Goal: Task Accomplishment & Management: Complete application form

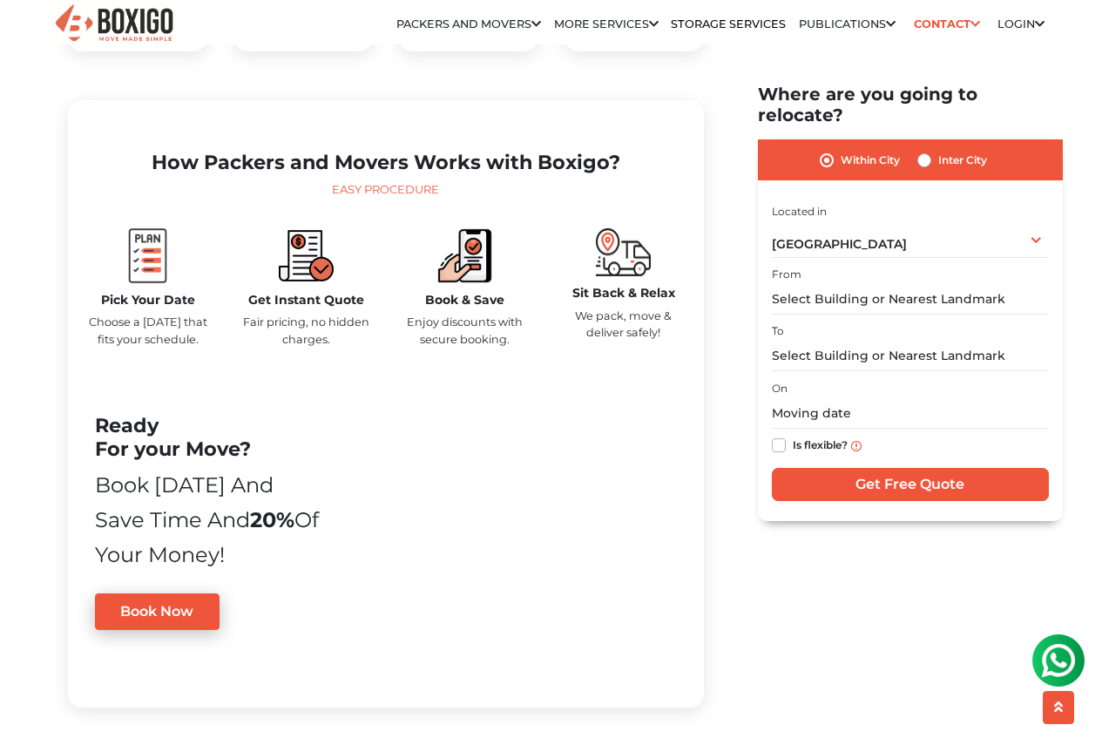
scroll to position [610, 0]
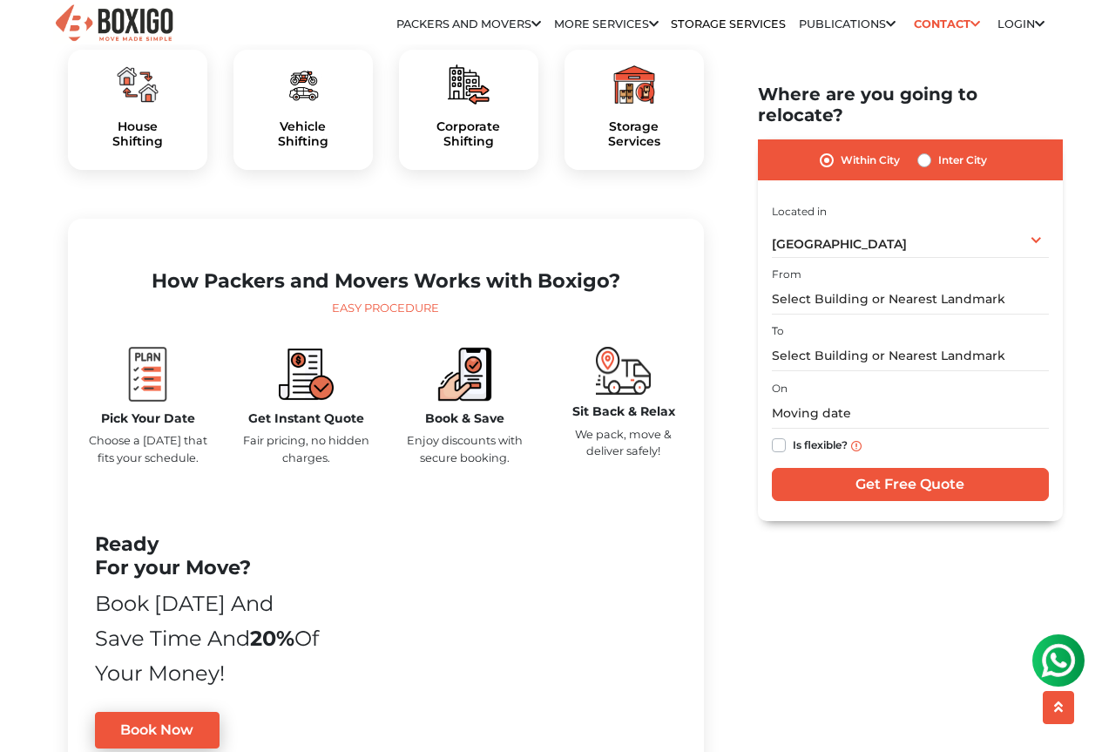
click at [136, 163] on div "House Shifting" at bounding box center [137, 110] width 139 height 120
click at [133, 149] on h5 "House Shifting" at bounding box center [138, 134] width 112 height 30
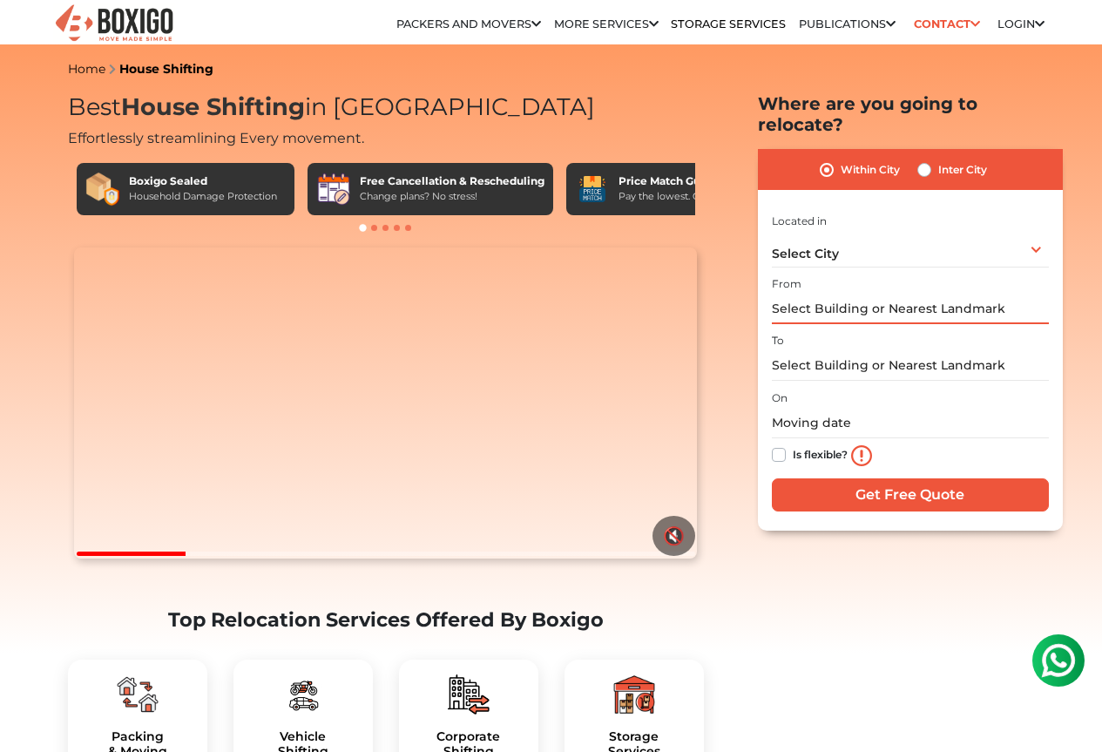
click at [928, 294] on input "text" at bounding box center [910, 309] width 277 height 30
click at [925, 350] on input "text" at bounding box center [910, 365] width 277 height 30
click at [886, 408] on input "text" at bounding box center [910, 423] width 277 height 30
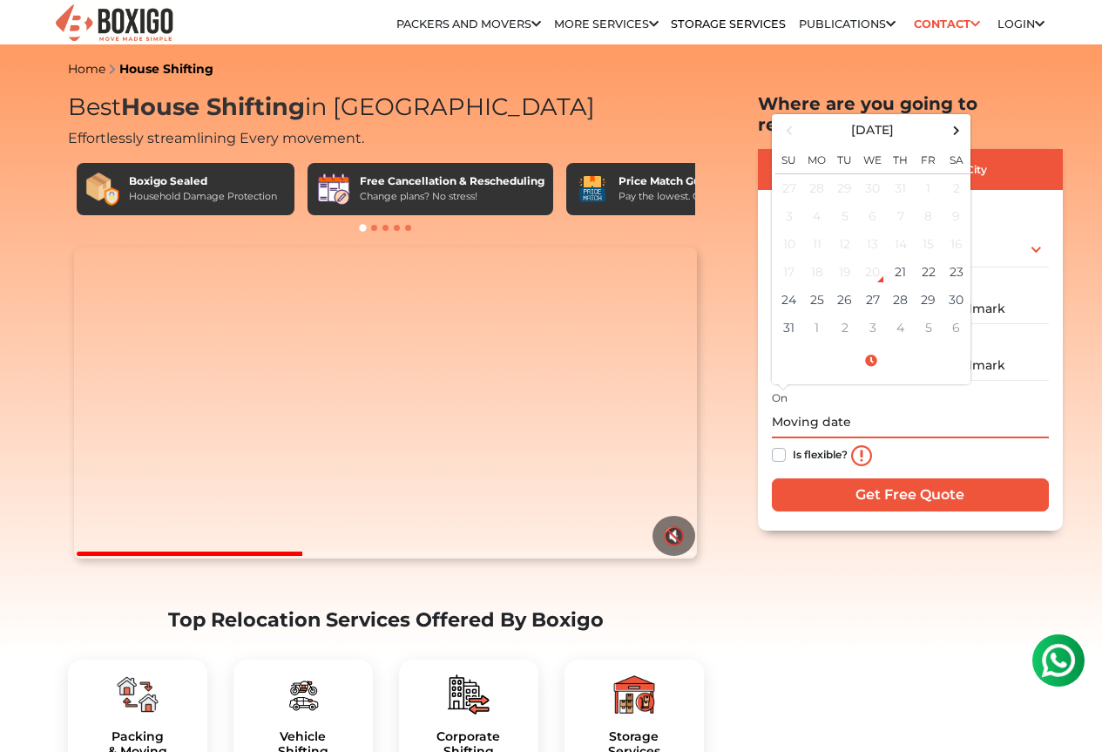
click at [1030, 411] on input "text" at bounding box center [910, 423] width 277 height 30
click at [1003, 149] on div "Within City Inter City" at bounding box center [910, 169] width 305 height 41
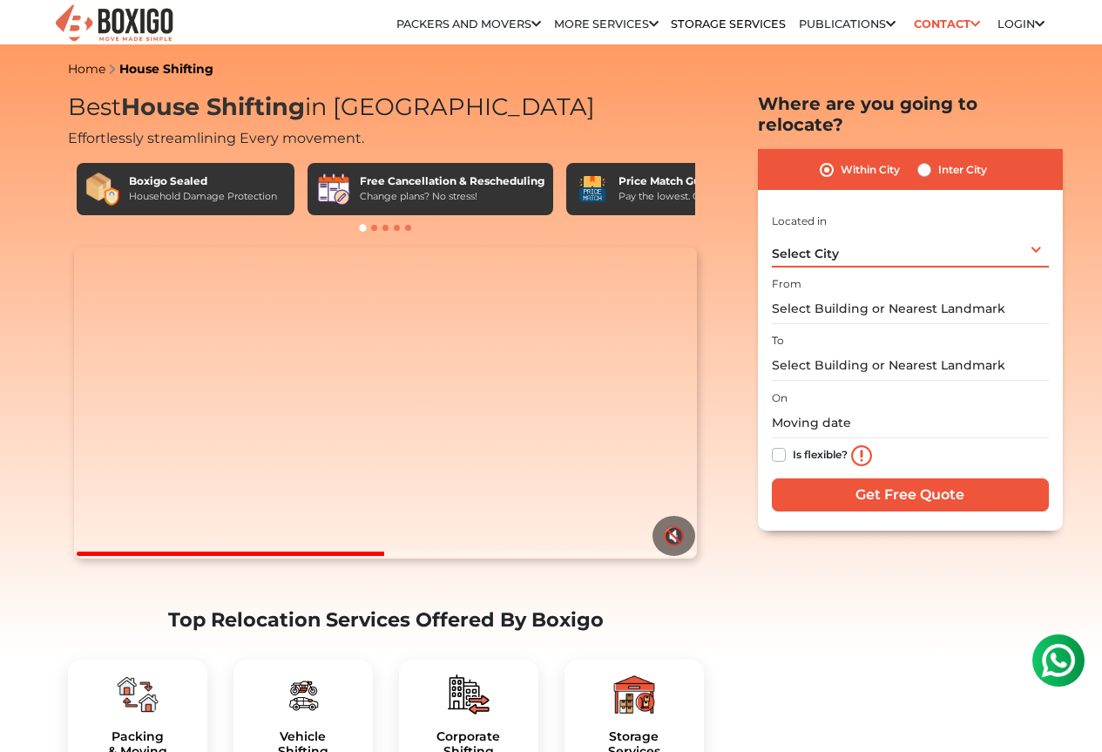
click at [913, 239] on div "Select City Select City Bangalore Bengaluru Bhopal Bhubaneswar Chennai Coimbato…" at bounding box center [910, 249] width 277 height 37
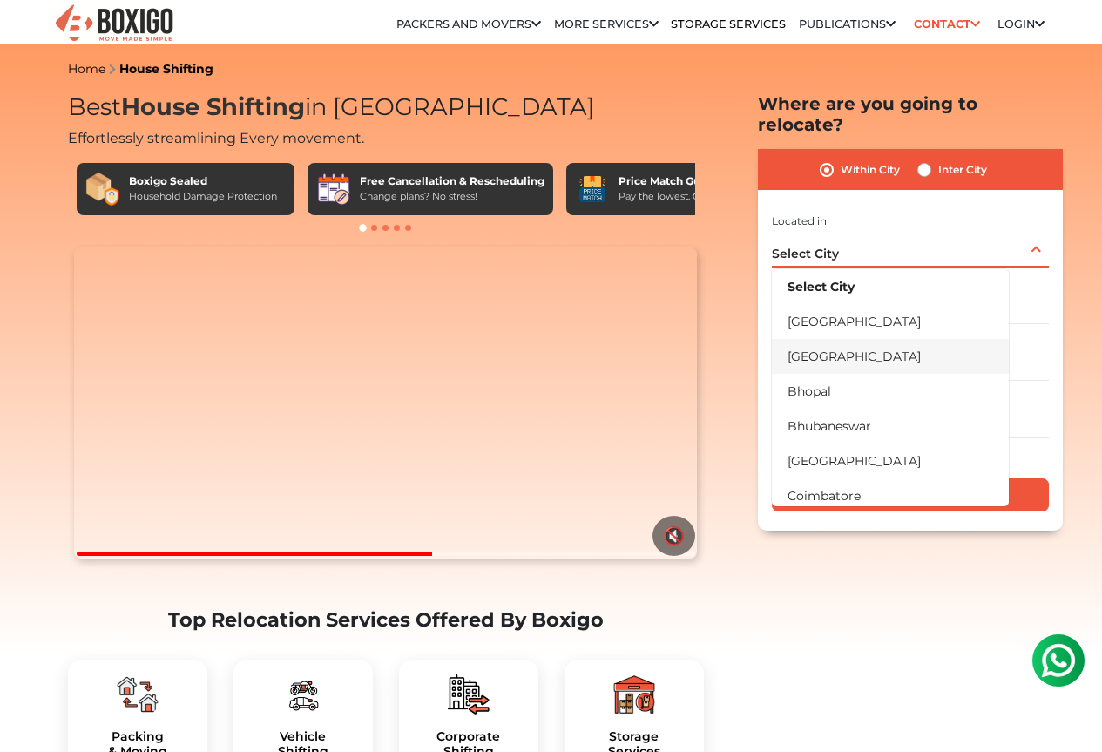
click at [884, 341] on li "[GEOGRAPHIC_DATA]" at bounding box center [890, 356] width 237 height 35
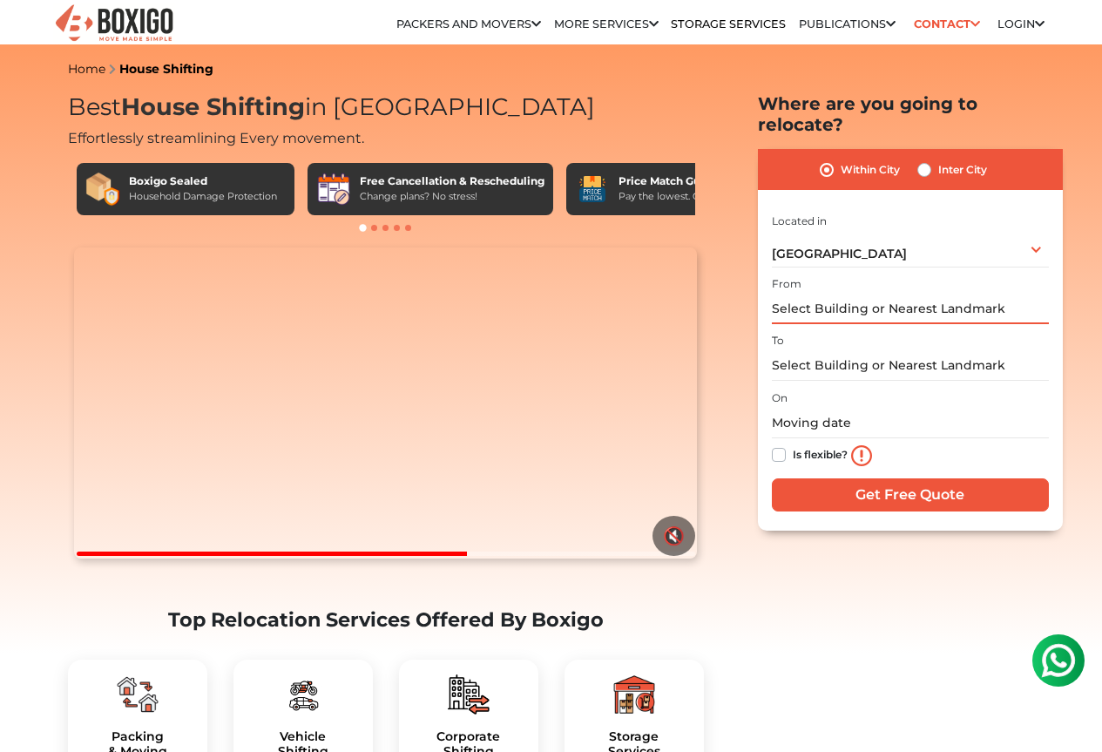
click at [877, 294] on input "text" at bounding box center [910, 309] width 277 height 30
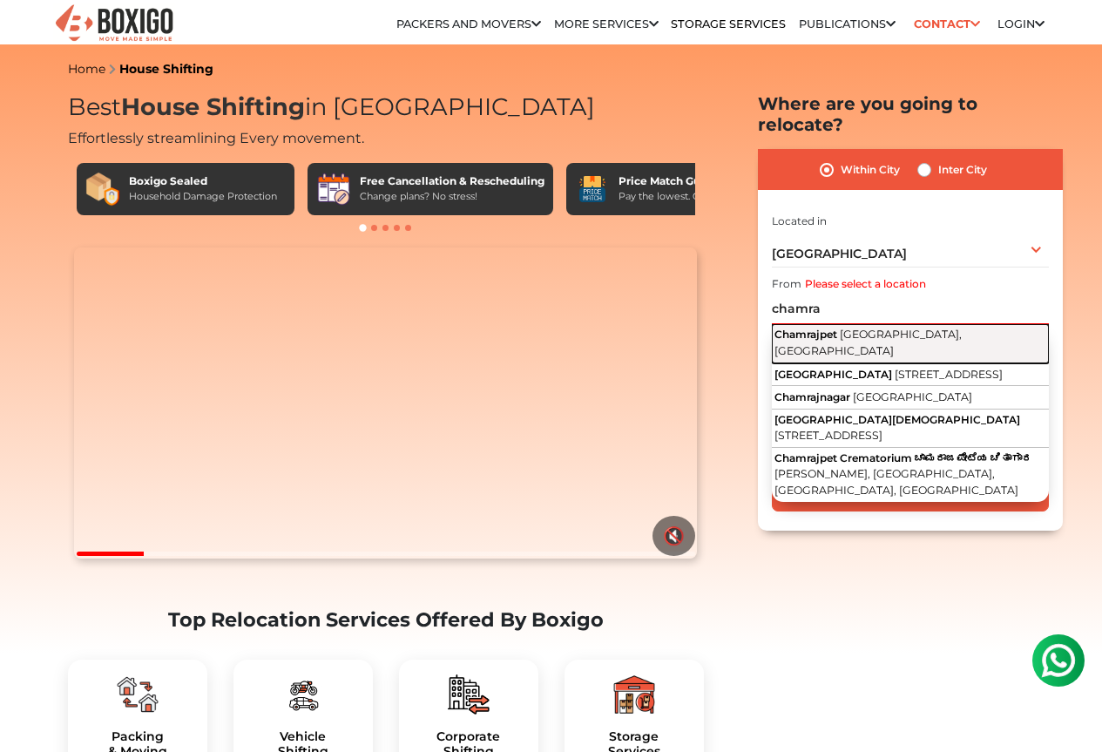
click at [874, 328] on span "Bengaluru, Karnataka" at bounding box center [868, 343] width 187 height 30
type input "Chamrajpet, Bengaluru, Karnataka"
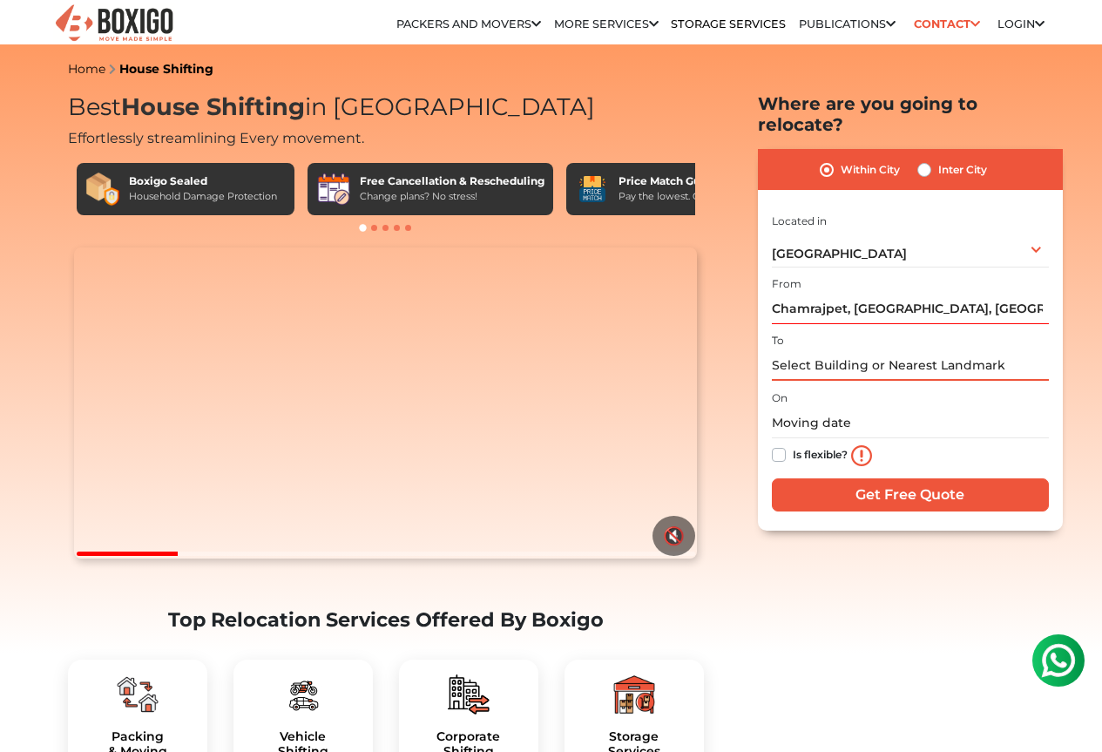
click at [863, 350] on input "text" at bounding box center [910, 365] width 277 height 30
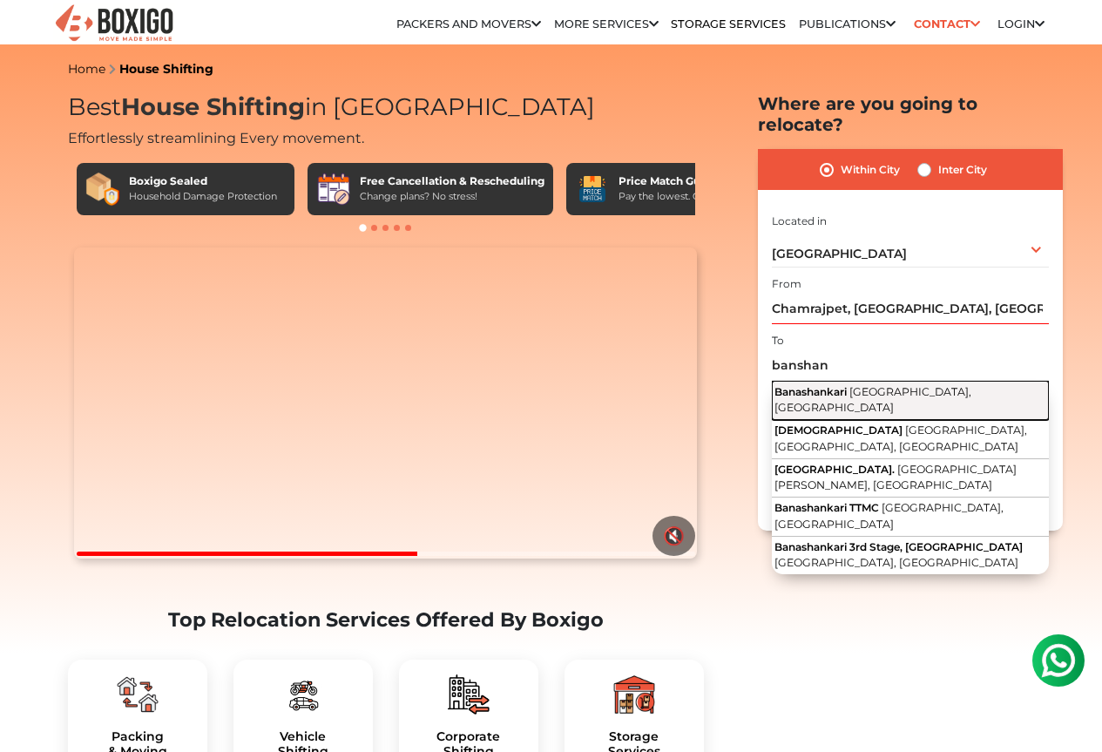
click at [865, 385] on span "Bengaluru, Karnataka" at bounding box center [873, 400] width 197 height 30
type input "Banashankari, Bengaluru, Karnataka"
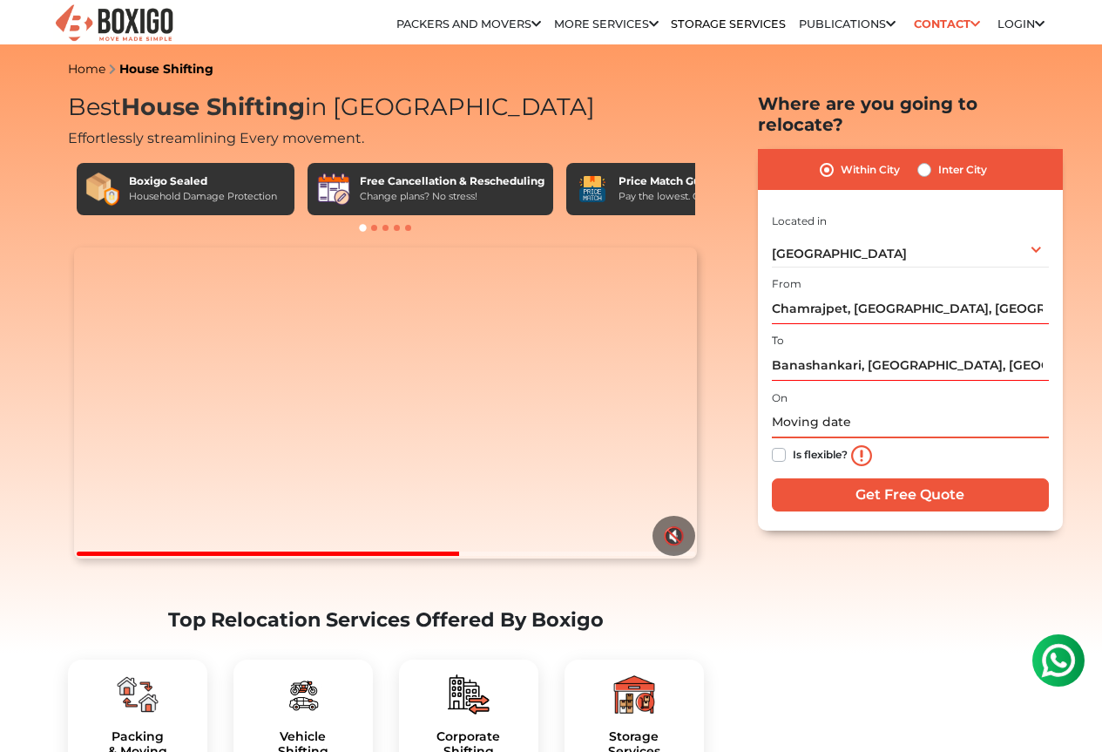
click at [861, 414] on input "text" at bounding box center [910, 423] width 277 height 30
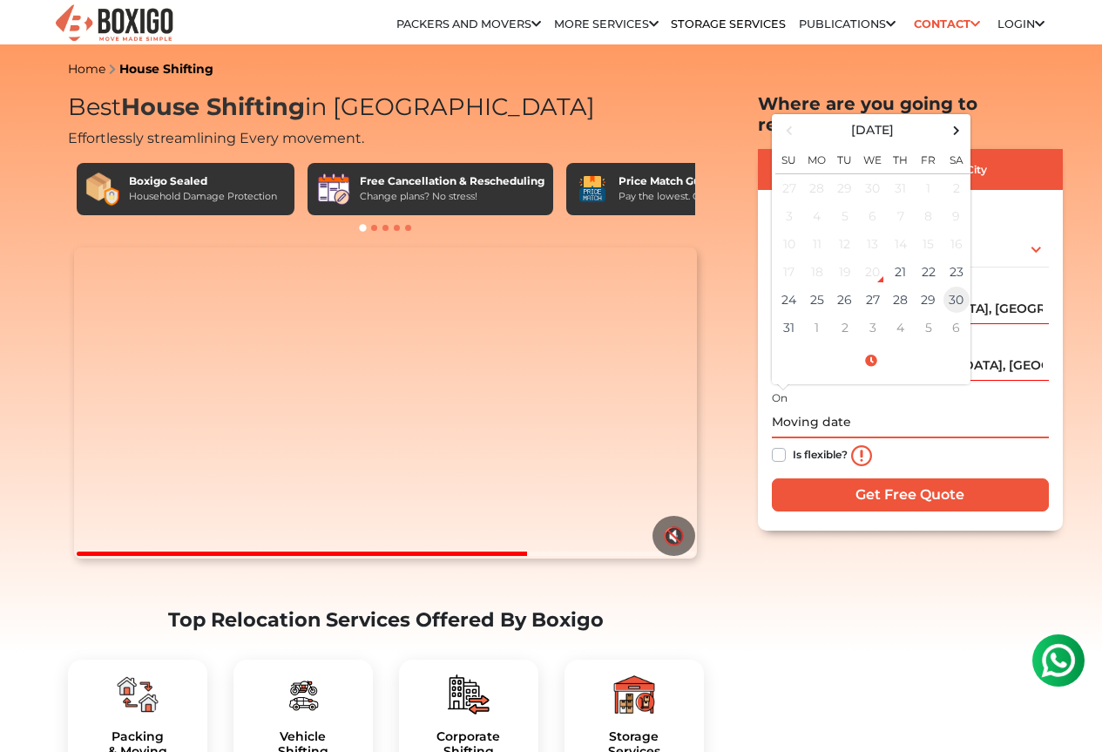
click at [951, 291] on td "30" at bounding box center [957, 300] width 28 height 28
type input "08/30/2025 12:00 AM"
click at [793, 444] on label "Is flexible?" at bounding box center [820, 453] width 55 height 18
click at [780, 444] on input "Is flexible?" at bounding box center [779, 452] width 14 height 17
checkbox input "true"
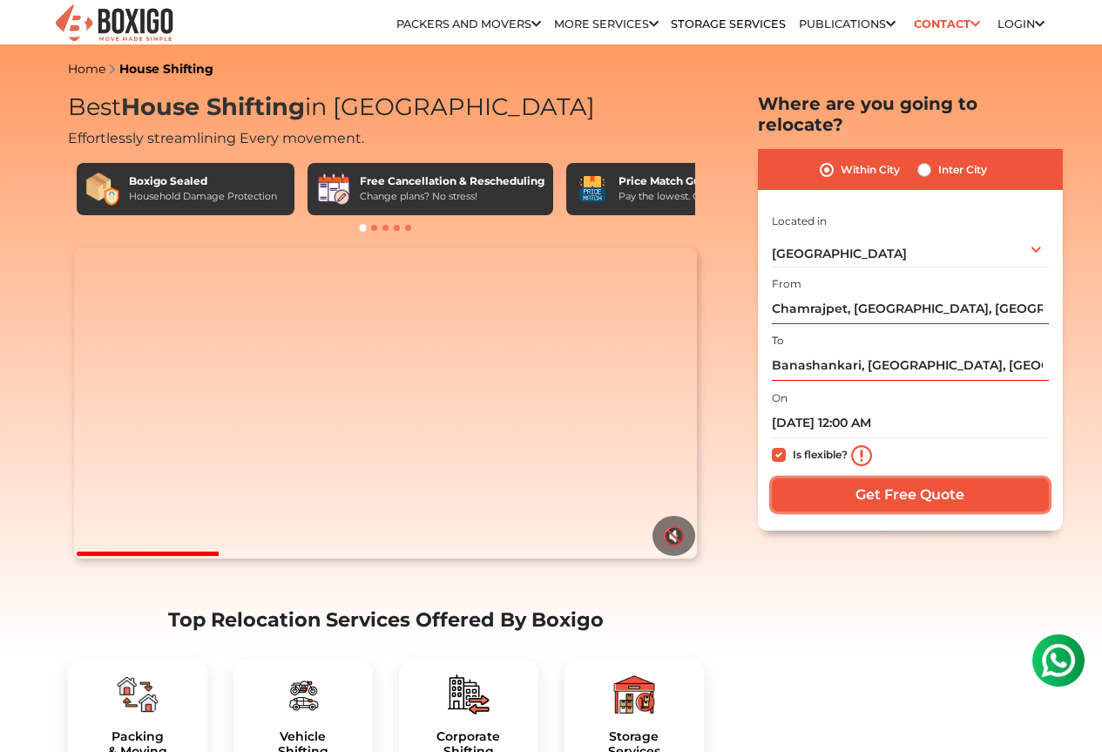
click at [892, 483] on input "Get Free Quote" at bounding box center [910, 494] width 277 height 33
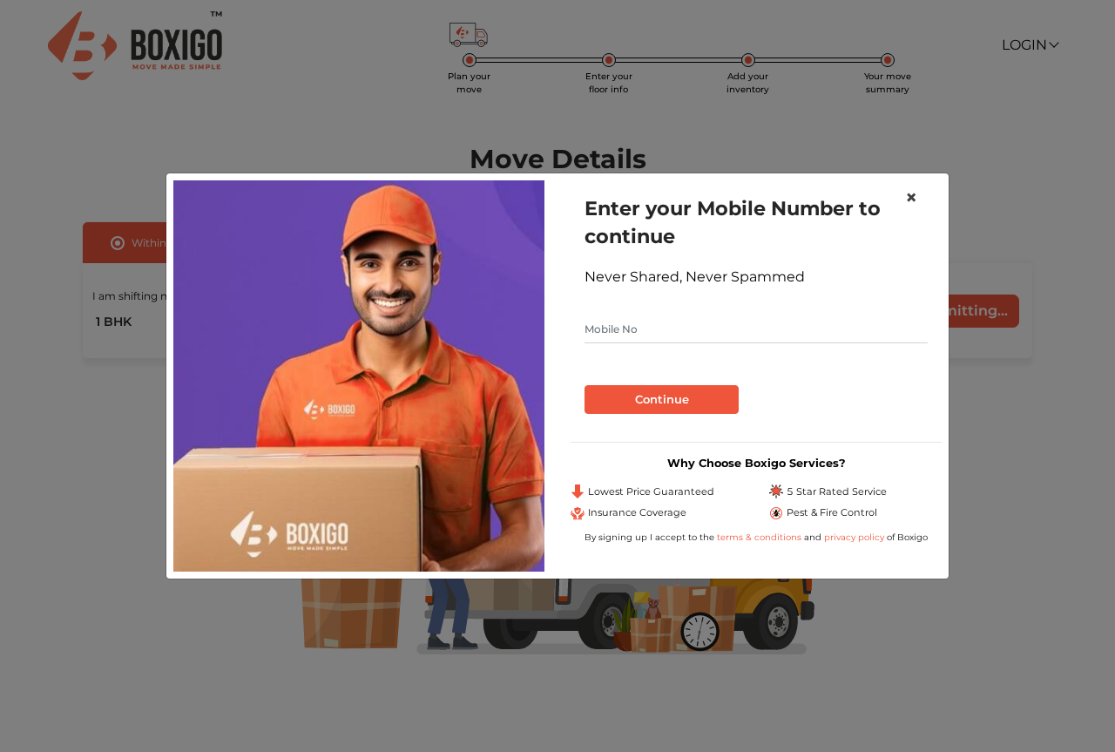
click at [913, 202] on span "×" at bounding box center [911, 197] width 12 height 25
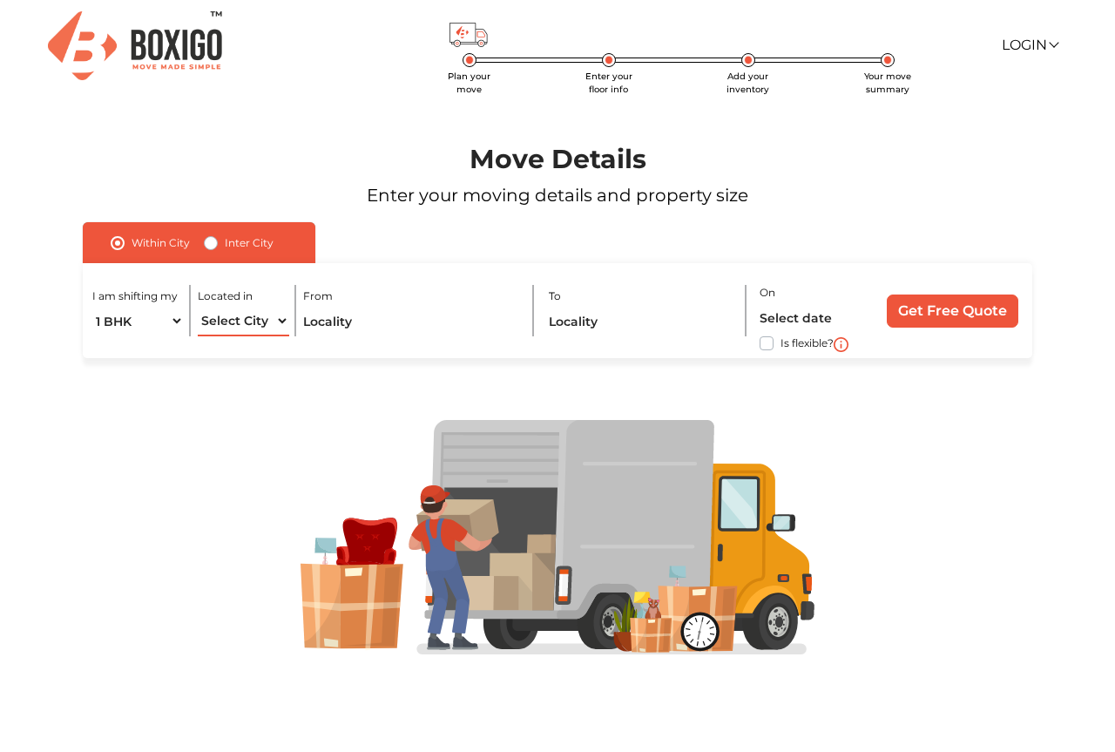
click at [270, 321] on select "Select City Bangalore Bengaluru Bhopal Bhubaneswar Chennai Coimbatore Cuttack D…" at bounding box center [244, 321] width 92 height 30
select select "[GEOGRAPHIC_DATA]"
click at [198, 306] on select "Select City Bangalore Bengaluru Bhopal Bhubaneswar Chennai Coimbatore Cuttack D…" at bounding box center [244, 321] width 92 height 30
click at [355, 321] on input "text" at bounding box center [411, 321] width 217 height 30
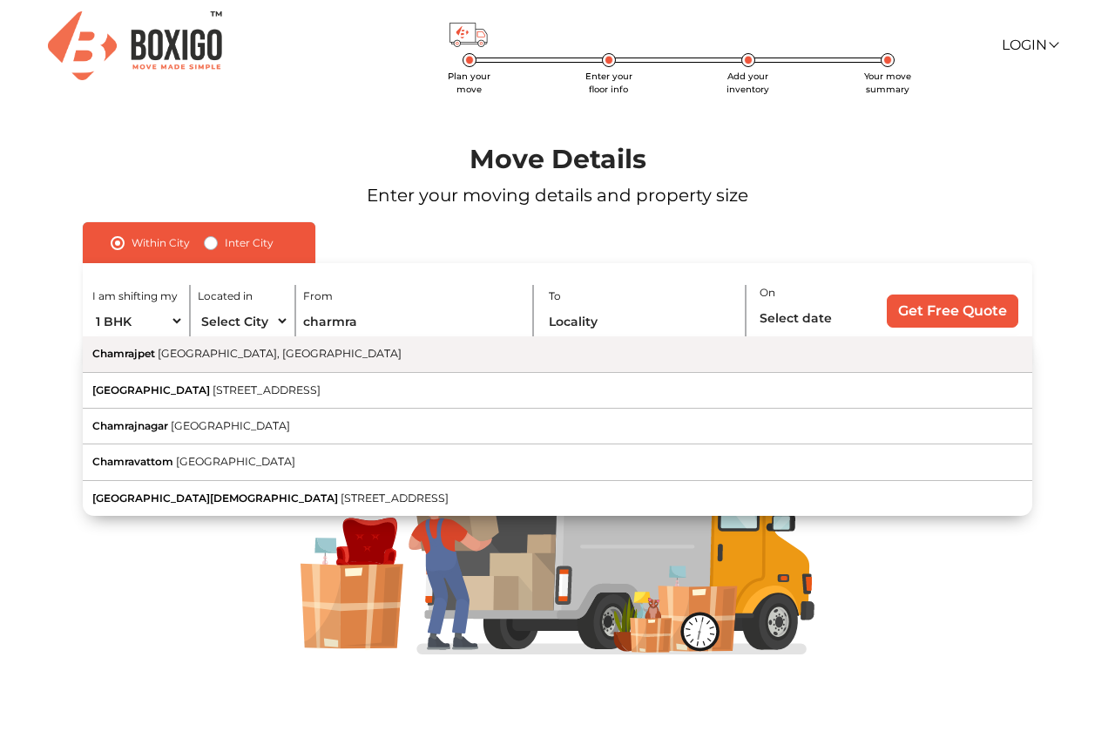
click at [273, 356] on span "Bengaluru, Karnataka" at bounding box center [280, 353] width 244 height 13
type input "Chamrajpet, Bengaluru, Karnataka"
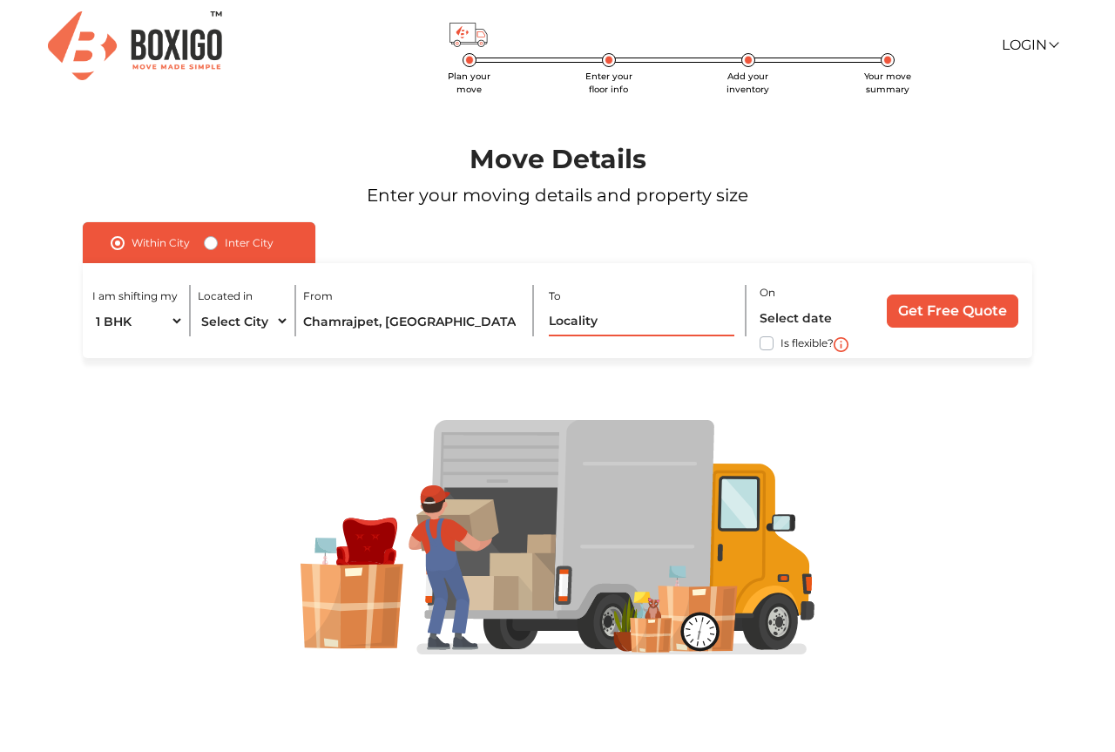
click at [591, 332] on input "text" at bounding box center [642, 321] width 186 height 30
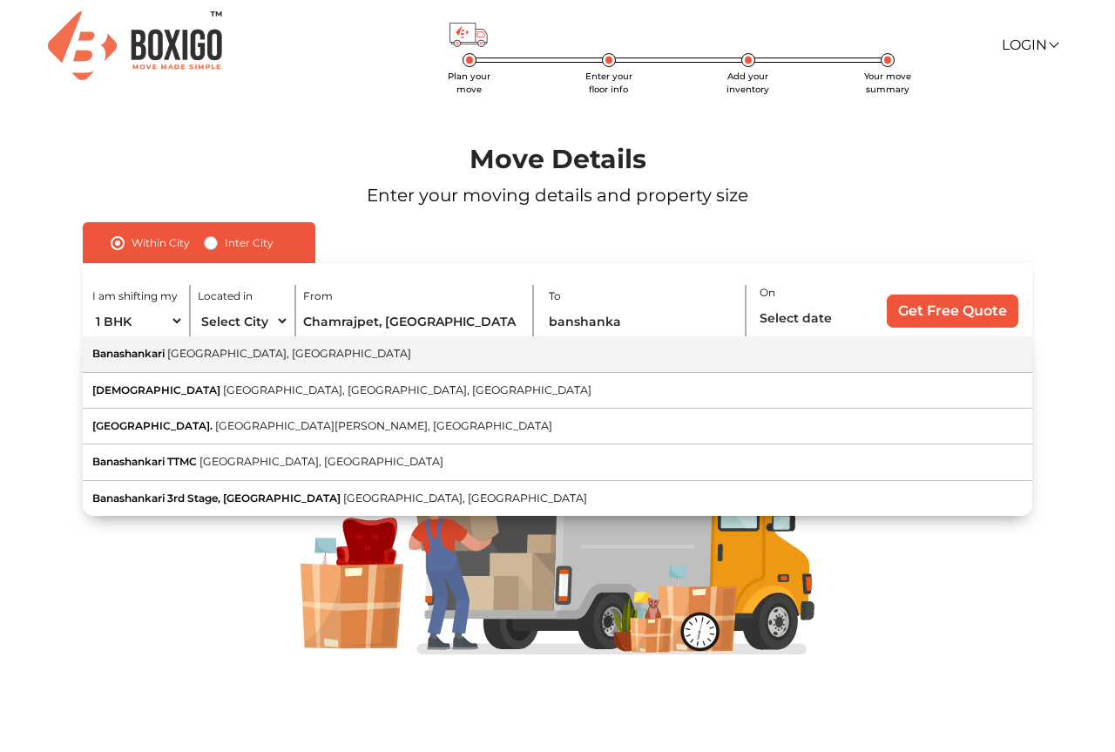
click at [269, 355] on span "Bengaluru, Karnataka" at bounding box center [289, 353] width 244 height 13
type input "Banashankari, Bengaluru, Karnataka"
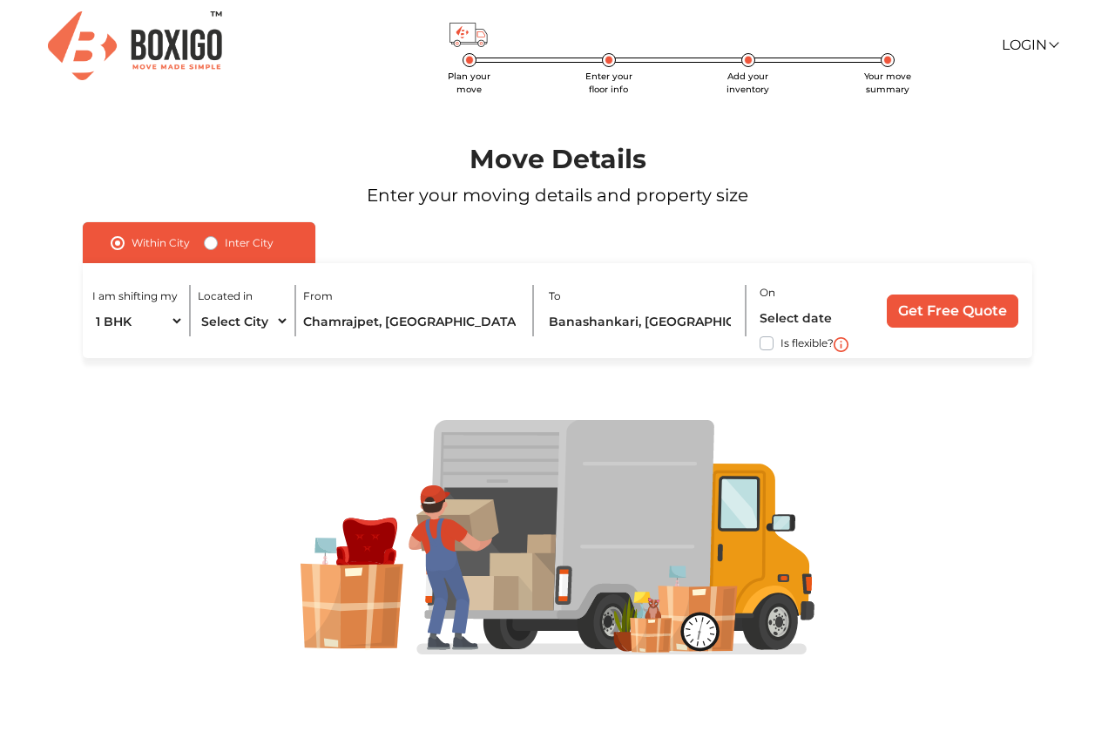
click at [781, 345] on label "Is flexible?" at bounding box center [807, 342] width 53 height 18
click at [97, 345] on input "Is flexible?" at bounding box center [90, 341] width 14 height 17
checkbox input "true"
click at [940, 308] on input "Get Free Quote" at bounding box center [953, 310] width 132 height 33
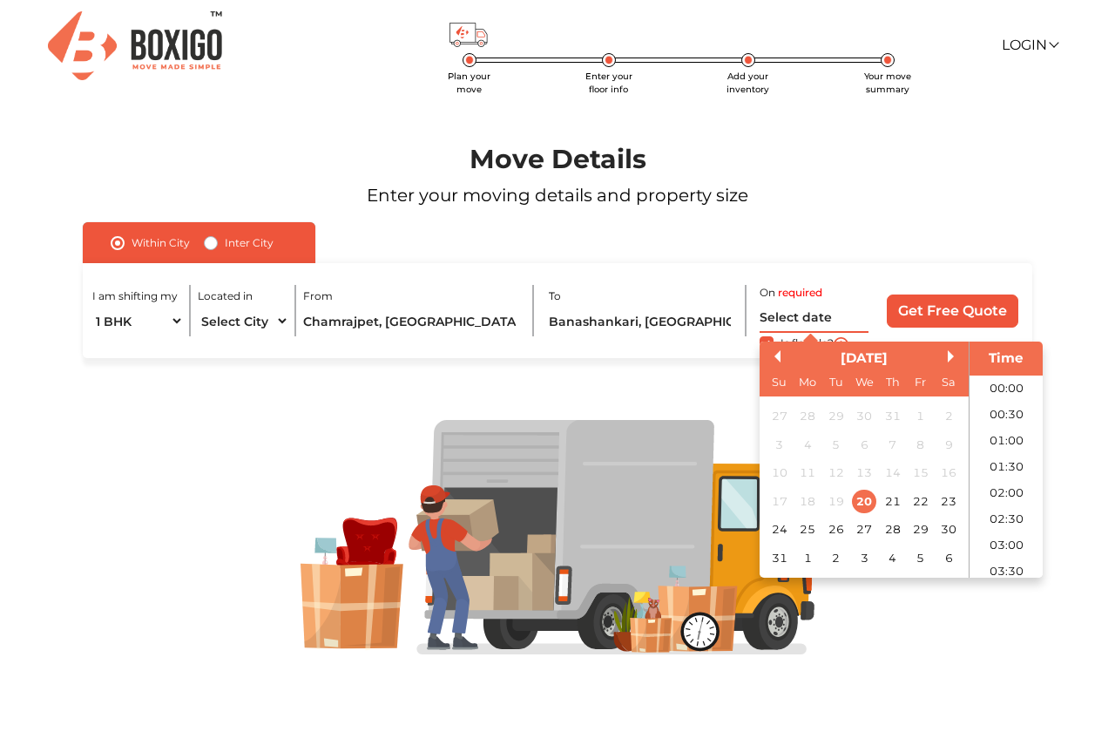
click at [796, 314] on input "text" at bounding box center [815, 317] width 110 height 30
click at [782, 558] on div "31" at bounding box center [780, 558] width 24 height 24
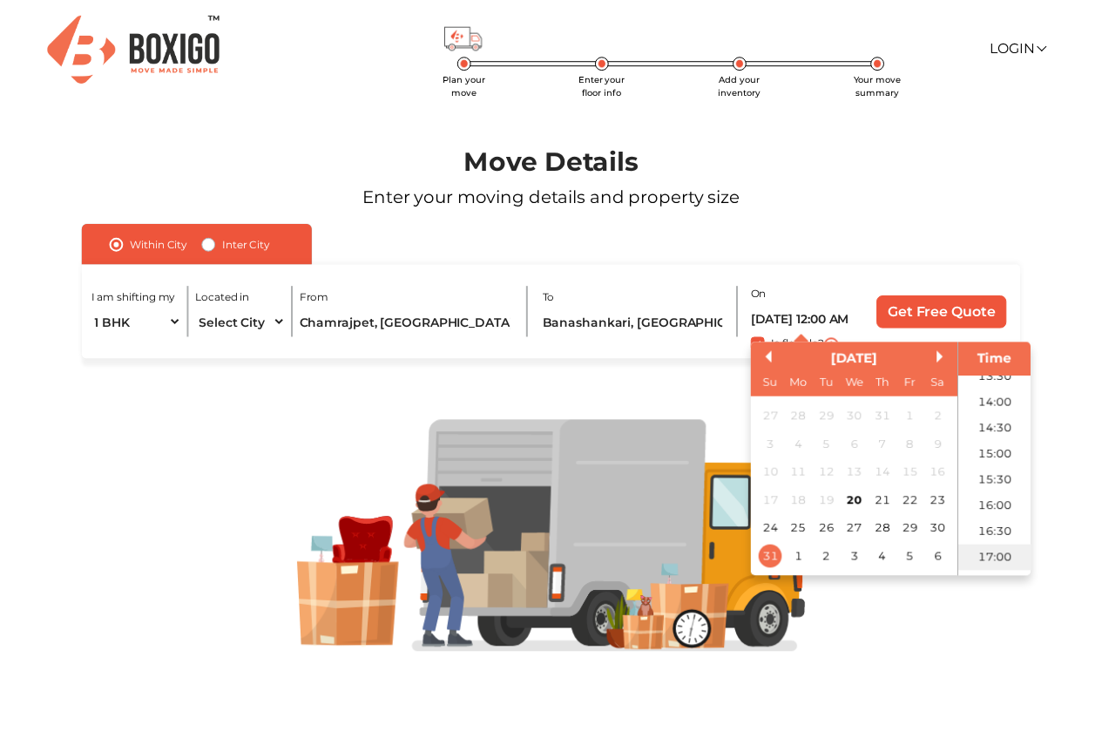
scroll to position [687, 0]
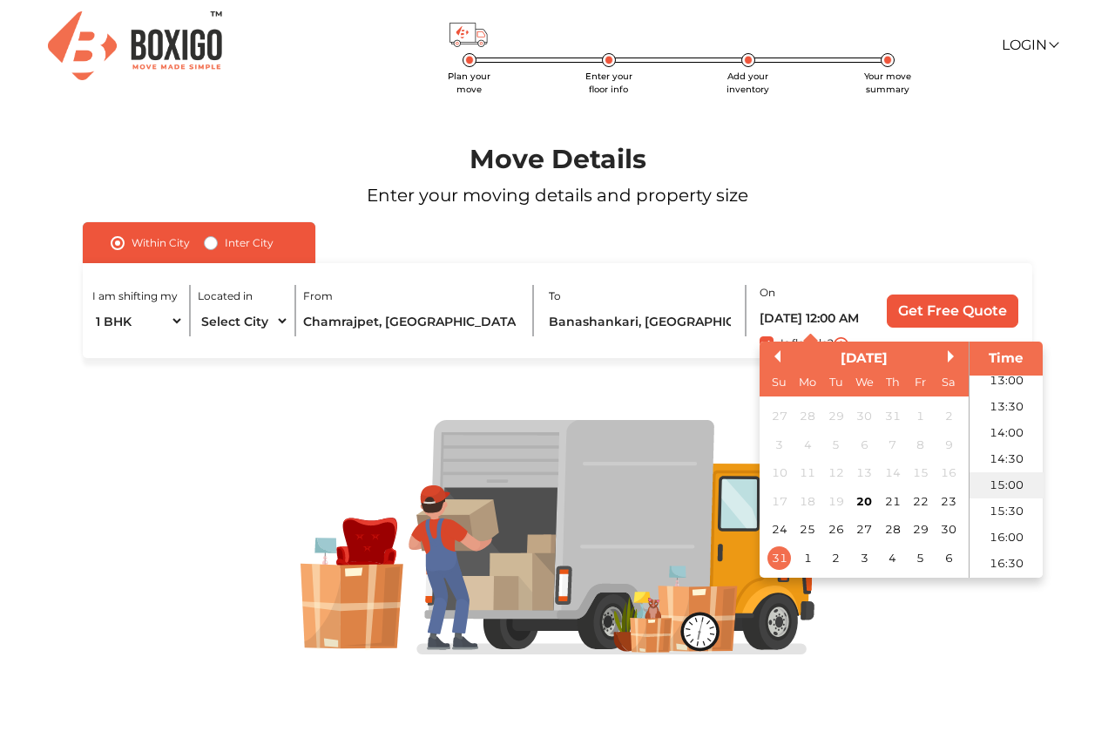
click at [1008, 484] on li "15:00" at bounding box center [1007, 485] width 74 height 26
type input "31/08/2025 3:00 PM"
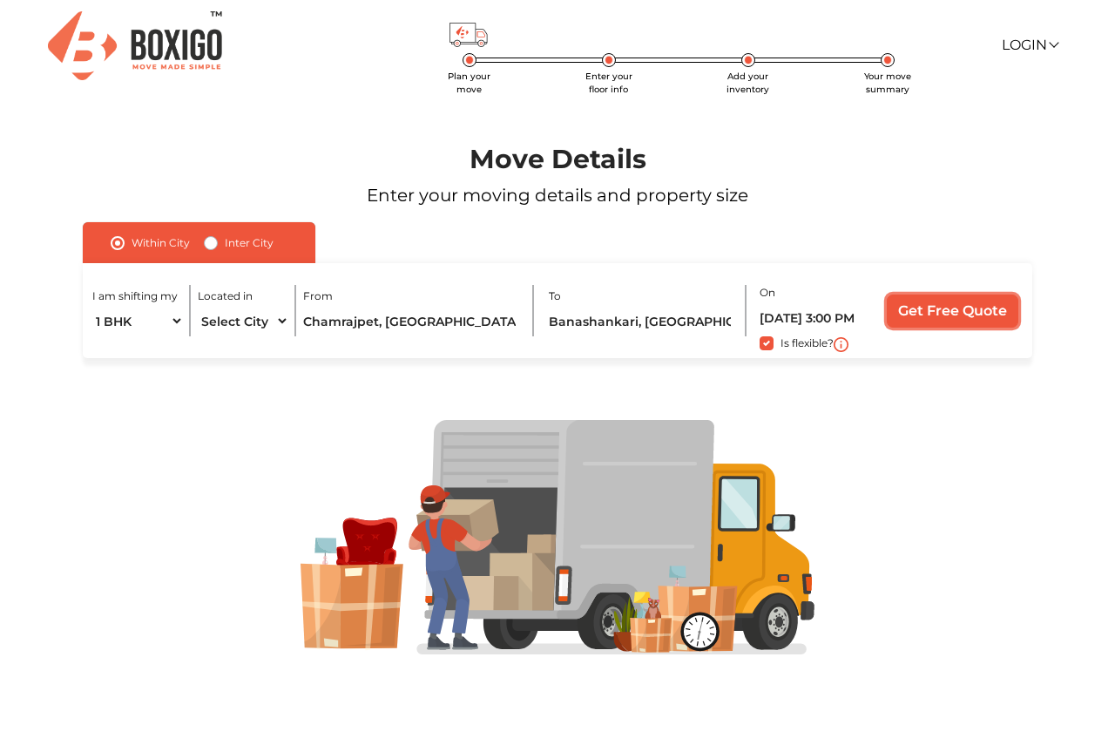
click at [973, 311] on input "Get Free Quote" at bounding box center [953, 310] width 132 height 33
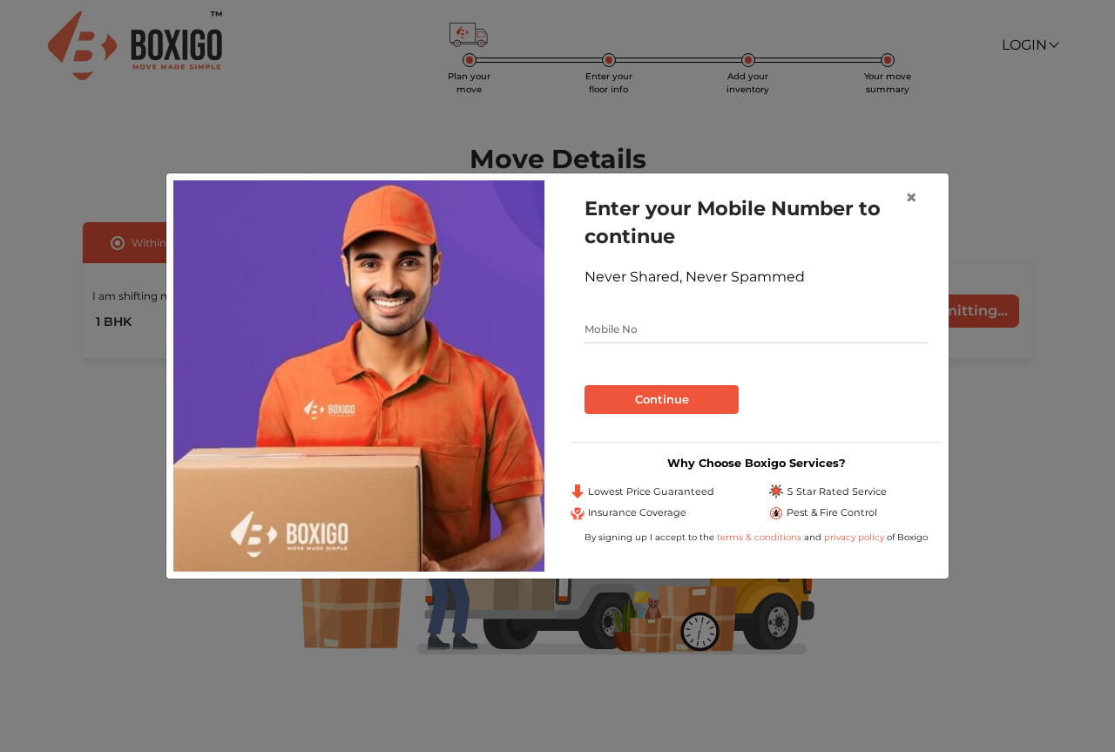
click at [678, 324] on input "text" at bounding box center [756, 329] width 343 height 28
type input "9972213232"
click at [689, 396] on button "Continue" at bounding box center [662, 400] width 154 height 30
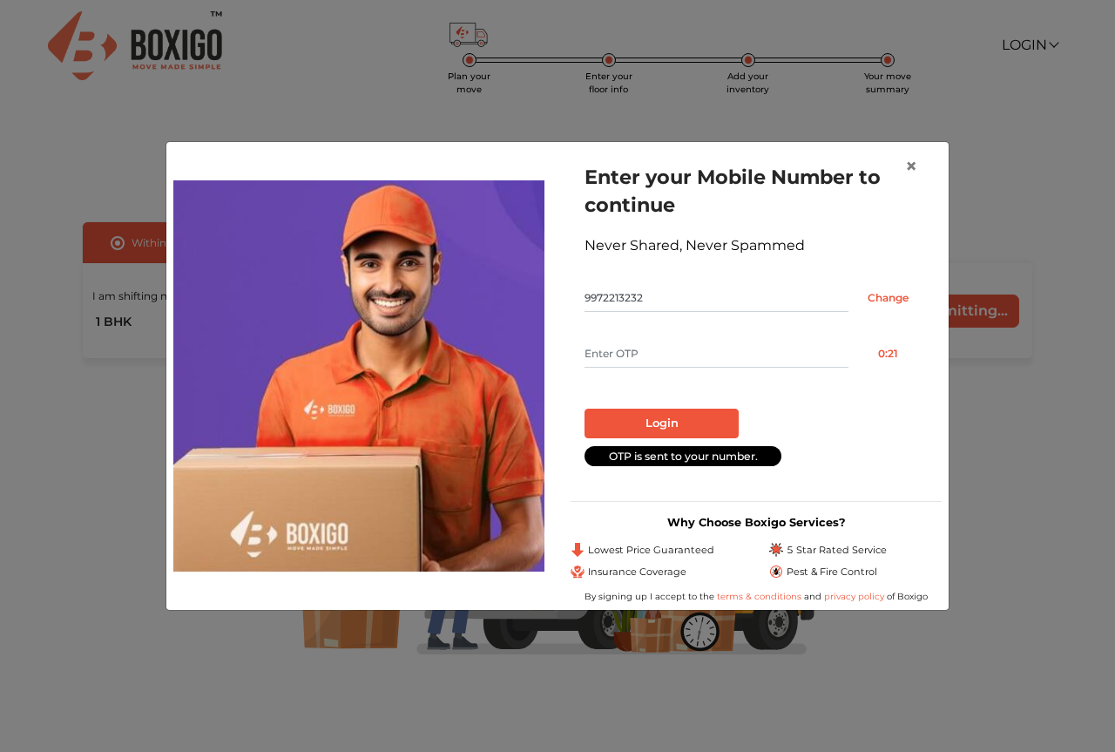
click at [680, 350] on input "text" at bounding box center [717, 354] width 264 height 28
type input "8040"
click at [694, 416] on button "Login" at bounding box center [662, 424] width 154 height 30
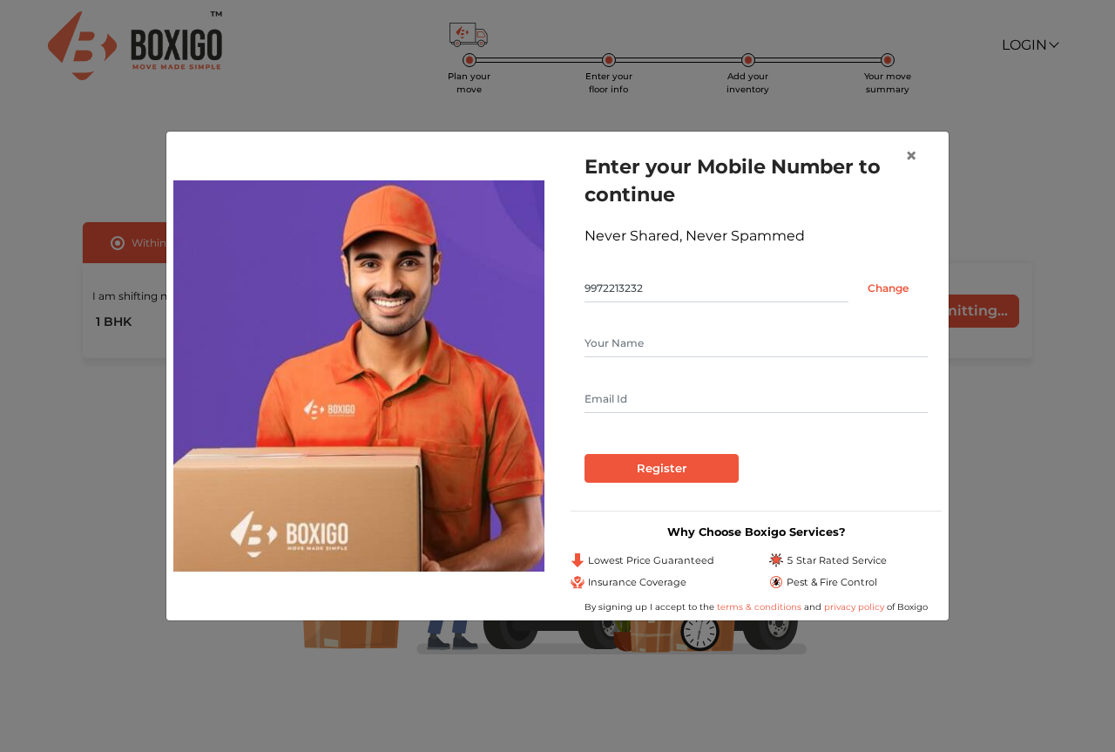
click at [659, 348] on input "text" at bounding box center [756, 343] width 343 height 28
type input "Hemant"
click at [689, 465] on input "Register" at bounding box center [662, 469] width 154 height 30
type input "chouhanhsc@gmail.com"
click at [685, 464] on input "Register" at bounding box center [662, 469] width 154 height 30
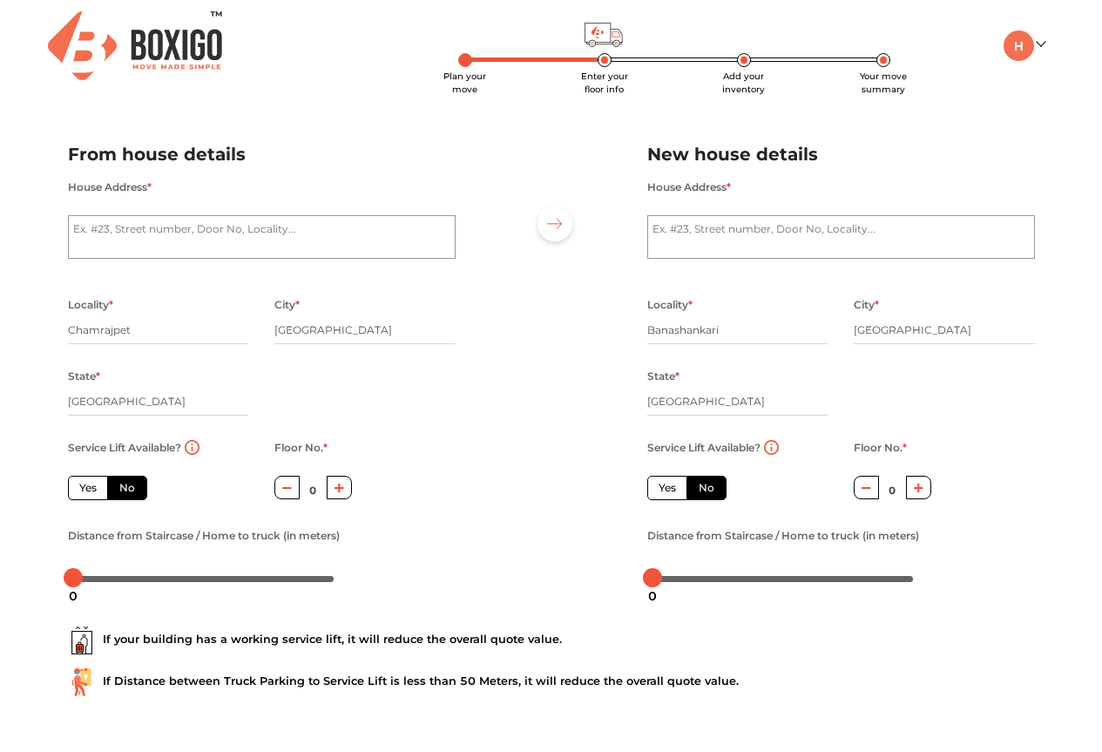
click at [129, 490] on label "No" at bounding box center [127, 488] width 40 height 24
click at [129, 490] on input "No" at bounding box center [124, 485] width 11 height 11
radio input "true"
click at [342, 486] on icon "button" at bounding box center [340, 488] width 10 height 10
type input "1"
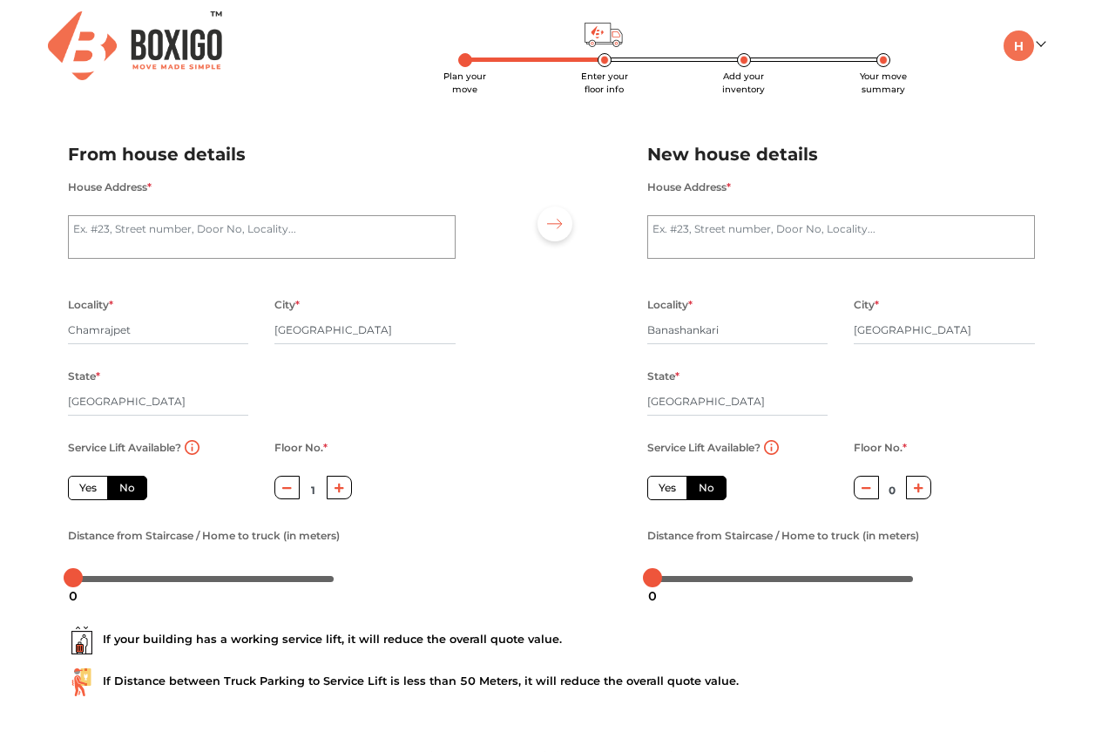
click at [714, 487] on label "No" at bounding box center [707, 488] width 40 height 24
click at [710, 487] on input "No" at bounding box center [704, 485] width 11 height 11
click at [671, 488] on label "Yes" at bounding box center [667, 488] width 40 height 24
click at [670, 488] on input "Yes" at bounding box center [664, 485] width 11 height 11
radio input "true"
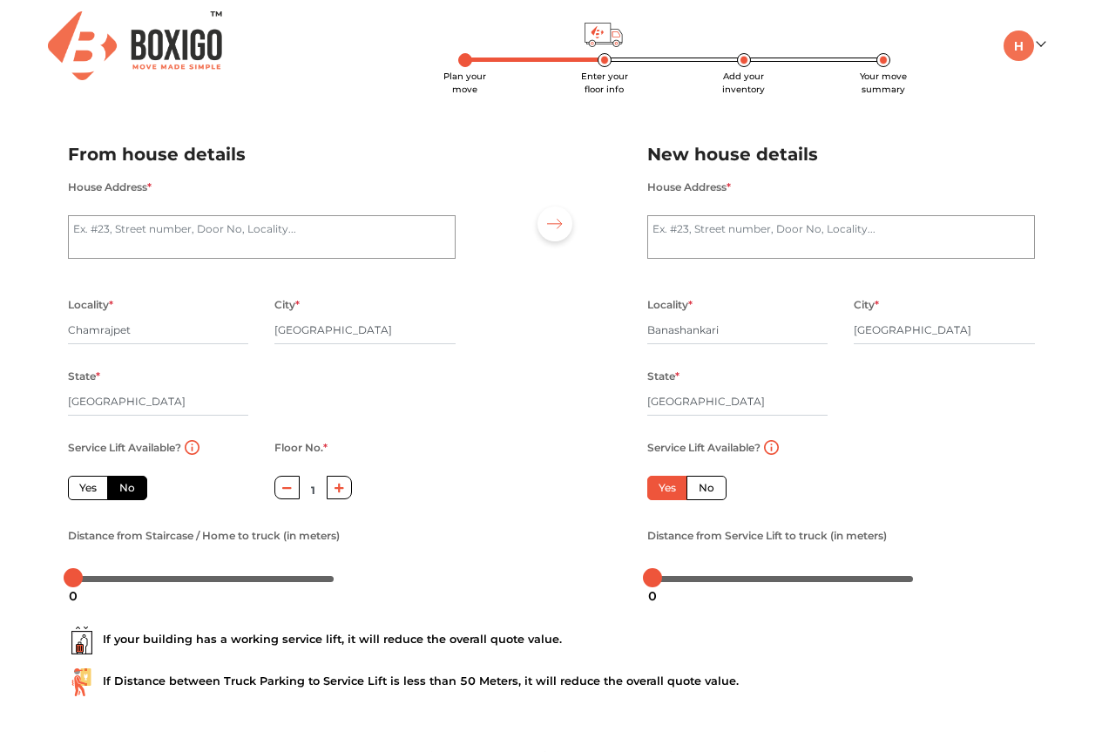
click at [704, 490] on label "No" at bounding box center [707, 488] width 40 height 24
click at [704, 490] on input "No" at bounding box center [704, 485] width 11 height 11
radio input "true"
click at [911, 484] on button "button" at bounding box center [918, 488] width 25 height 24
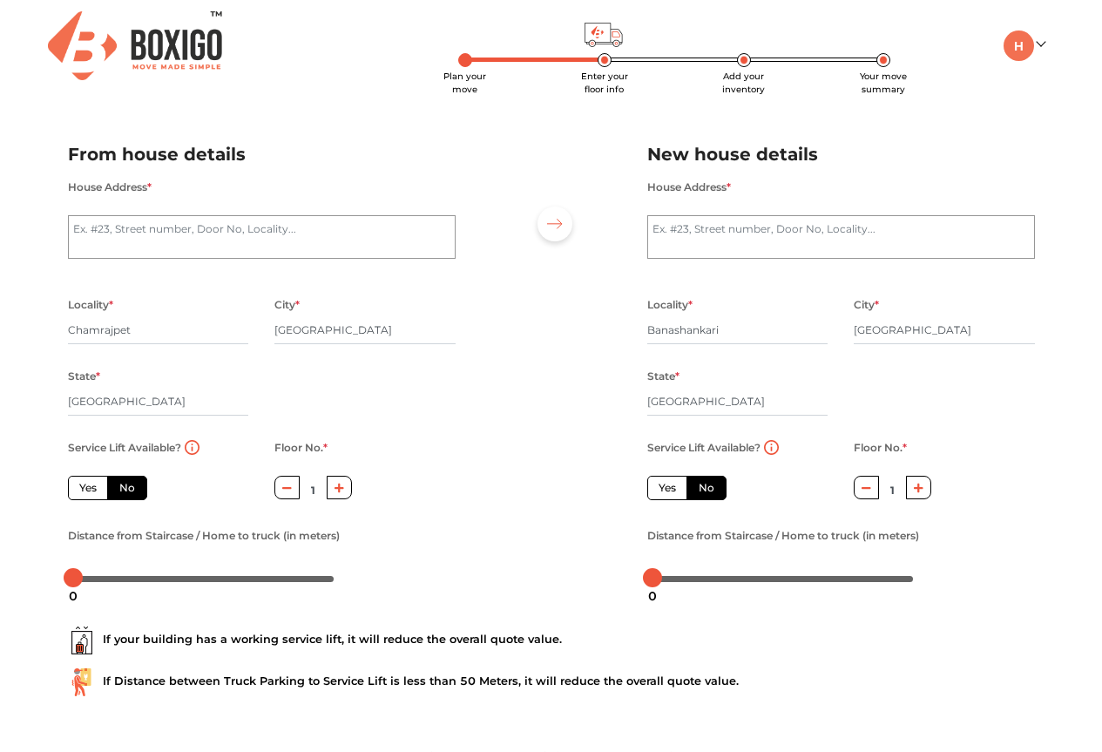
click at [921, 484] on icon "button" at bounding box center [919, 488] width 10 height 10
type input "2"
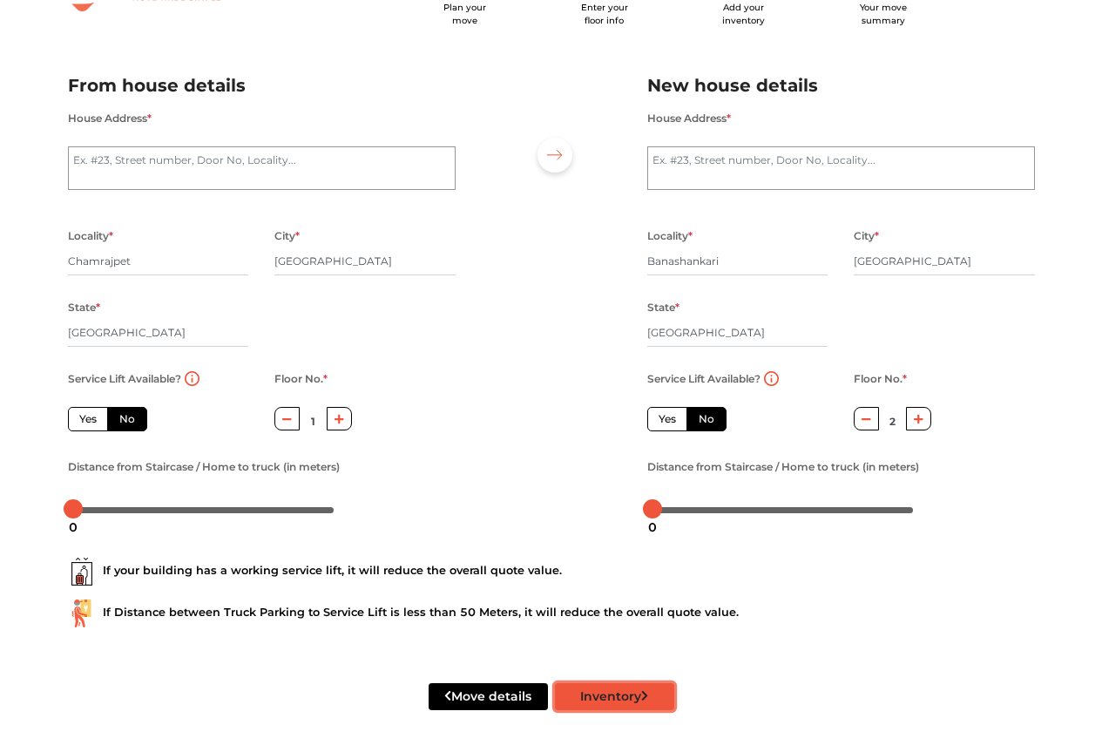
click at [634, 700] on button "Inventory" at bounding box center [614, 696] width 119 height 27
radio input "true"
click at [121, 162] on textarea "House Address *" at bounding box center [262, 168] width 388 height 44
type textarea "2"
radio input "true"
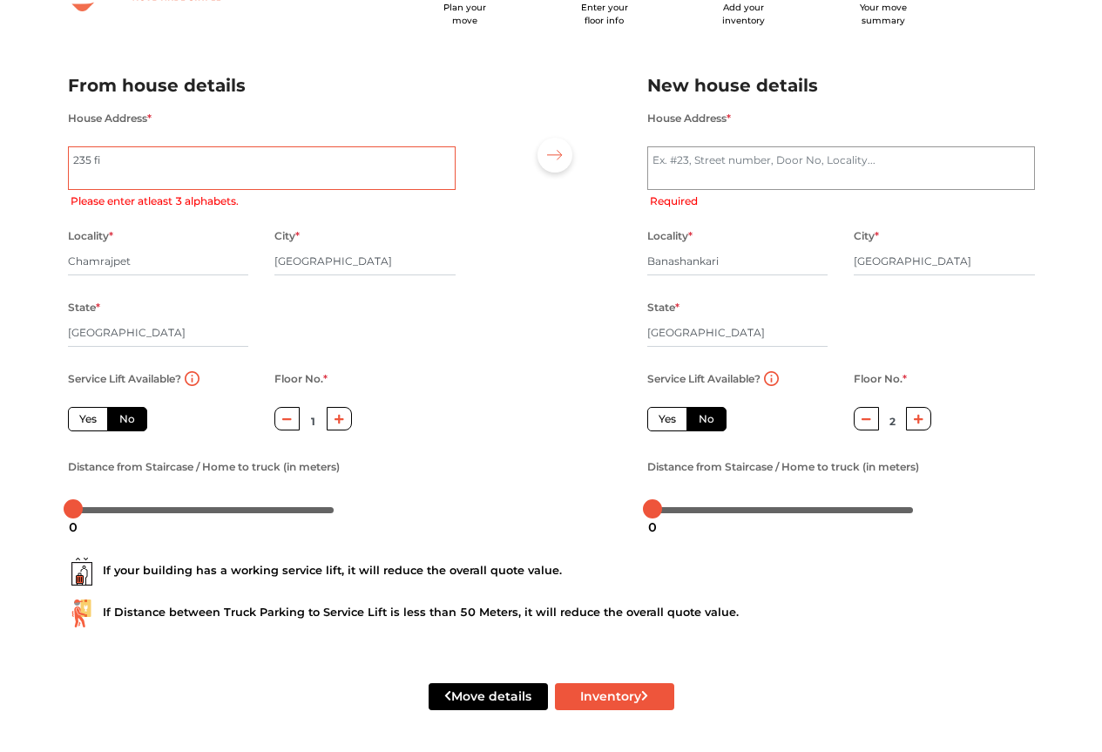
type textarea "235 fir"
radio input "true"
type textarea "235 first floor , 4th main, 5th cross, KG Nagar"
click at [713, 168] on textarea "House Address *" at bounding box center [841, 168] width 388 height 44
radio input "true"
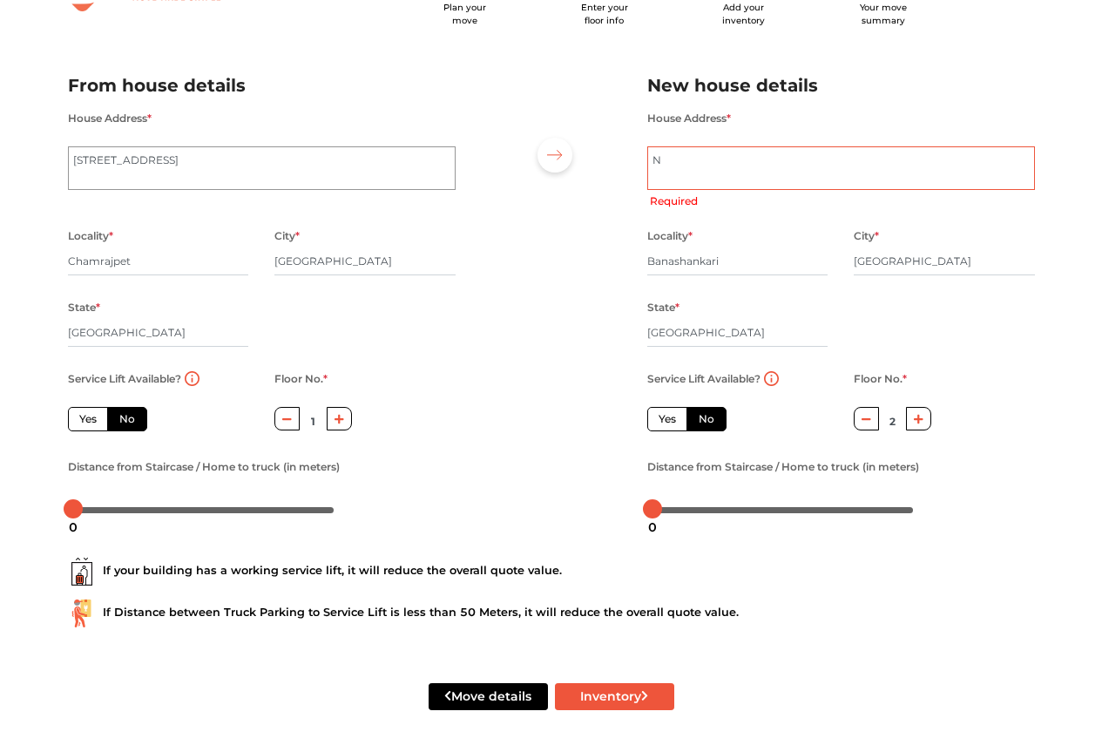
type textarea "Ne"
radio input "true"
click at [717, 159] on textarea "Near Devgowda petrol bunk" at bounding box center [841, 168] width 388 height 44
type textarea "Near Devgowda petrol bunk"
click at [843, 189] on div "House Address * Near Devgowda petrol bunk" at bounding box center [841, 159] width 388 height 104
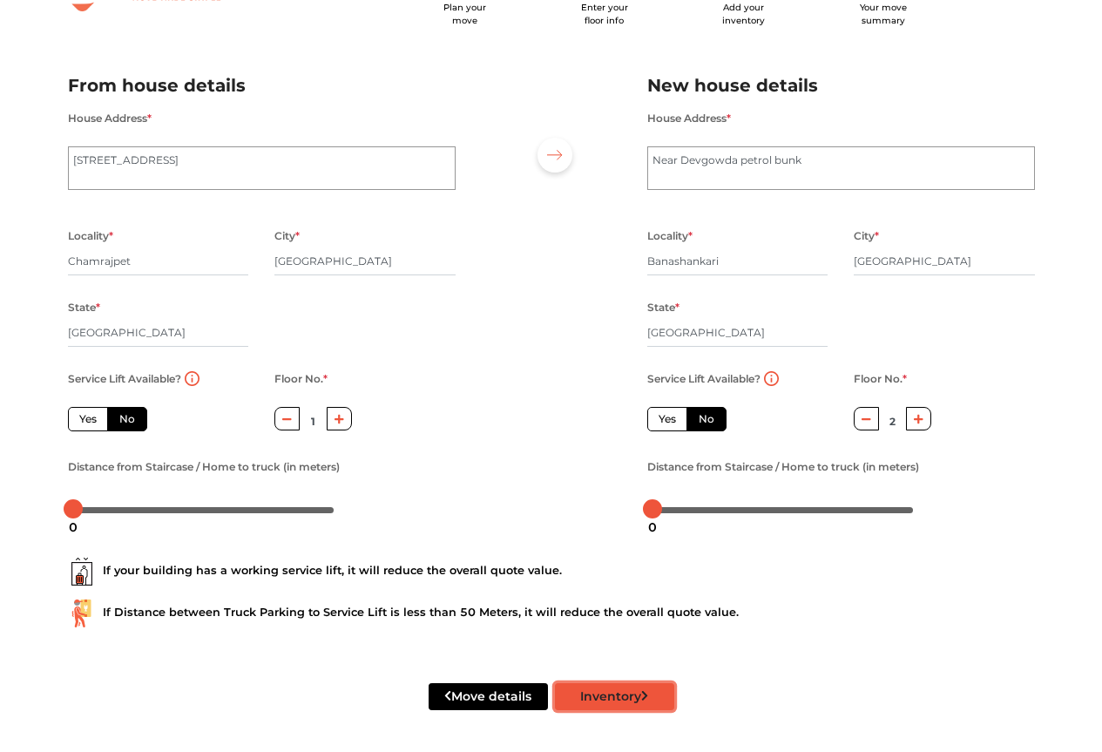
click at [641, 700] on icon "submit" at bounding box center [645, 696] width 8 height 12
radio input "true"
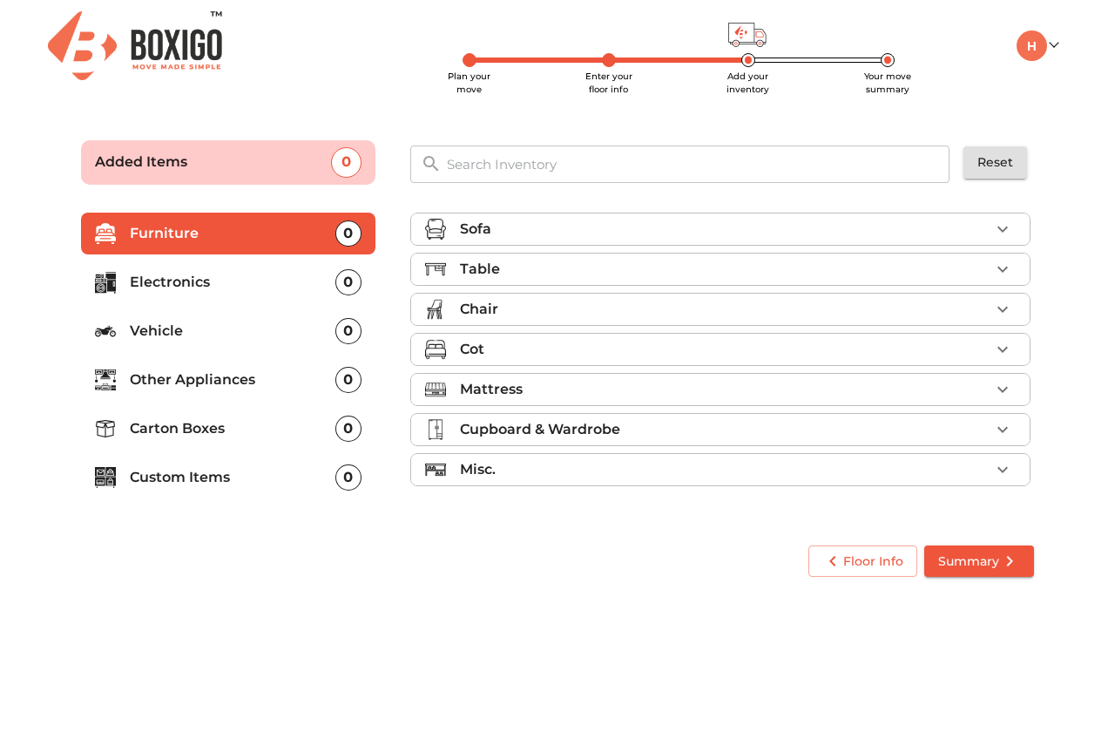
click at [491, 223] on div "Sofa" at bounding box center [725, 229] width 530 height 21
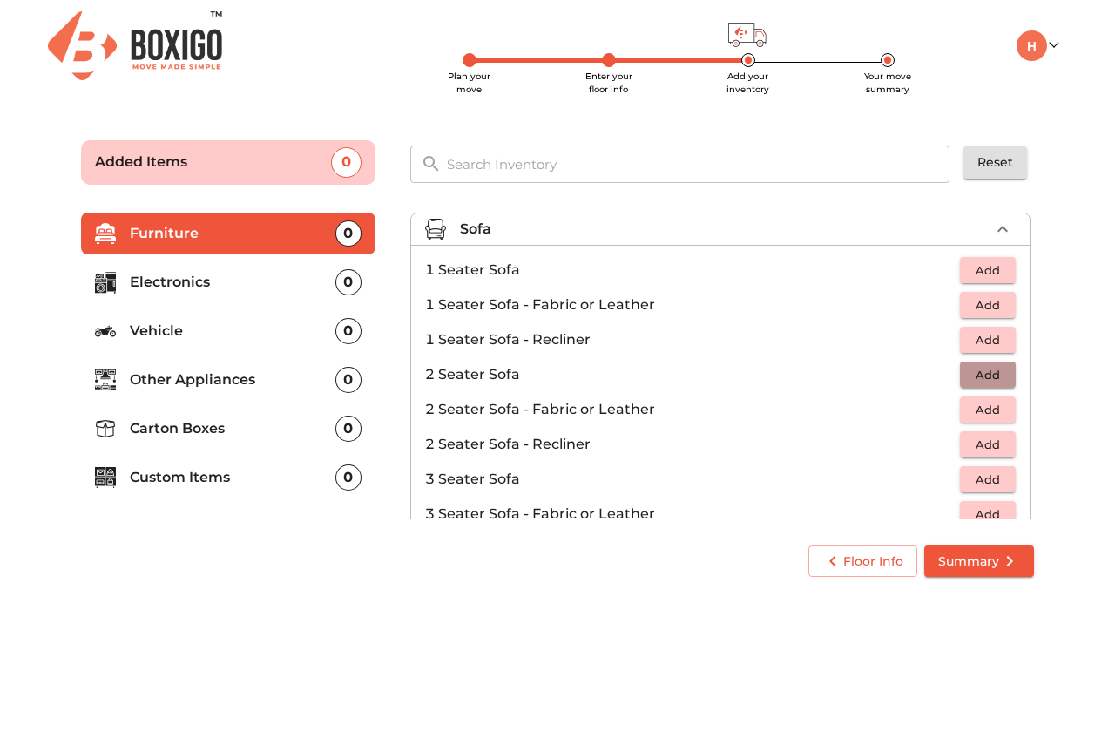
click at [994, 375] on span "Add" at bounding box center [988, 375] width 38 height 20
click at [992, 274] on span "Add" at bounding box center [988, 271] width 38 height 20
click at [992, 267] on icon "button" at bounding box center [1002, 270] width 21 height 21
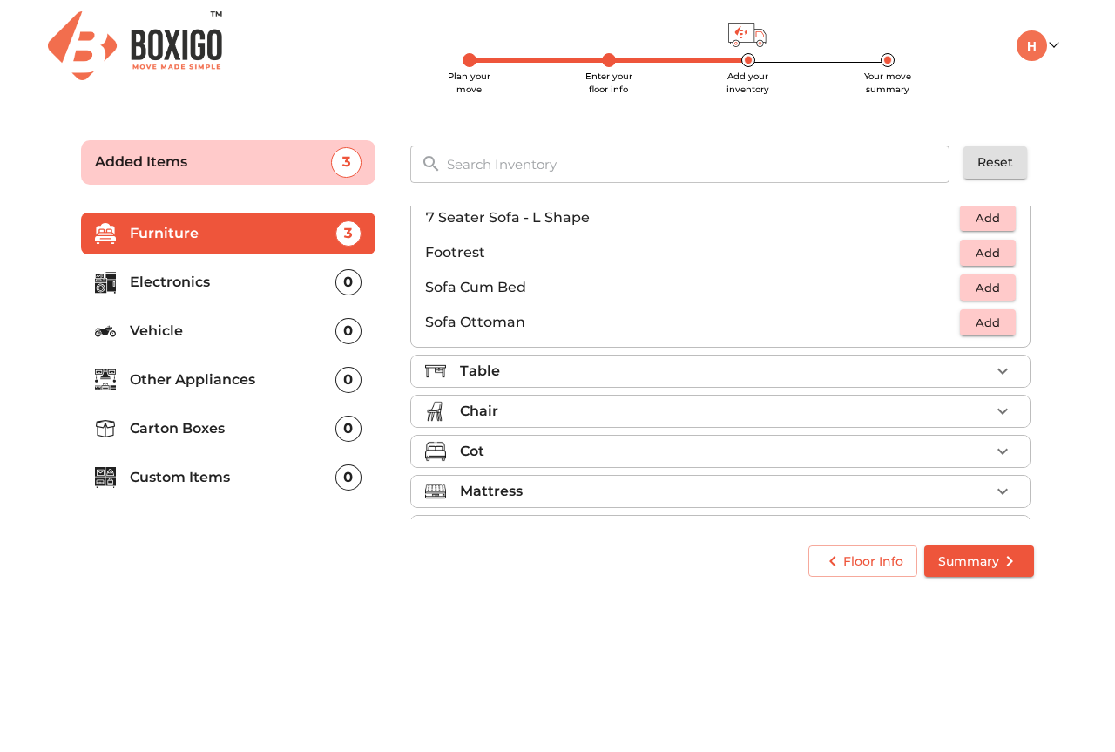
scroll to position [518, 0]
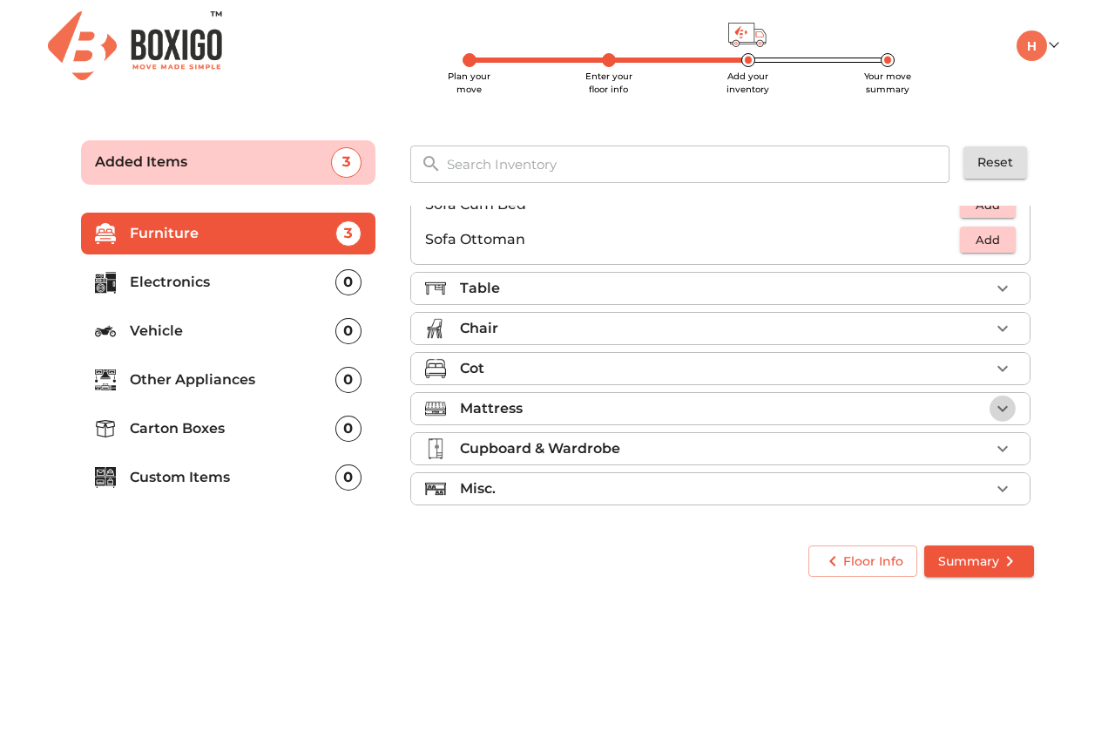
click at [993, 408] on icon "button" at bounding box center [1002, 408] width 21 height 21
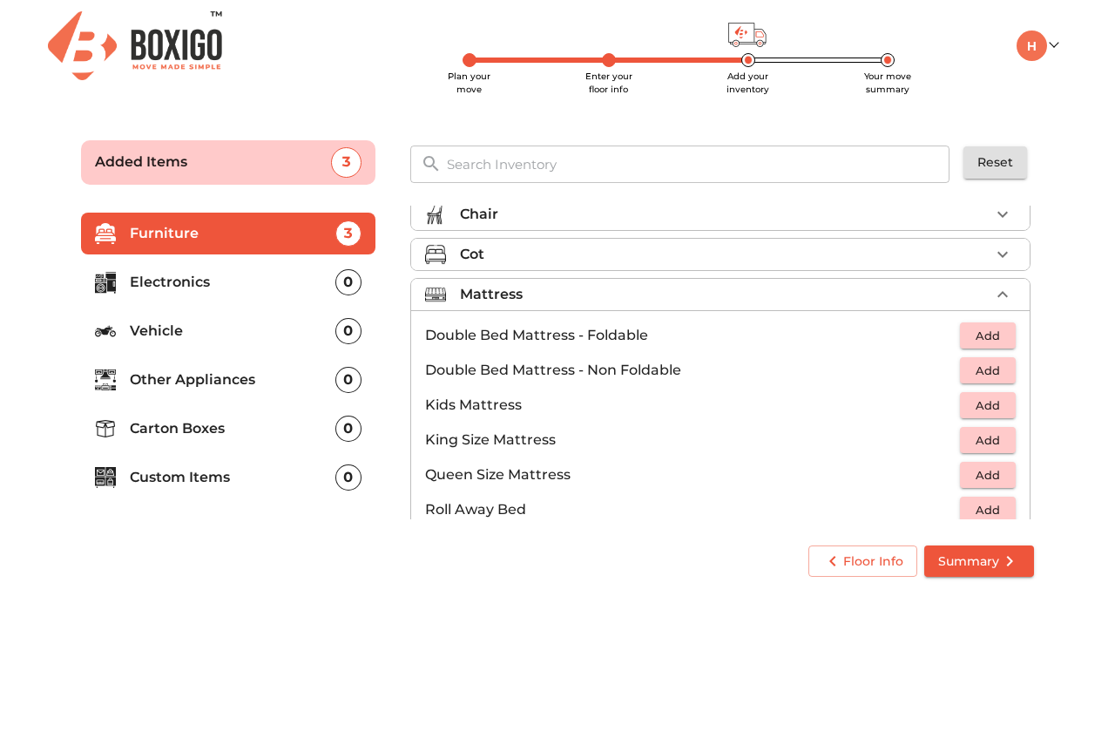
scroll to position [63, 0]
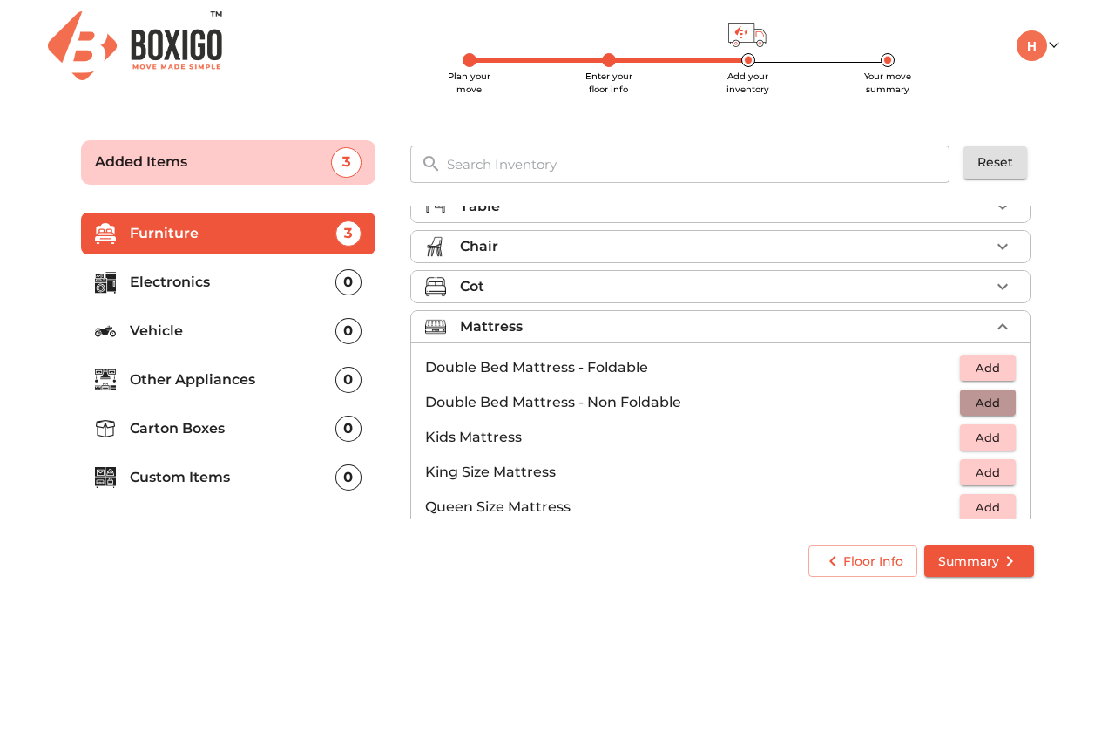
click at [977, 398] on span "Add" at bounding box center [988, 403] width 38 height 20
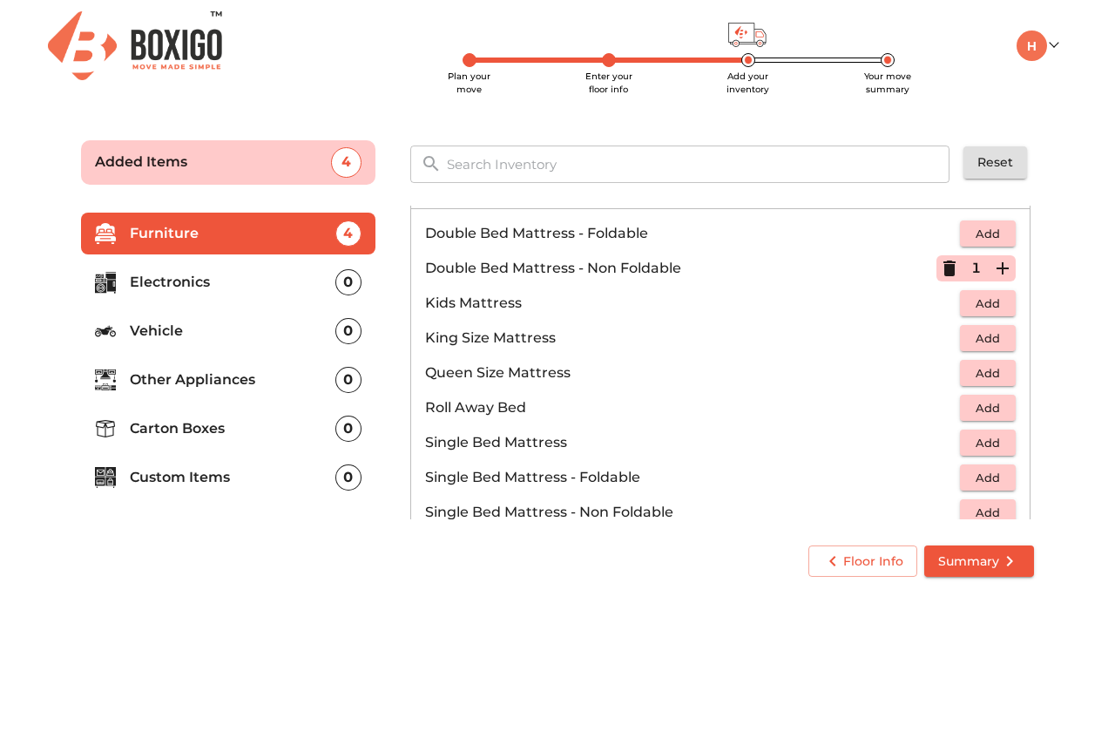
scroll to position [237, 0]
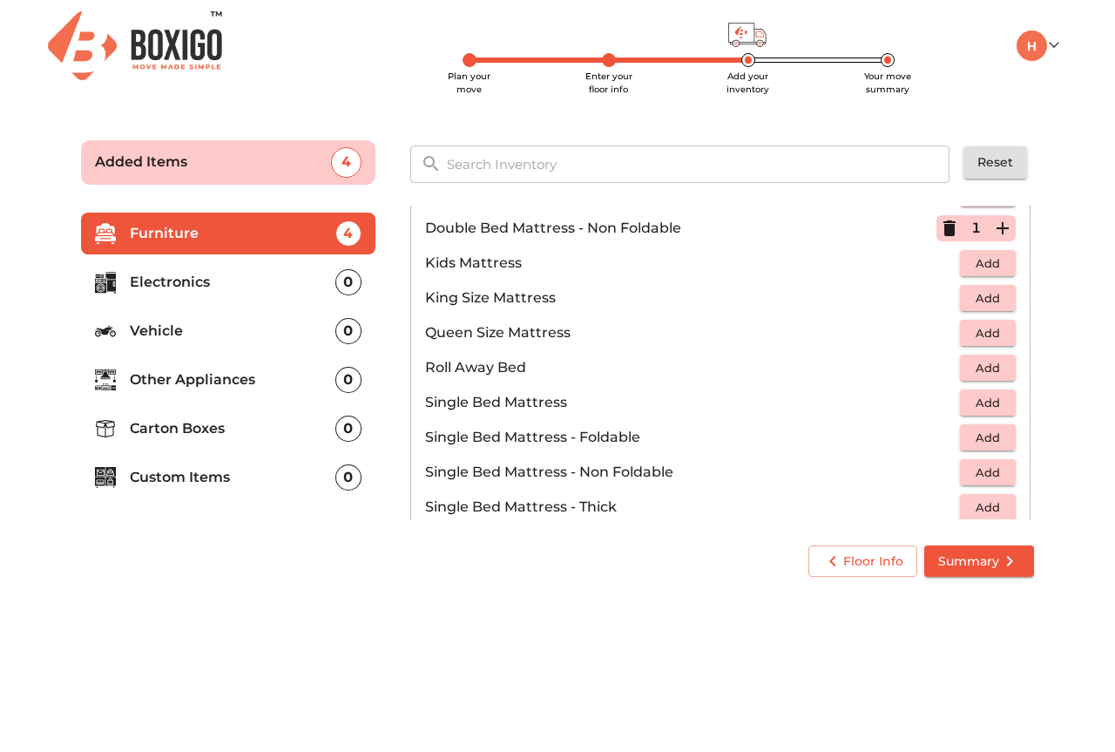
click at [971, 396] on span "Add" at bounding box center [988, 403] width 38 height 20
click at [1000, 396] on icon "button" at bounding box center [1002, 402] width 21 height 21
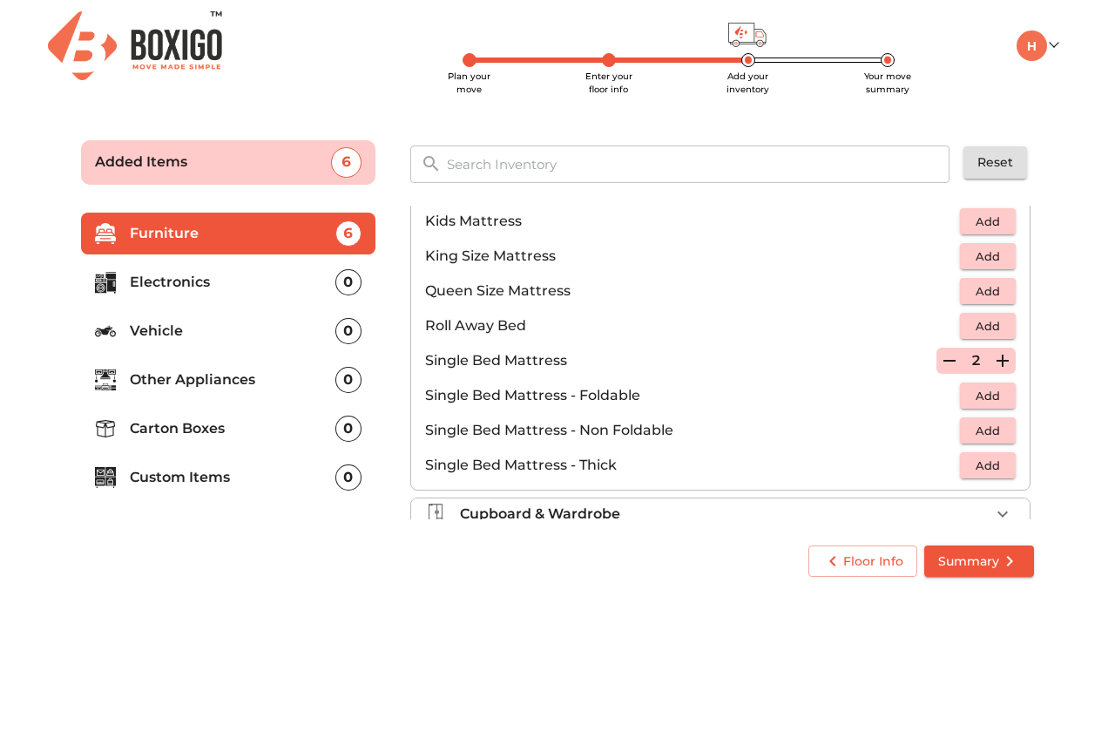
scroll to position [344, 0]
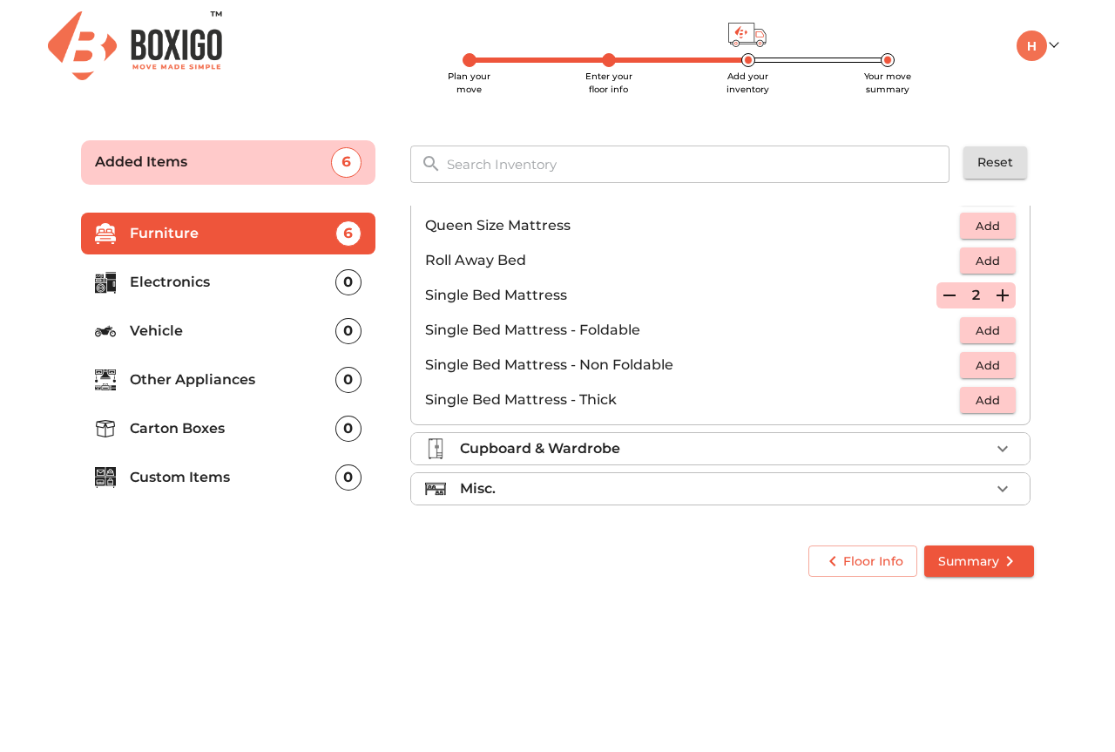
click at [992, 446] on icon "button" at bounding box center [1002, 448] width 21 height 21
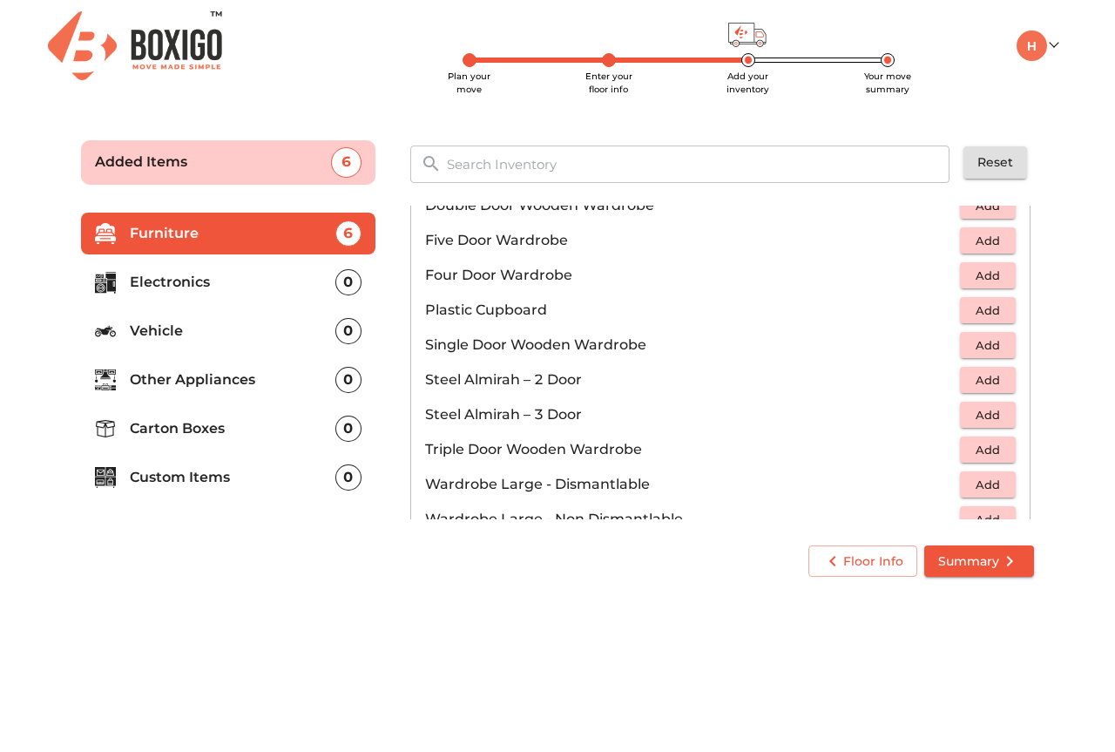
scroll to position [431, 0]
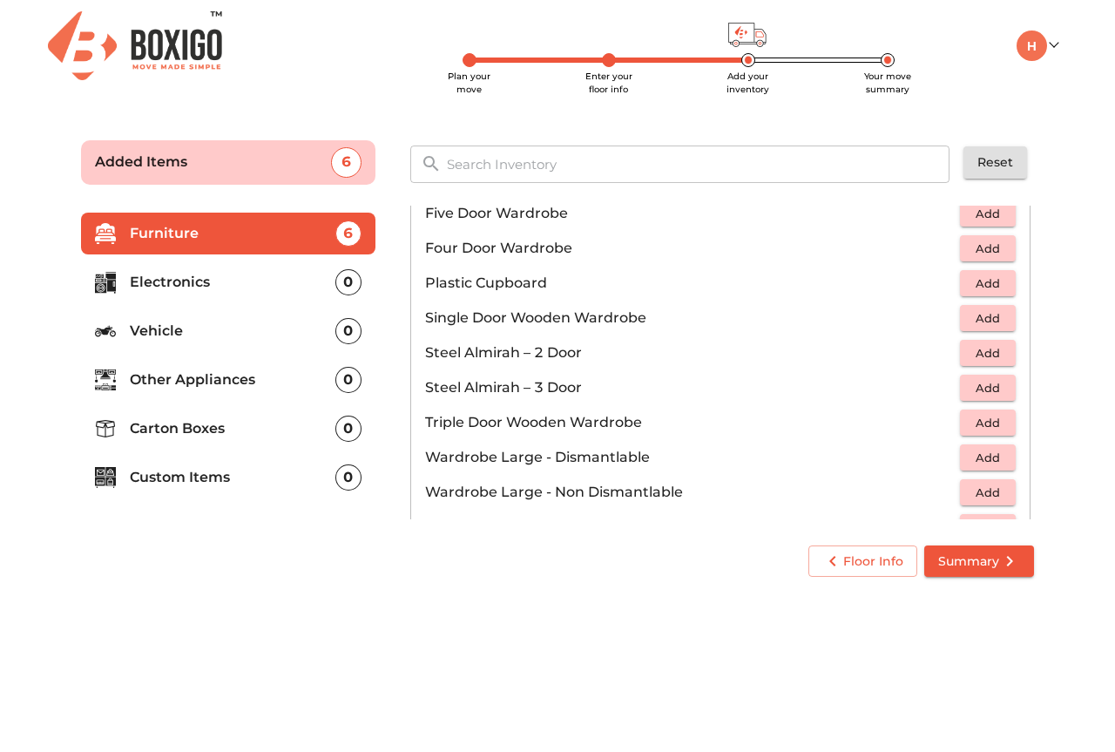
click at [985, 422] on span "Add" at bounding box center [988, 423] width 38 height 20
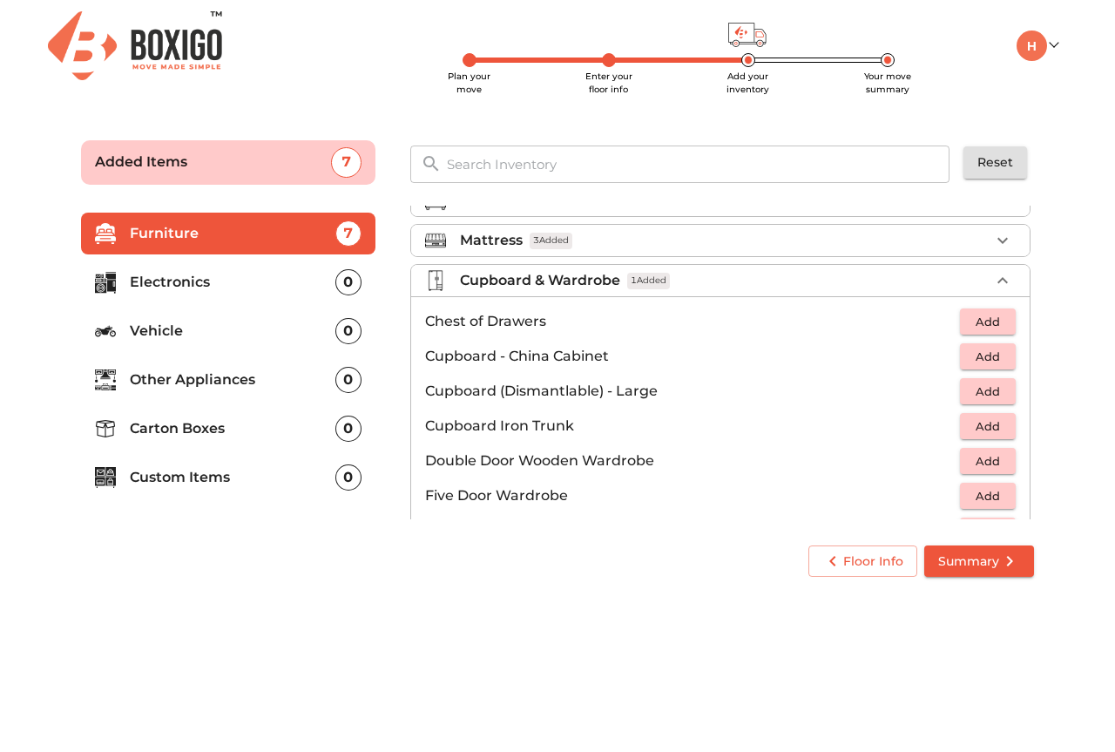
scroll to position [0, 0]
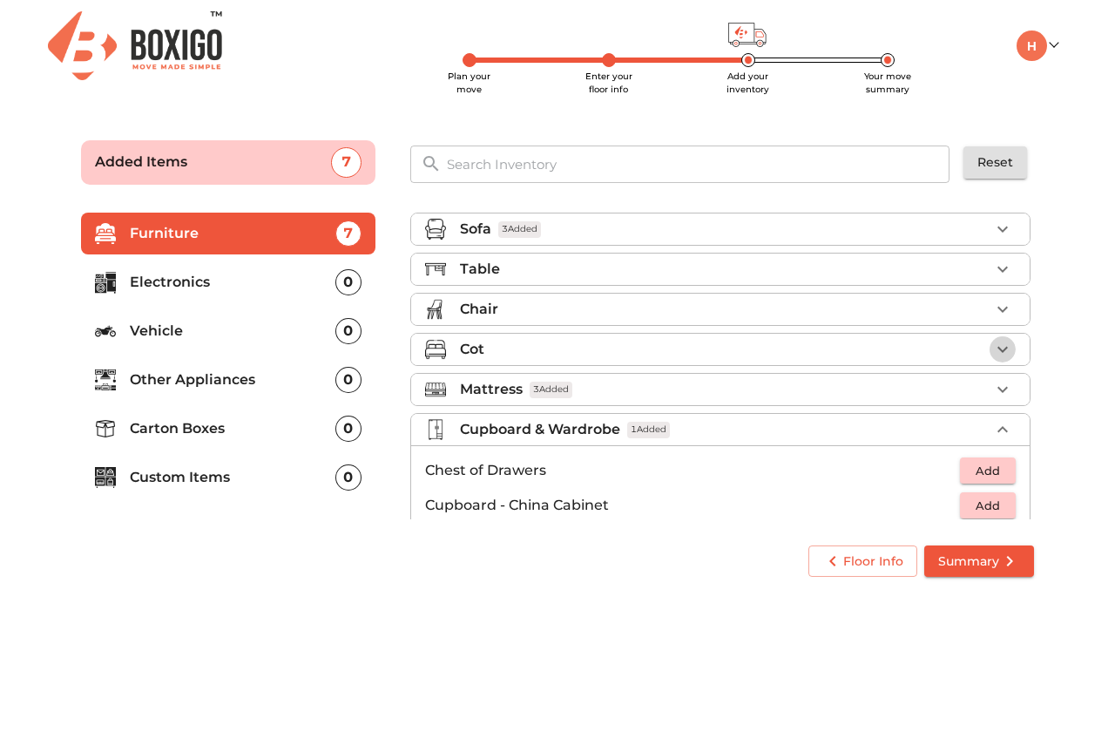
click at [992, 347] on icon "button" at bounding box center [1002, 349] width 21 height 21
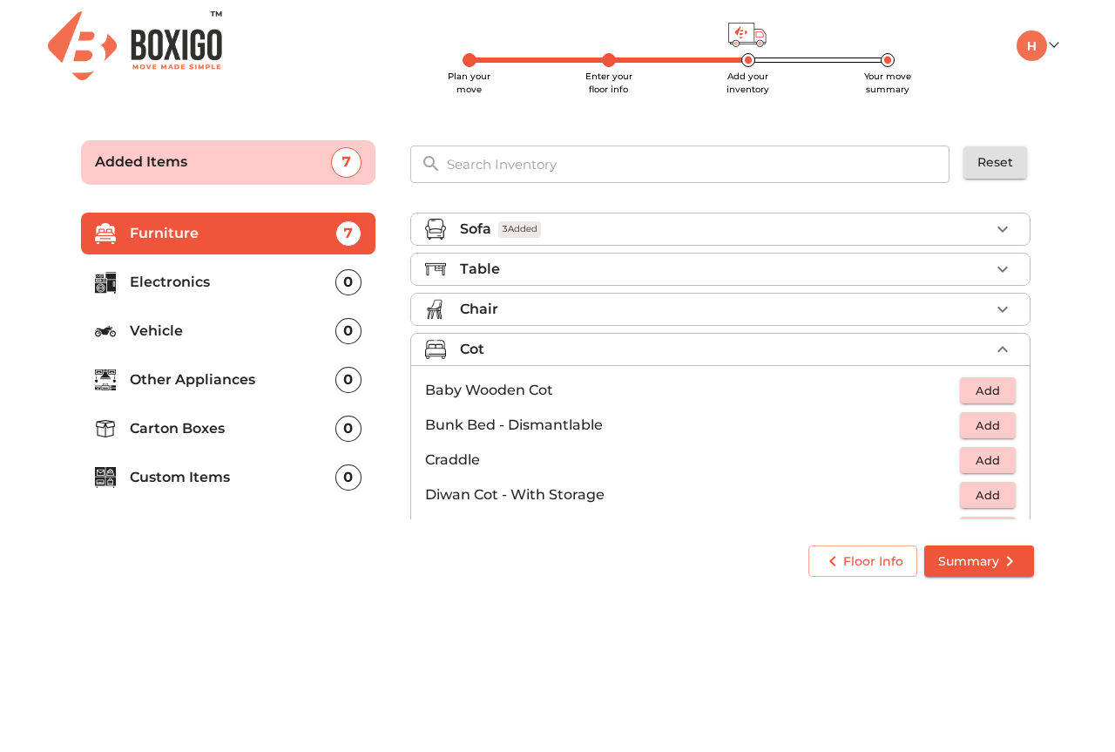
scroll to position [87, 0]
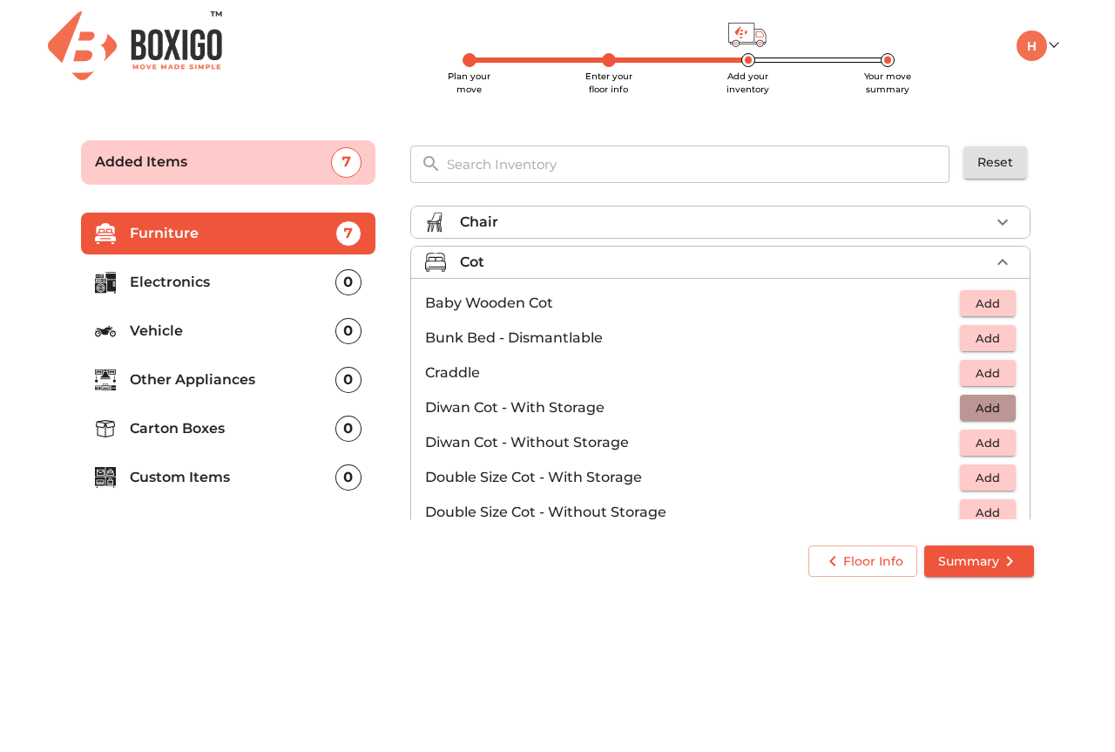
click at [985, 407] on span "Add" at bounding box center [988, 408] width 38 height 20
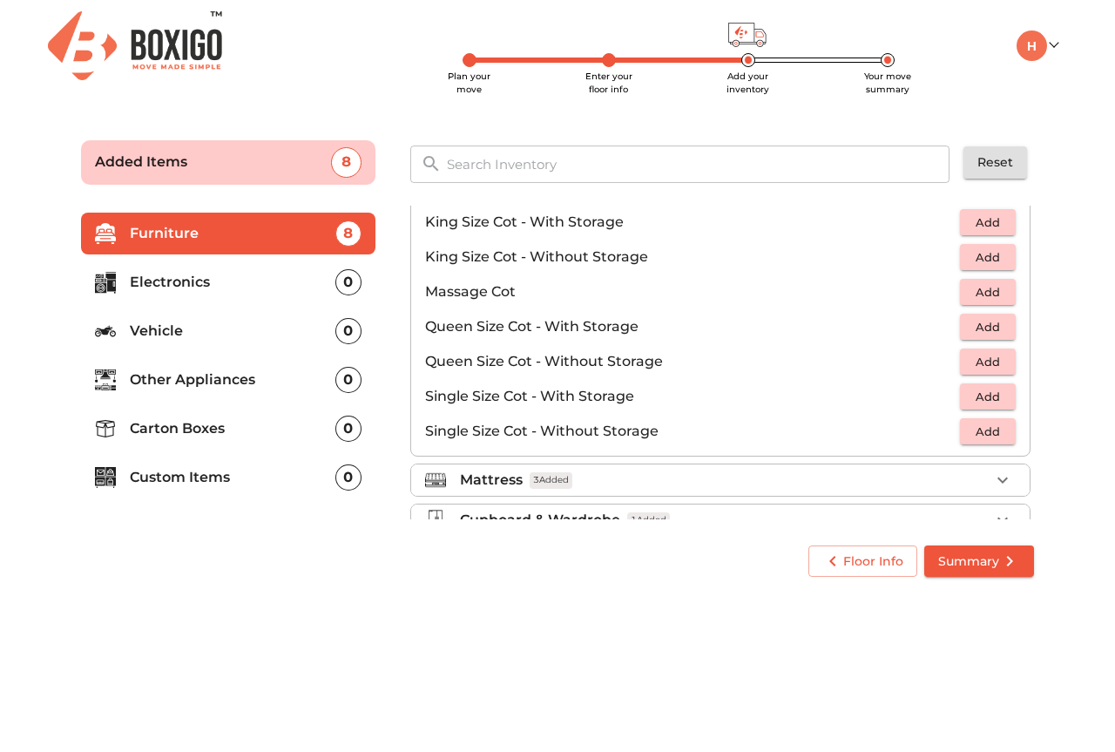
scroll to position [523, 0]
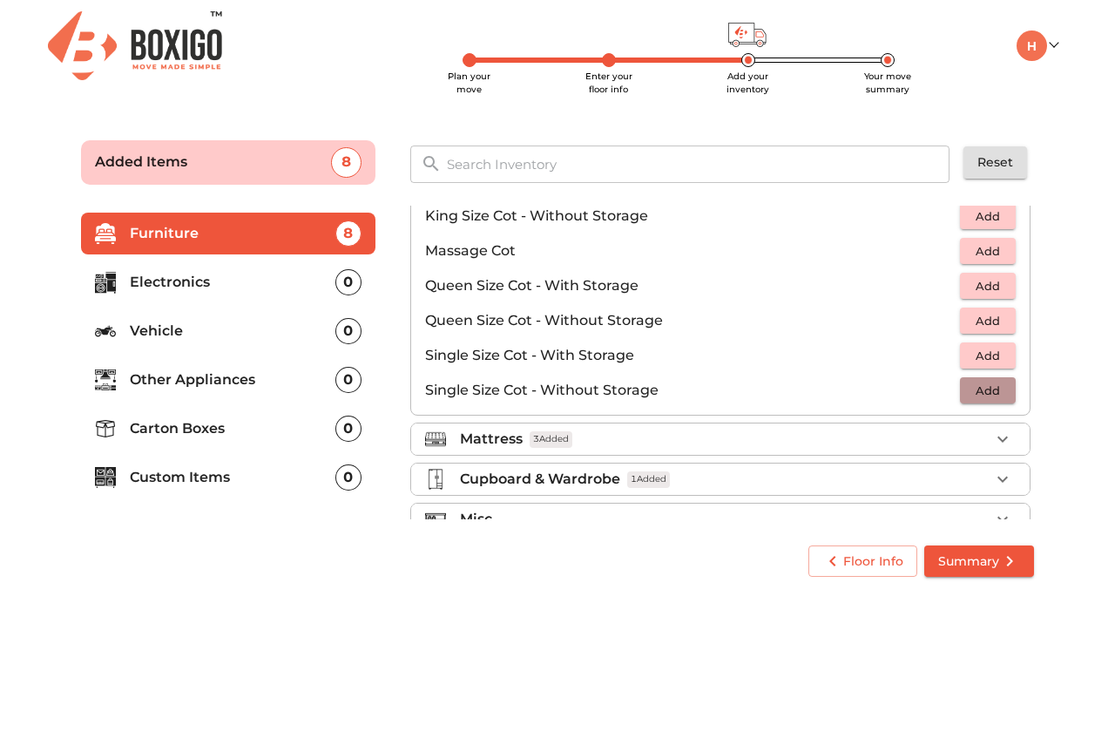
click at [992, 394] on span "Add" at bounding box center [988, 391] width 38 height 20
click at [997, 391] on icon "button" at bounding box center [1003, 390] width 12 height 12
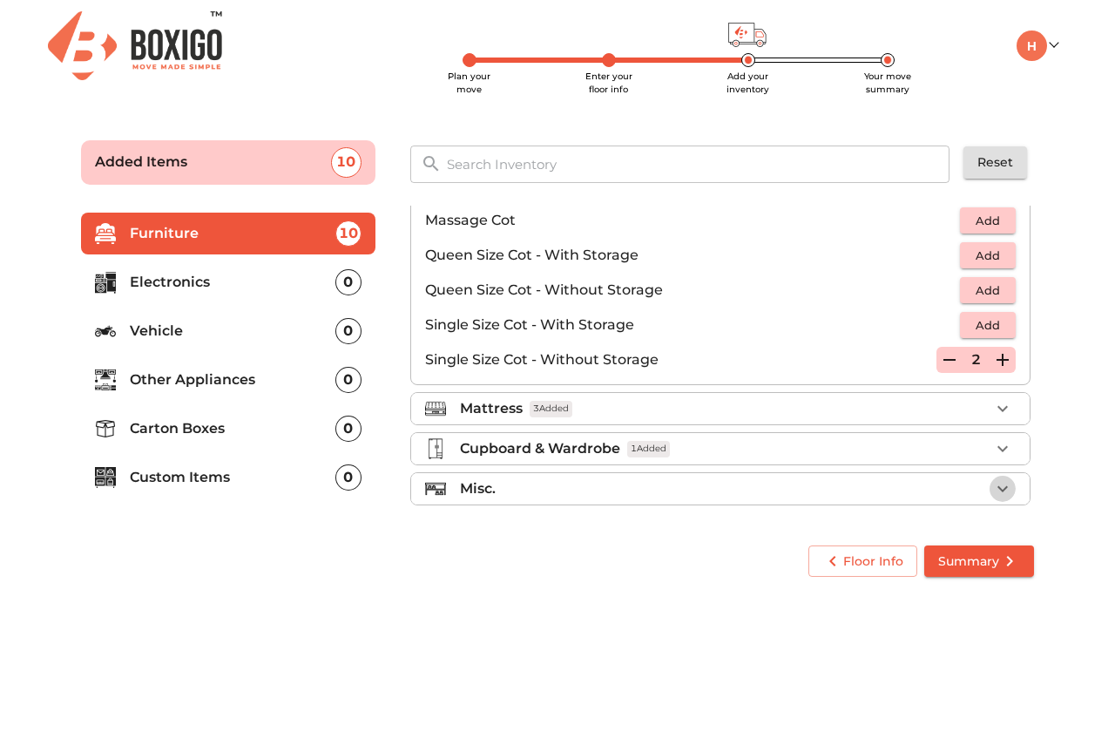
click at [998, 484] on icon "button" at bounding box center [1002, 488] width 21 height 21
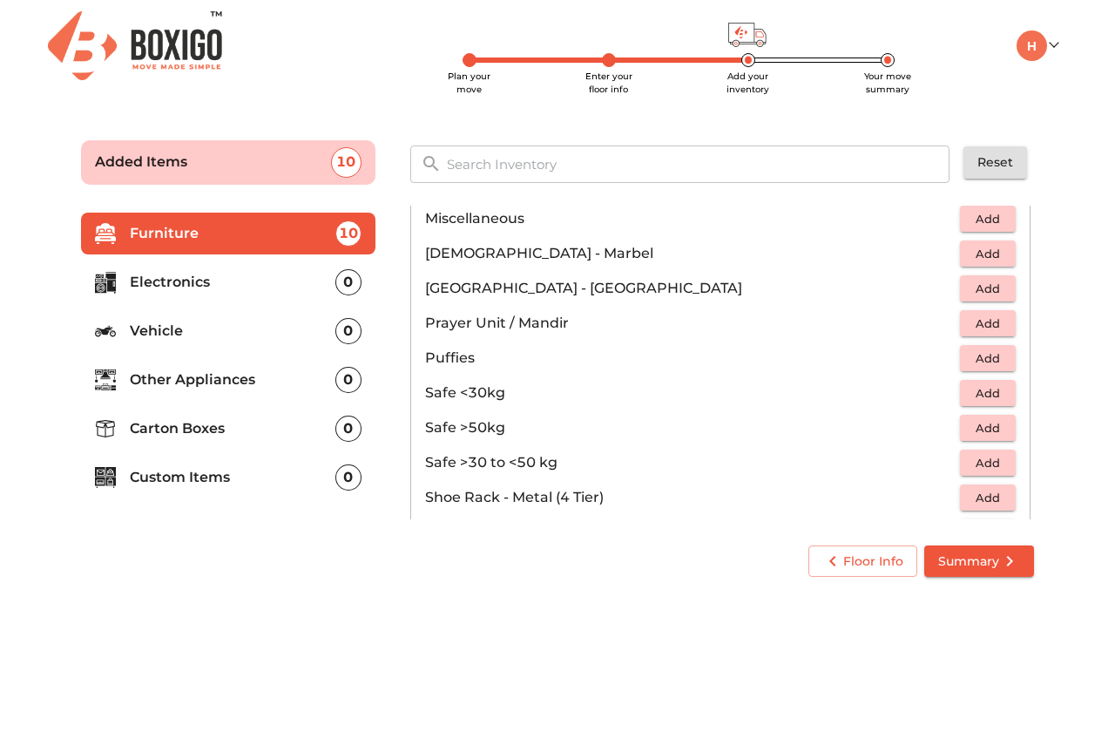
scroll to position [588, 0]
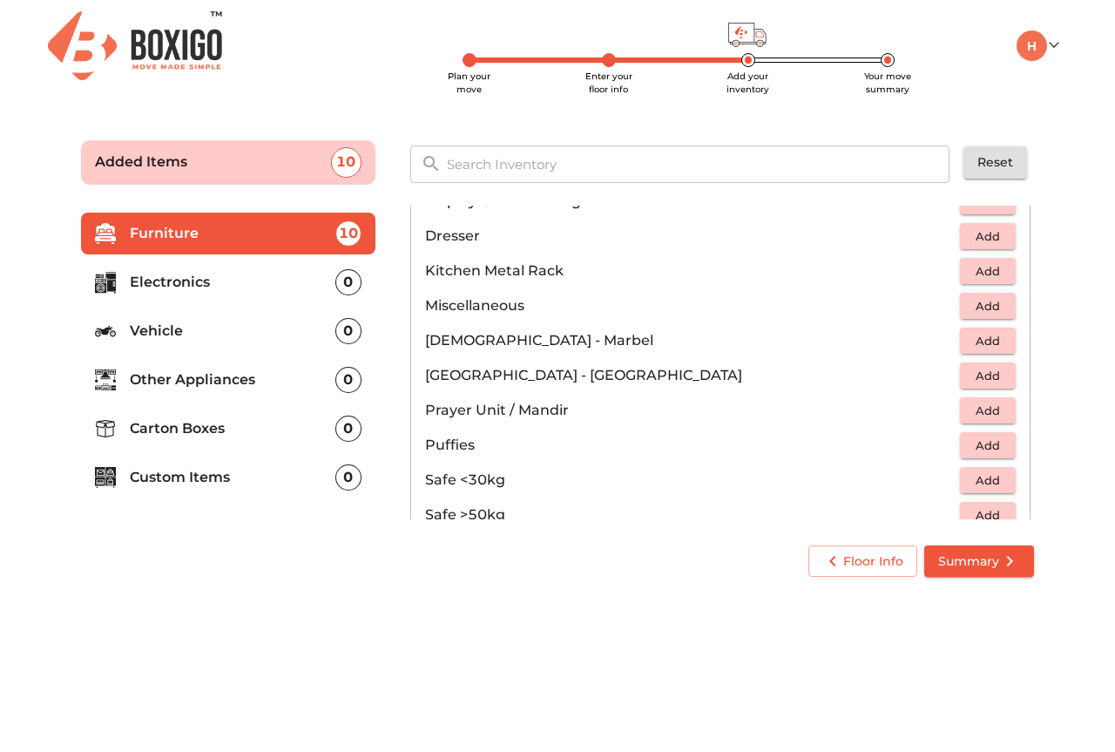
click at [988, 304] on span "Add" at bounding box center [988, 306] width 38 height 20
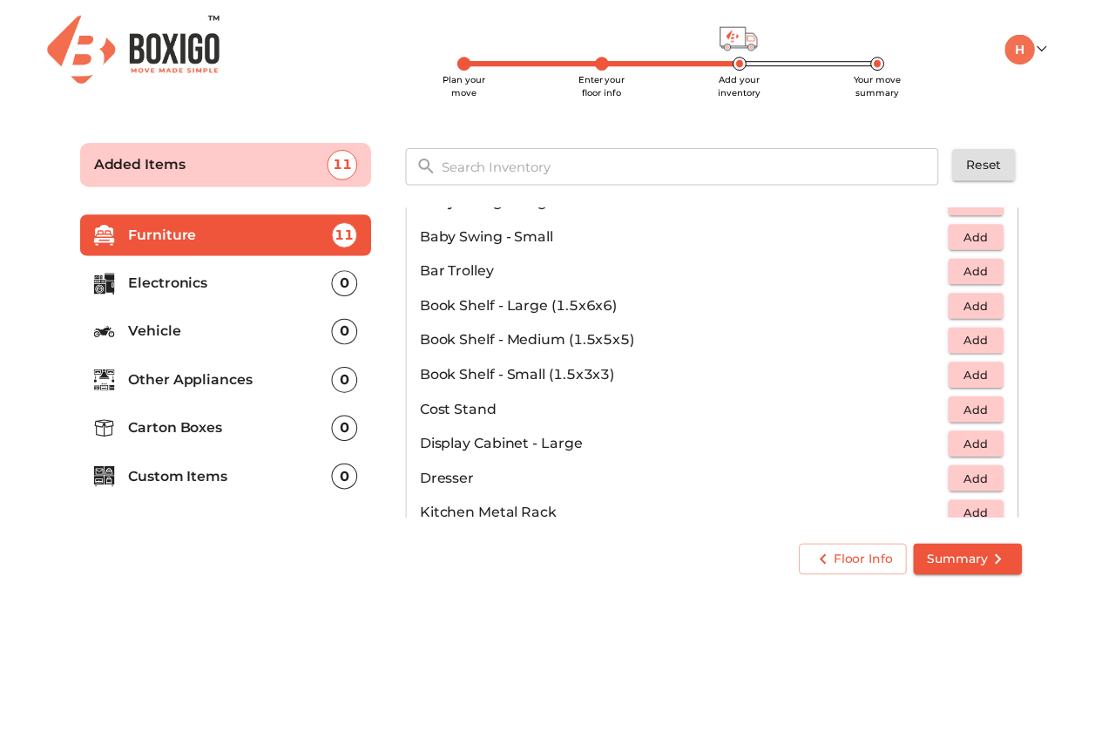
scroll to position [349, 0]
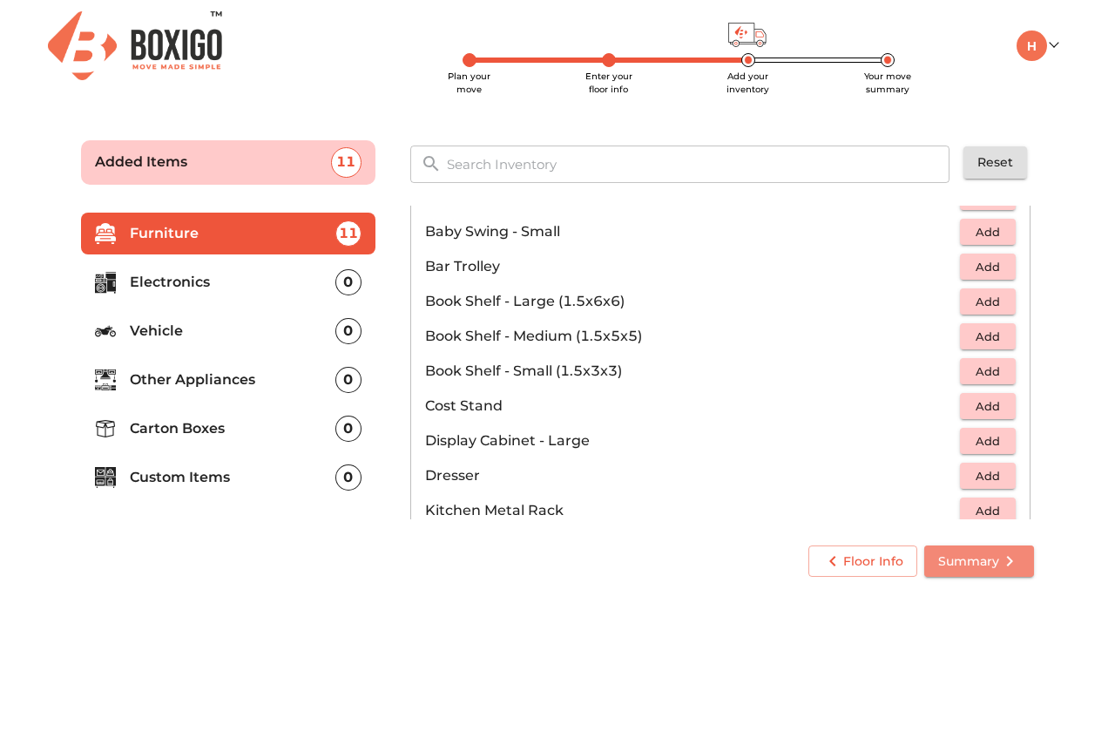
click at [996, 562] on span "Summary" at bounding box center [979, 562] width 82 height 22
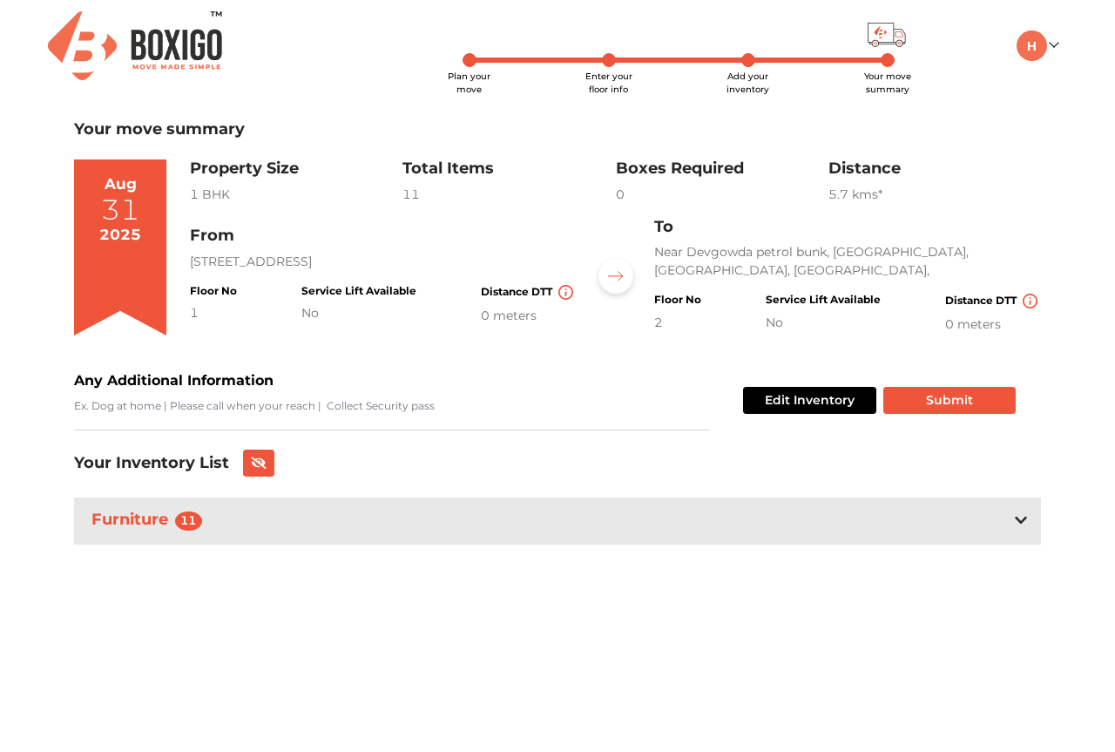
click at [1017, 525] on icon at bounding box center [1021, 520] width 12 height 14
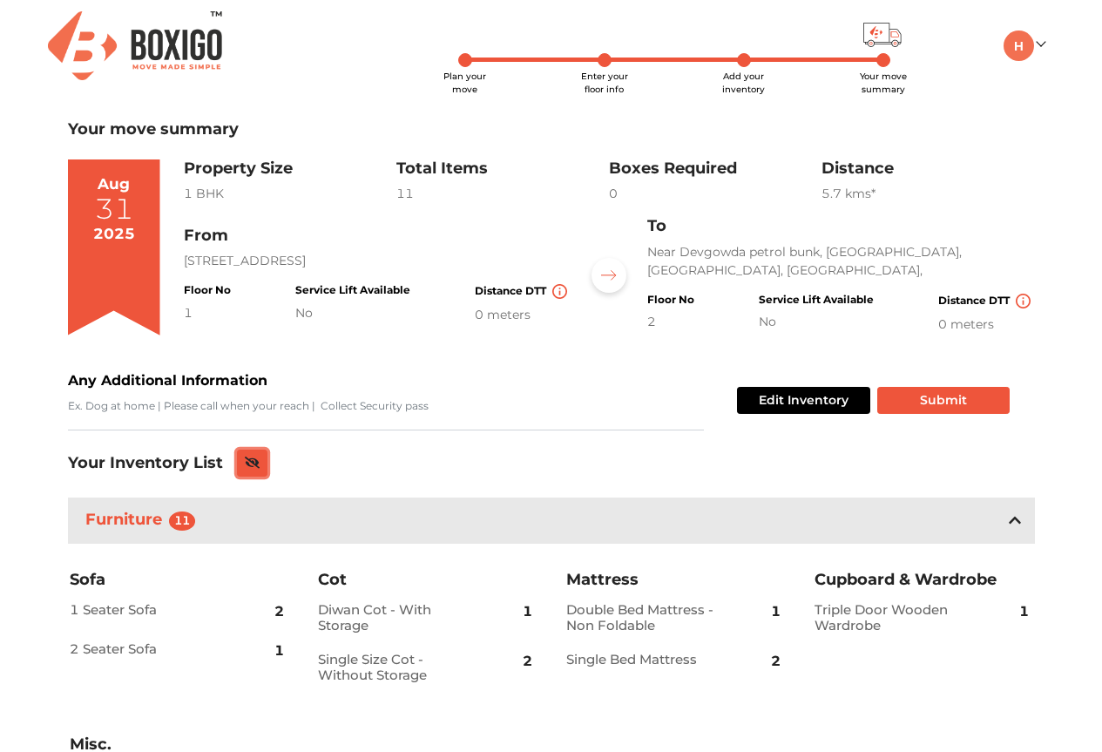
click at [253, 464] on icon at bounding box center [253, 463] width 16 height 12
click at [254, 462] on icon at bounding box center [252, 462] width 14 height 10
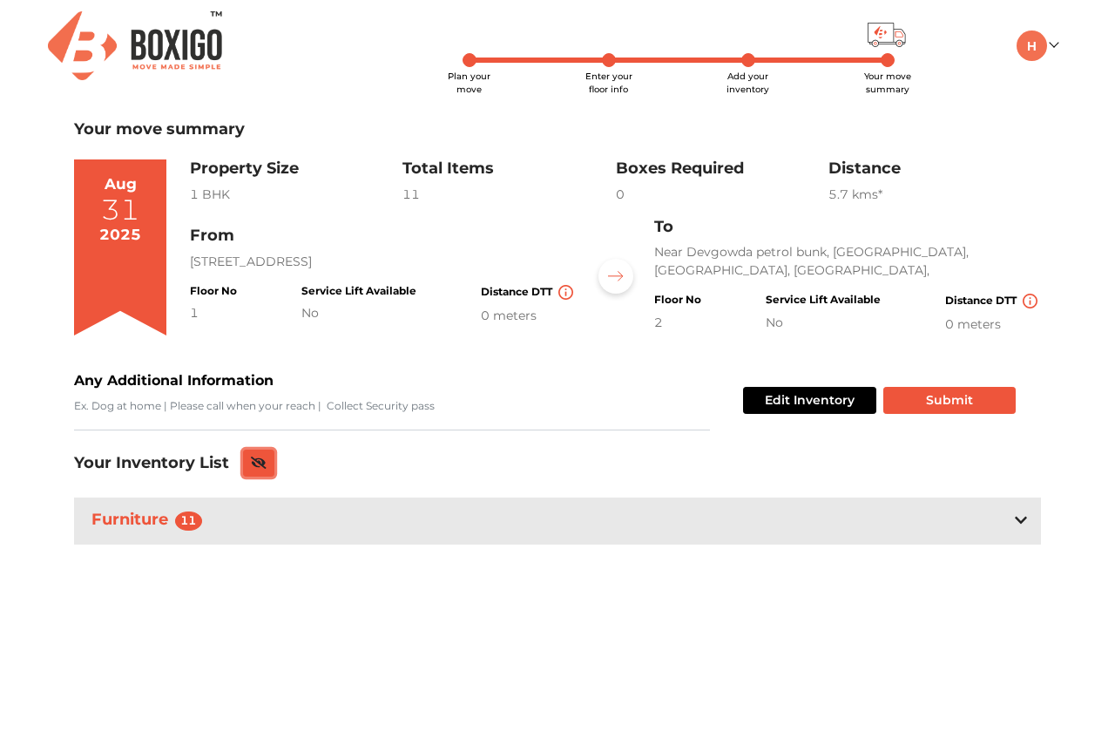
click at [264, 464] on icon at bounding box center [259, 463] width 16 height 12
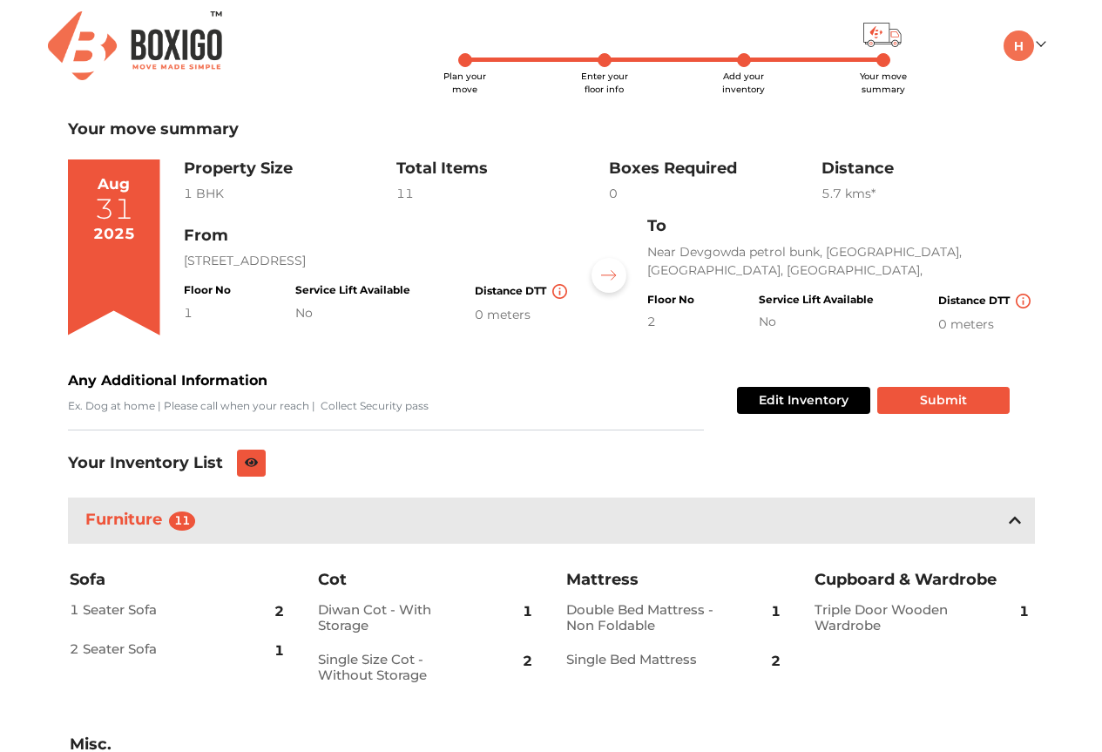
click at [735, 81] on span "Add your inventory" at bounding box center [743, 83] width 43 height 24
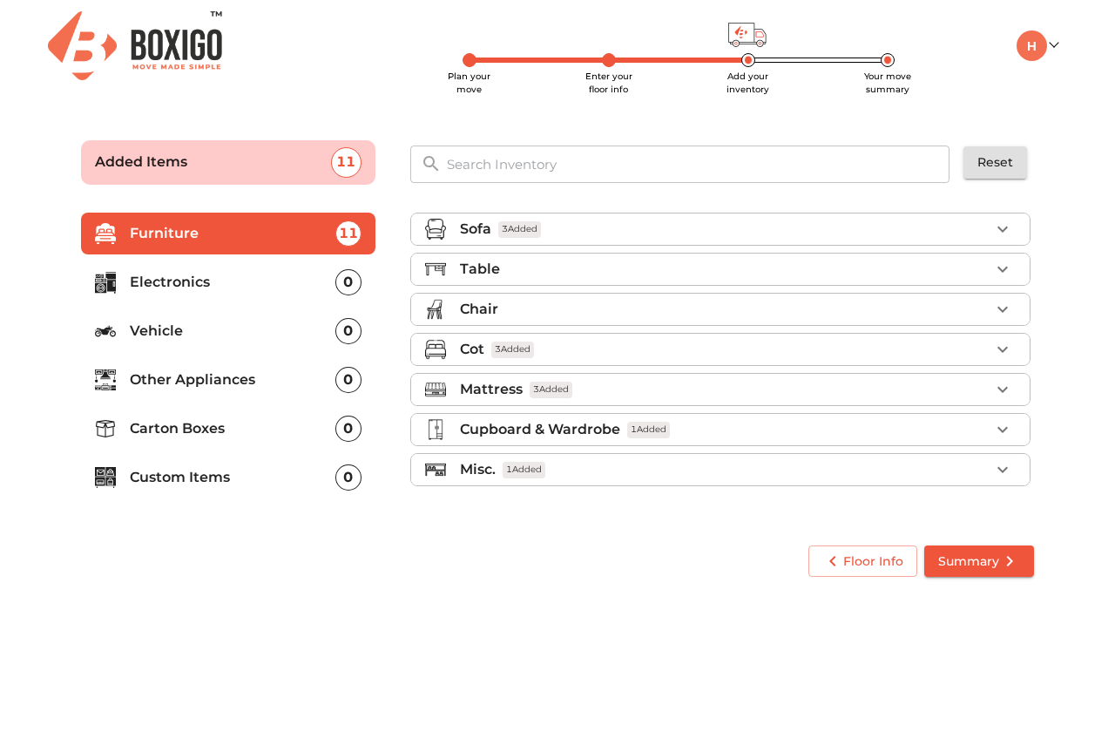
click at [176, 282] on p "Electronics" at bounding box center [233, 282] width 206 height 21
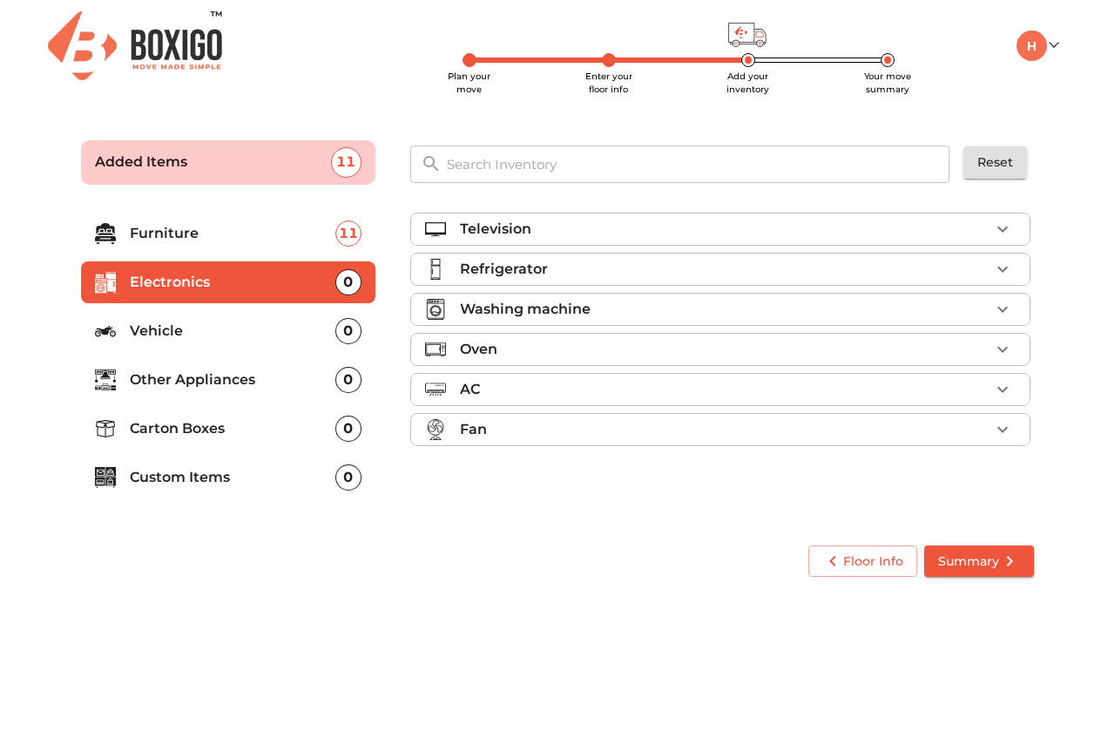
click at [736, 308] on div "Washing machine" at bounding box center [725, 309] width 530 height 21
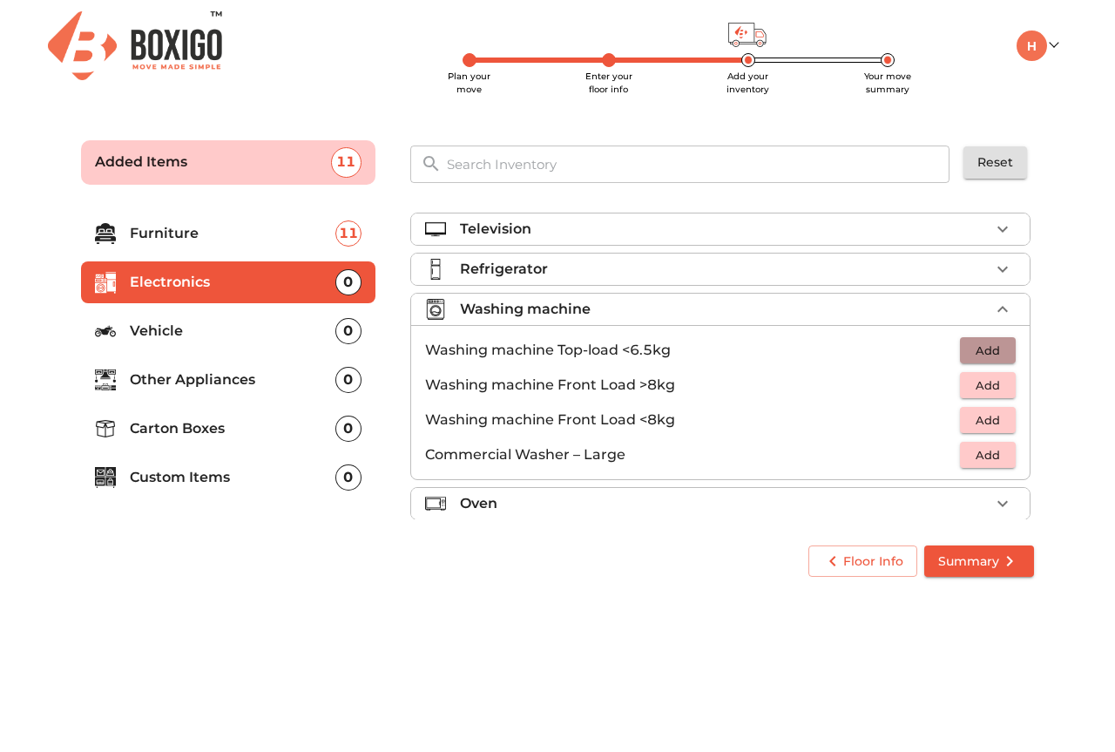
click at [994, 354] on span "Add" at bounding box center [988, 351] width 38 height 20
click at [1000, 267] on icon "button" at bounding box center [1002, 269] width 21 height 21
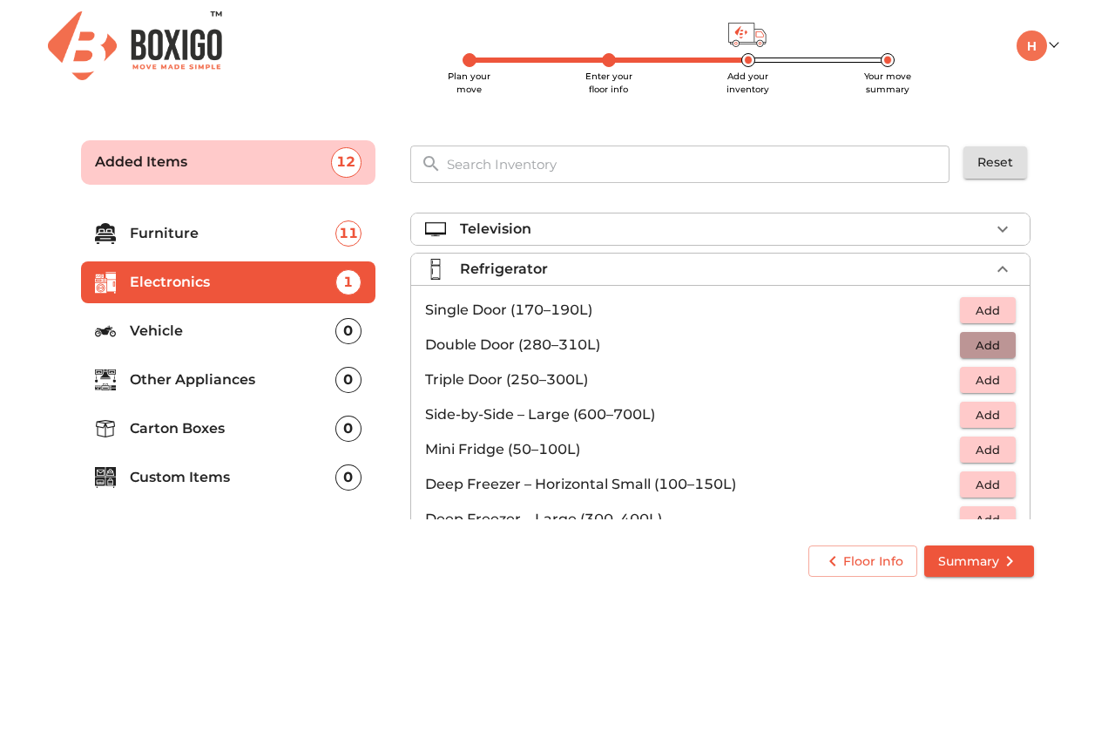
click at [997, 345] on span "Add" at bounding box center [988, 345] width 38 height 20
click at [992, 227] on icon "button" at bounding box center [1002, 229] width 21 height 21
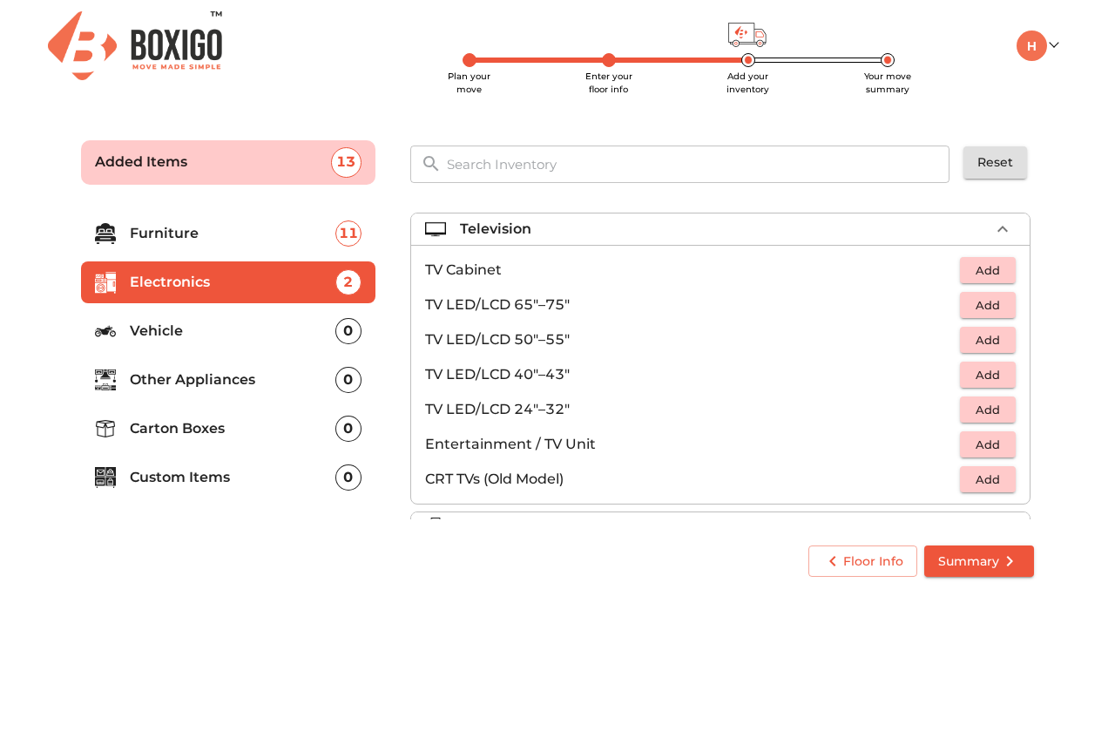
click at [990, 374] on span "Add" at bounding box center [988, 375] width 38 height 20
click at [171, 330] on p "Vehicle" at bounding box center [233, 331] width 206 height 21
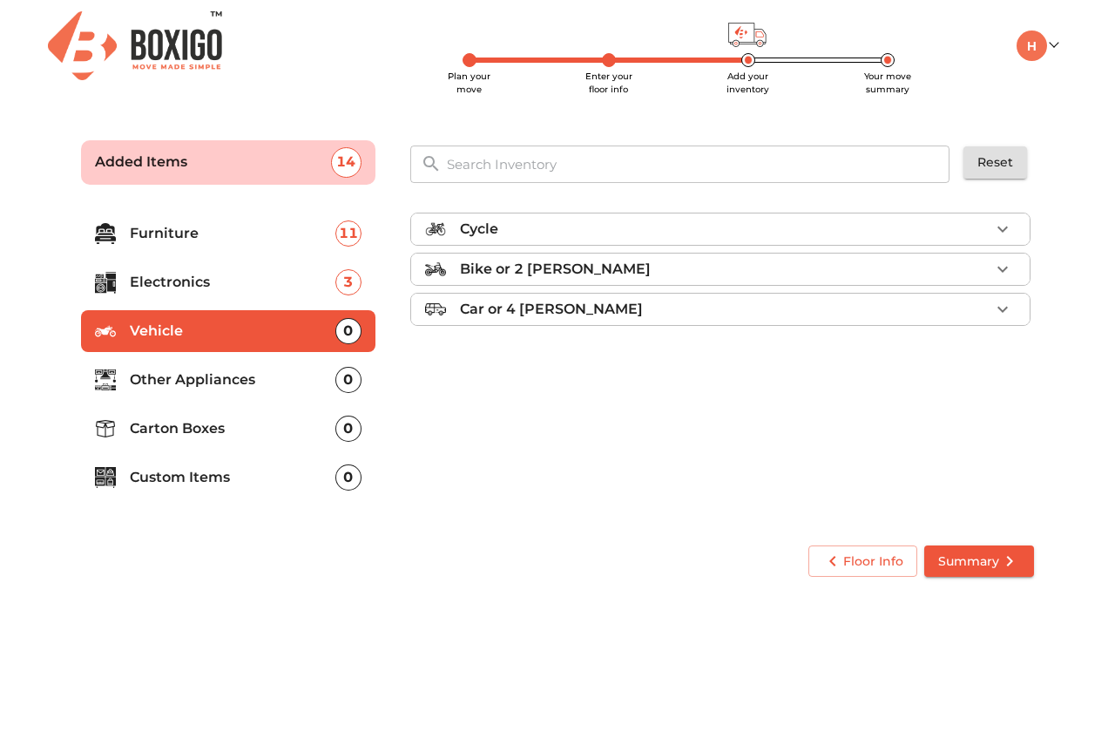
click at [184, 379] on p "Other Appliances" at bounding box center [233, 379] width 206 height 21
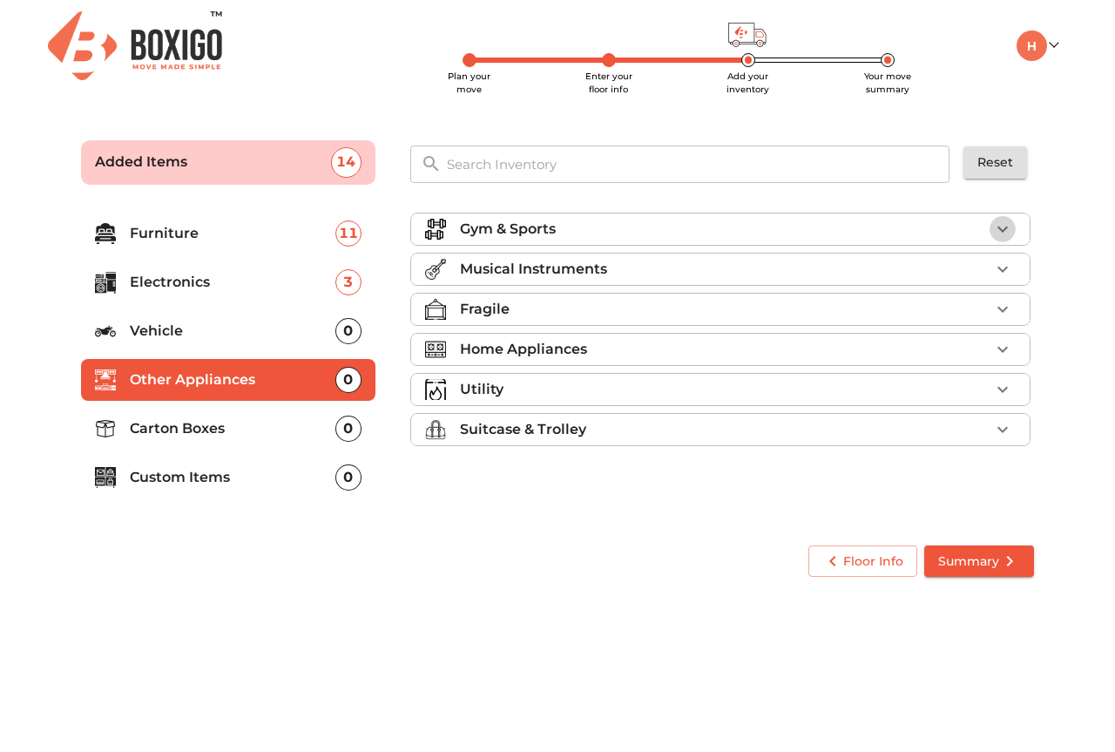
click at [1007, 228] on icon "button" at bounding box center [1002, 229] width 21 height 21
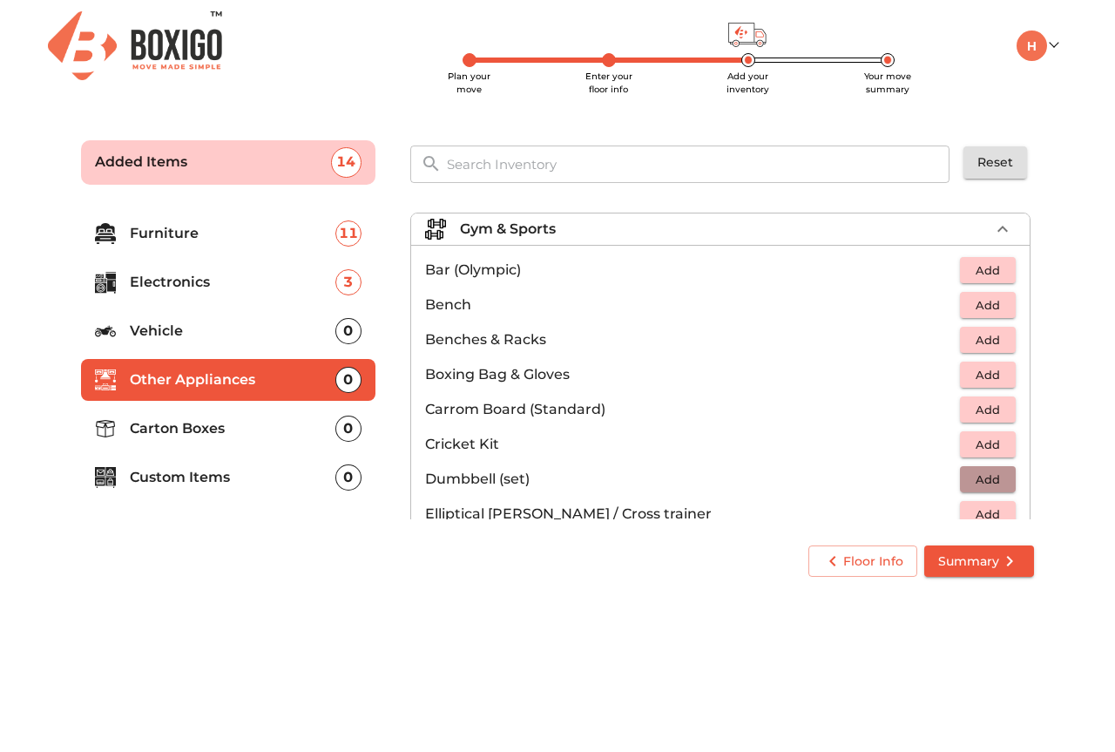
click at [985, 476] on span "Add" at bounding box center [988, 480] width 38 height 20
click at [991, 273] on span "Add" at bounding box center [988, 271] width 38 height 20
click at [992, 273] on icon "button" at bounding box center [1002, 270] width 21 height 21
click at [946, 266] on icon "button" at bounding box center [949, 270] width 21 height 21
click at [945, 266] on icon "button" at bounding box center [950, 270] width 12 height 16
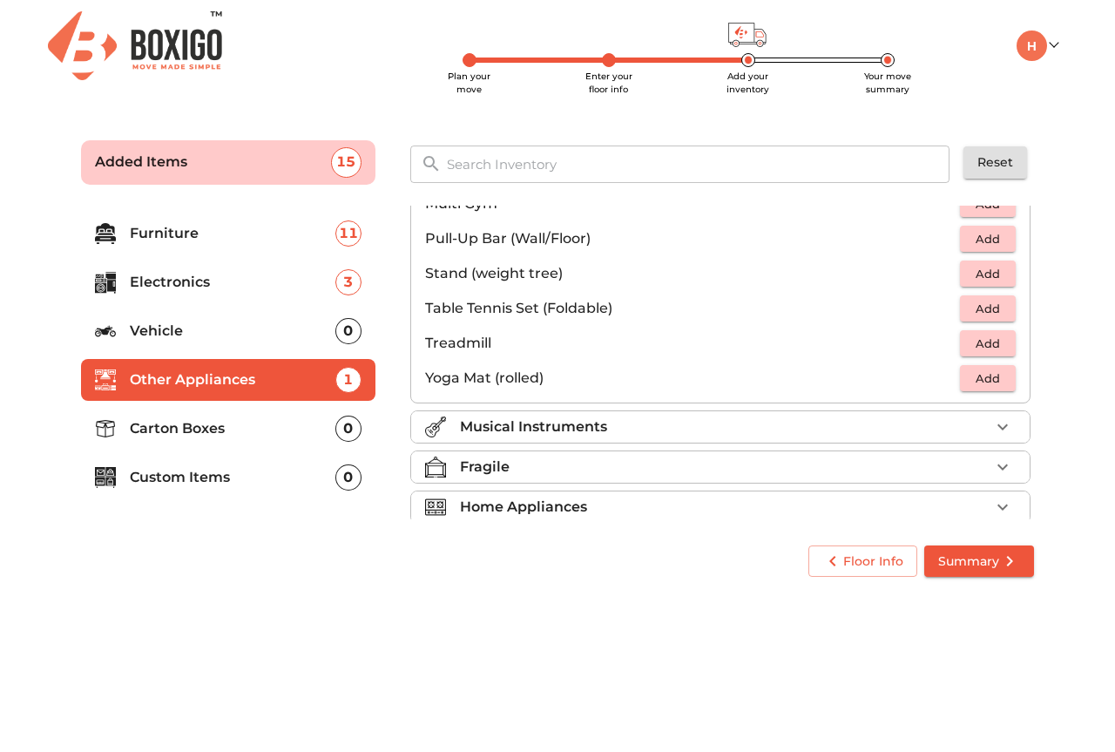
scroll to position [523, 0]
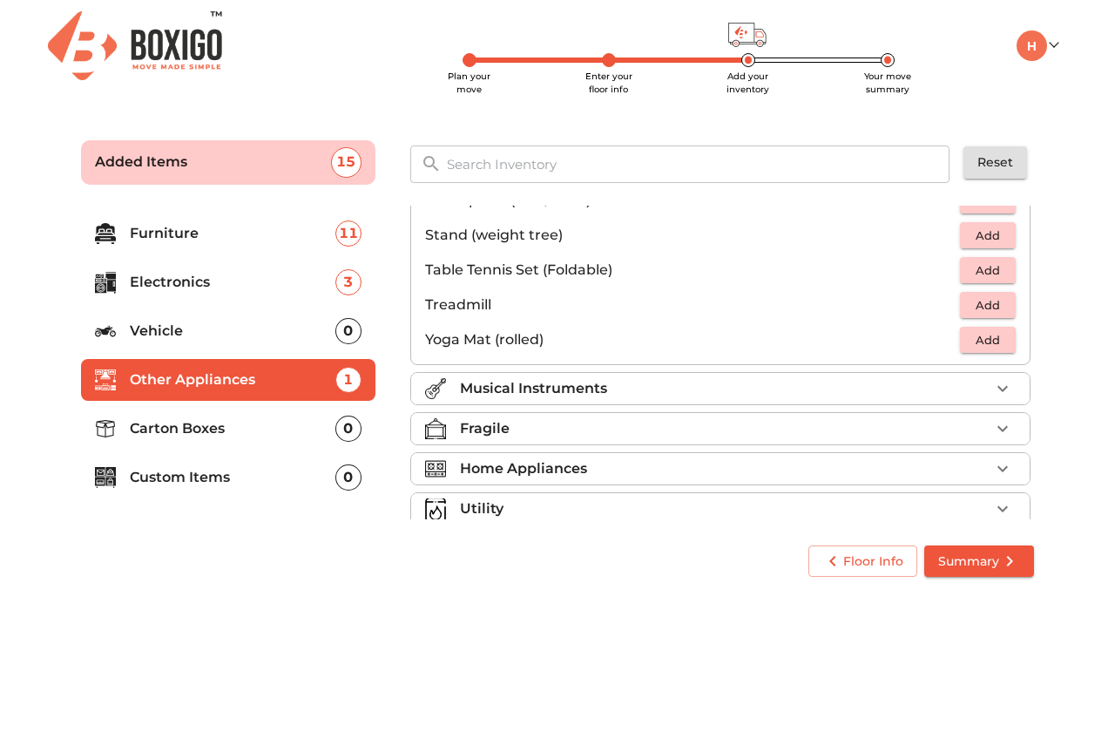
click at [692, 389] on div "Musical Instruments" at bounding box center [725, 388] width 530 height 21
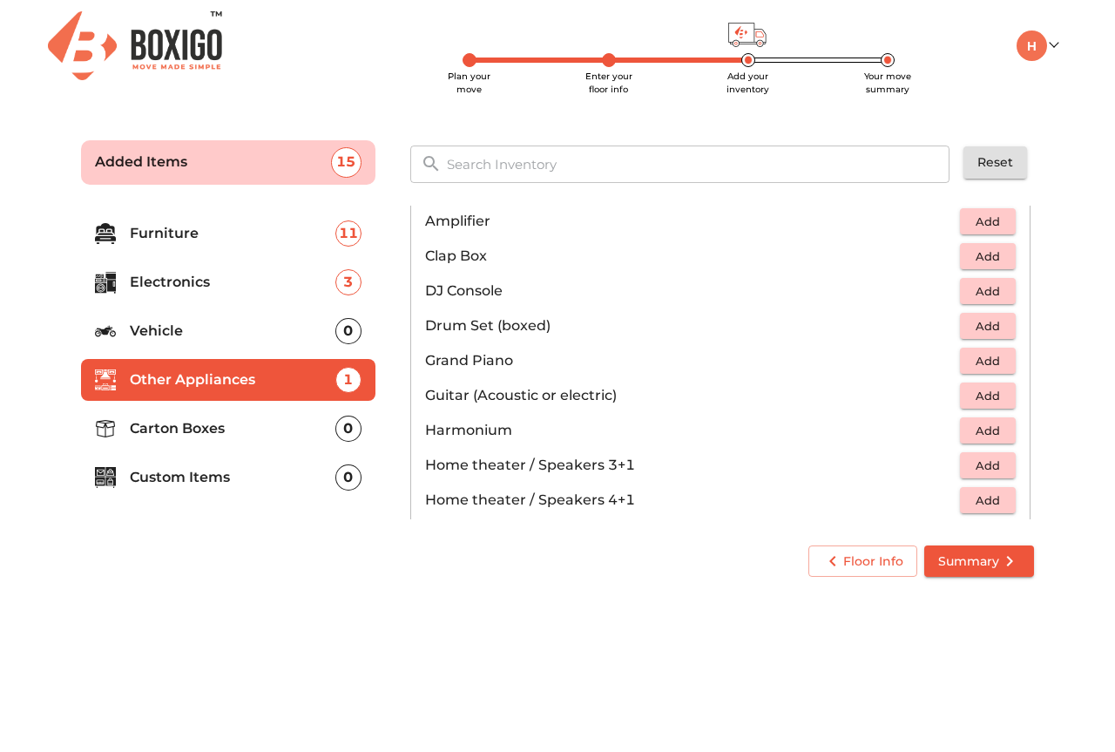
scroll to position [87, 0]
click at [997, 400] on span "Add" at bounding box center [988, 398] width 38 height 20
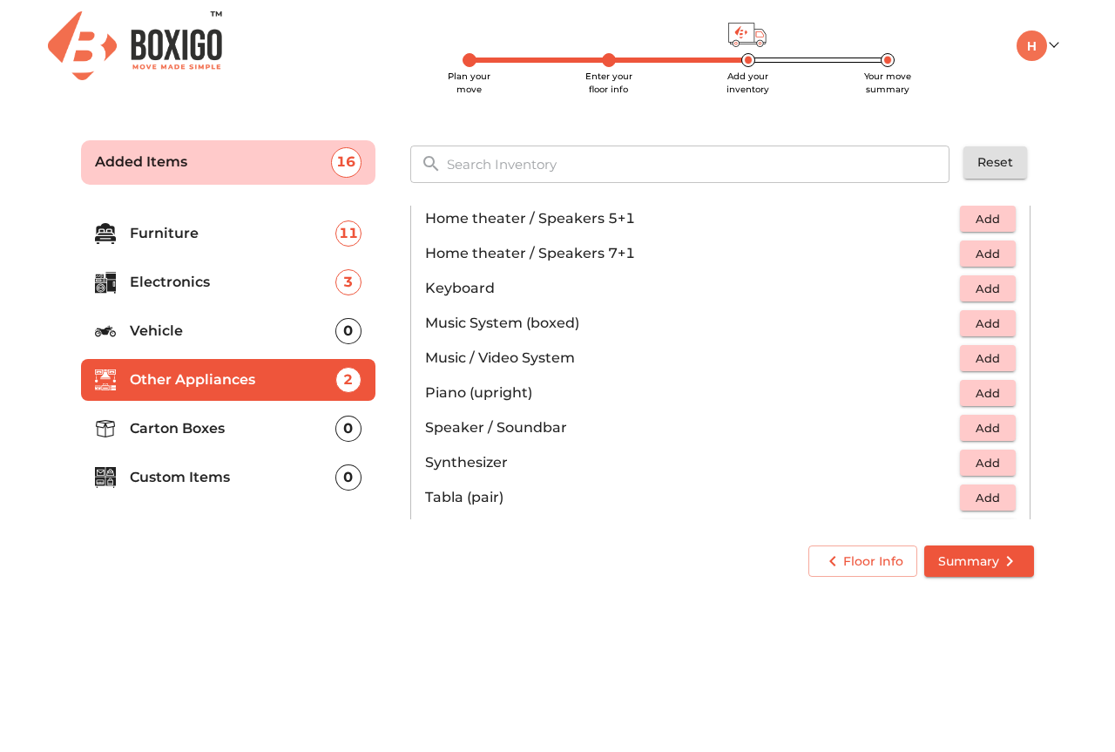
scroll to position [436, 0]
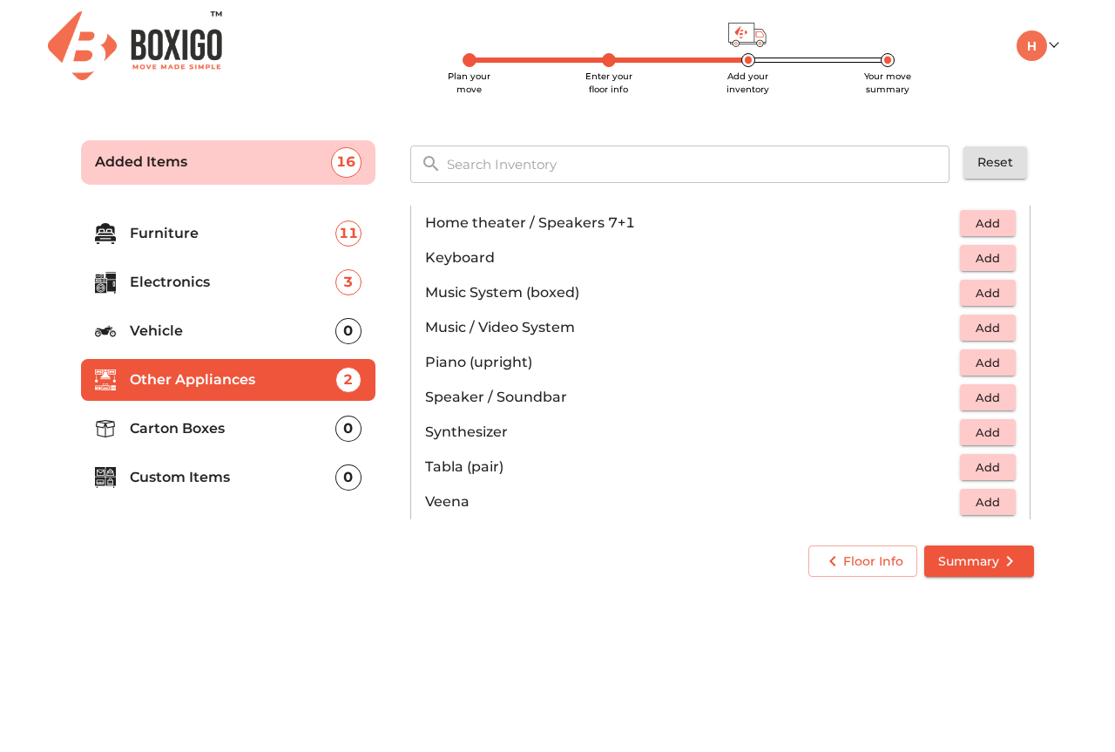
click at [289, 434] on p "Carton Boxes" at bounding box center [233, 428] width 206 height 21
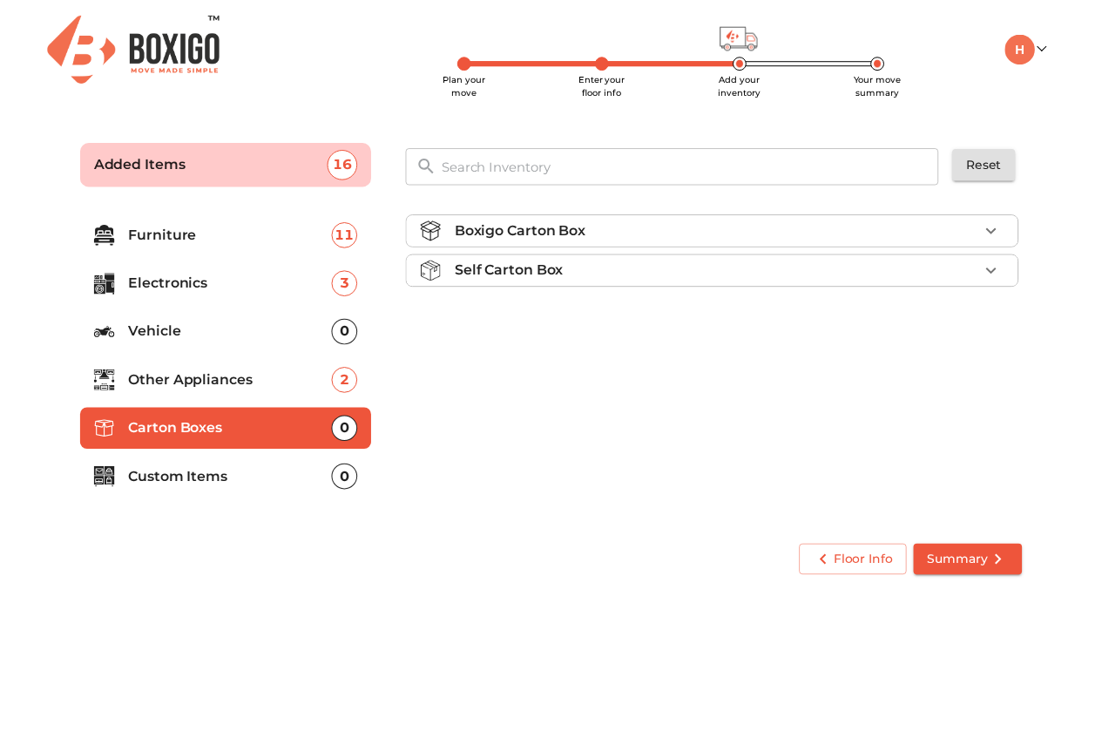
scroll to position [0, 0]
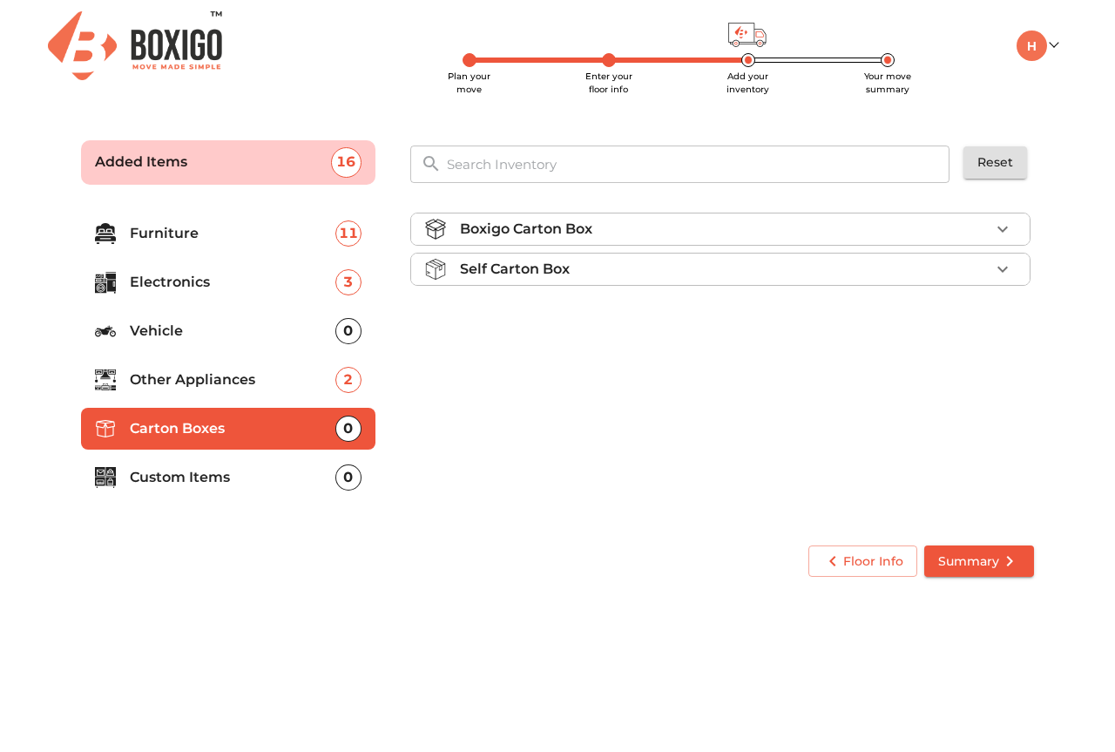
click at [1003, 235] on icon "button" at bounding box center [1002, 229] width 21 height 21
click at [999, 271] on span "Add" at bounding box center [988, 271] width 38 height 20
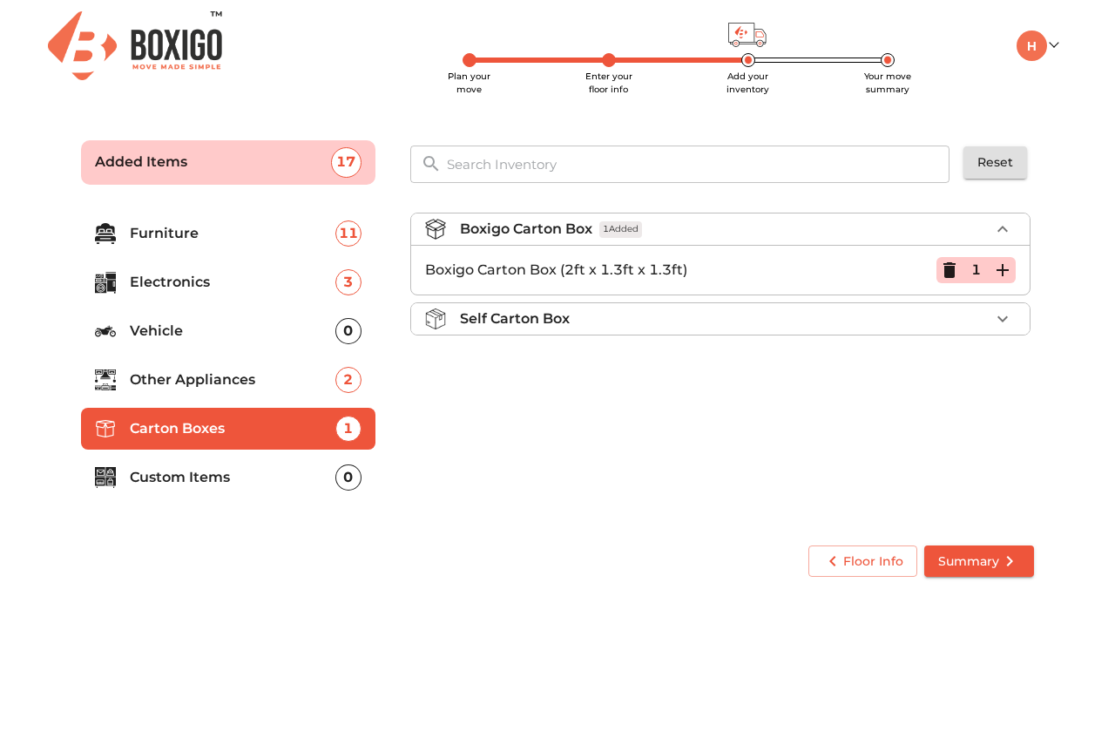
click at [1000, 313] on icon "button" at bounding box center [1002, 318] width 21 height 21
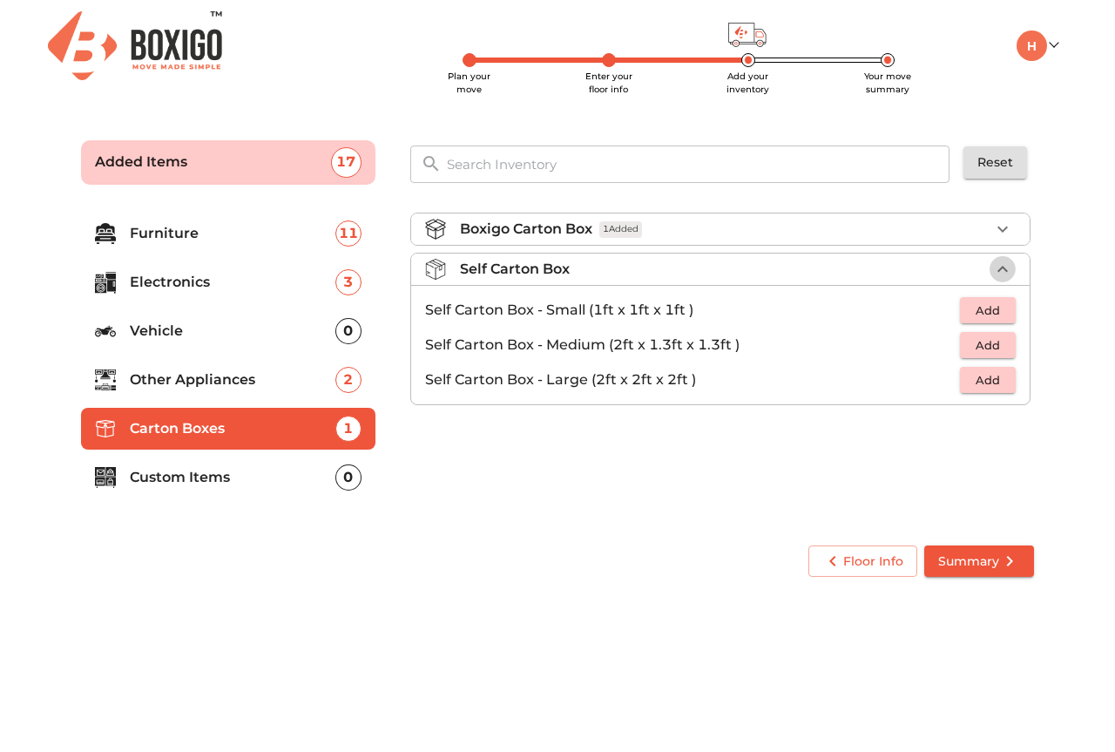
click at [1000, 265] on icon "button" at bounding box center [1002, 269] width 21 height 21
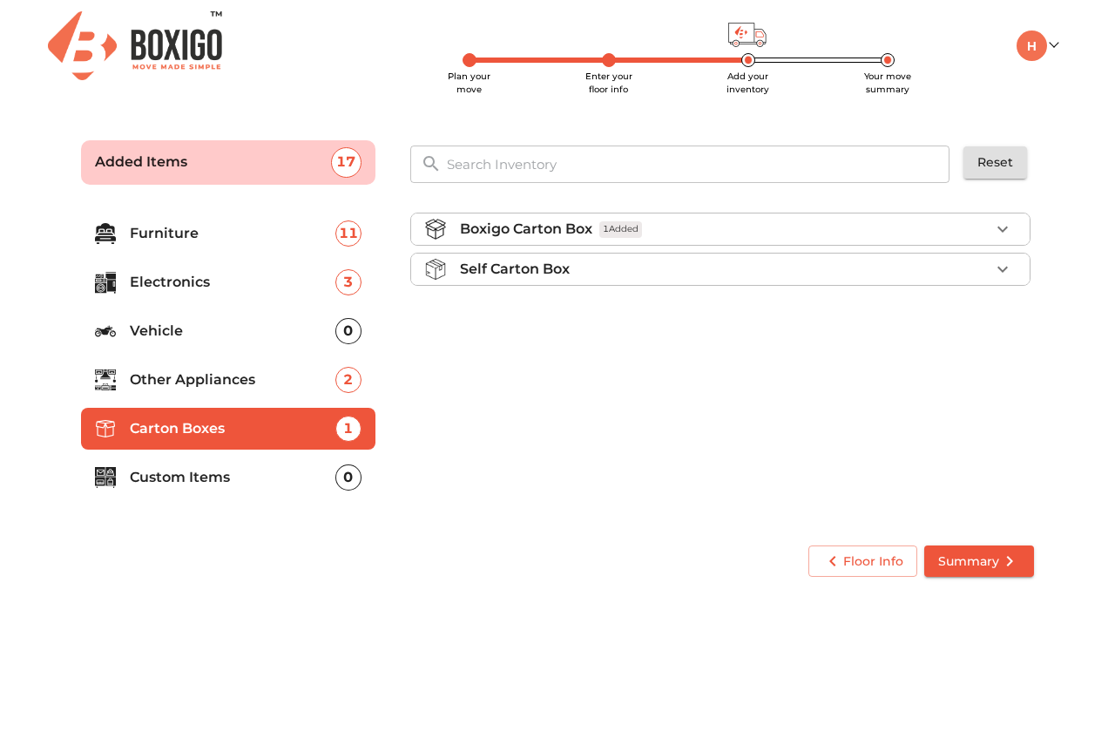
click at [1000, 265] on icon "button" at bounding box center [1002, 269] width 21 height 21
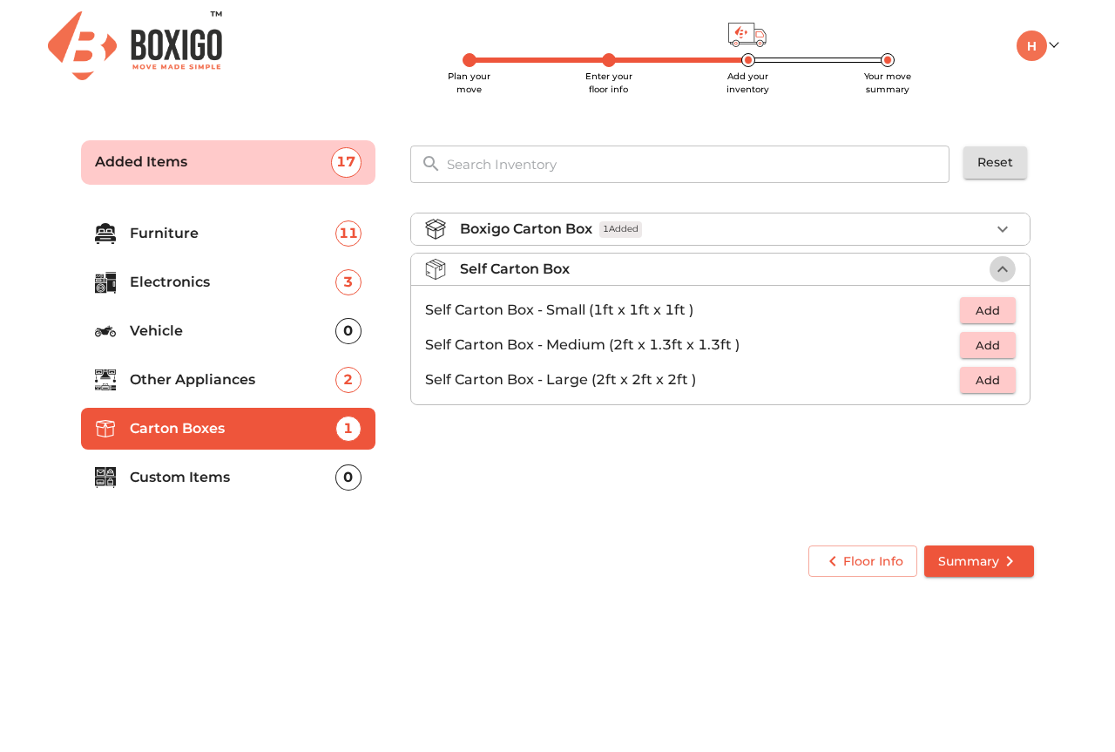
click at [1000, 265] on icon "button" at bounding box center [1002, 269] width 21 height 21
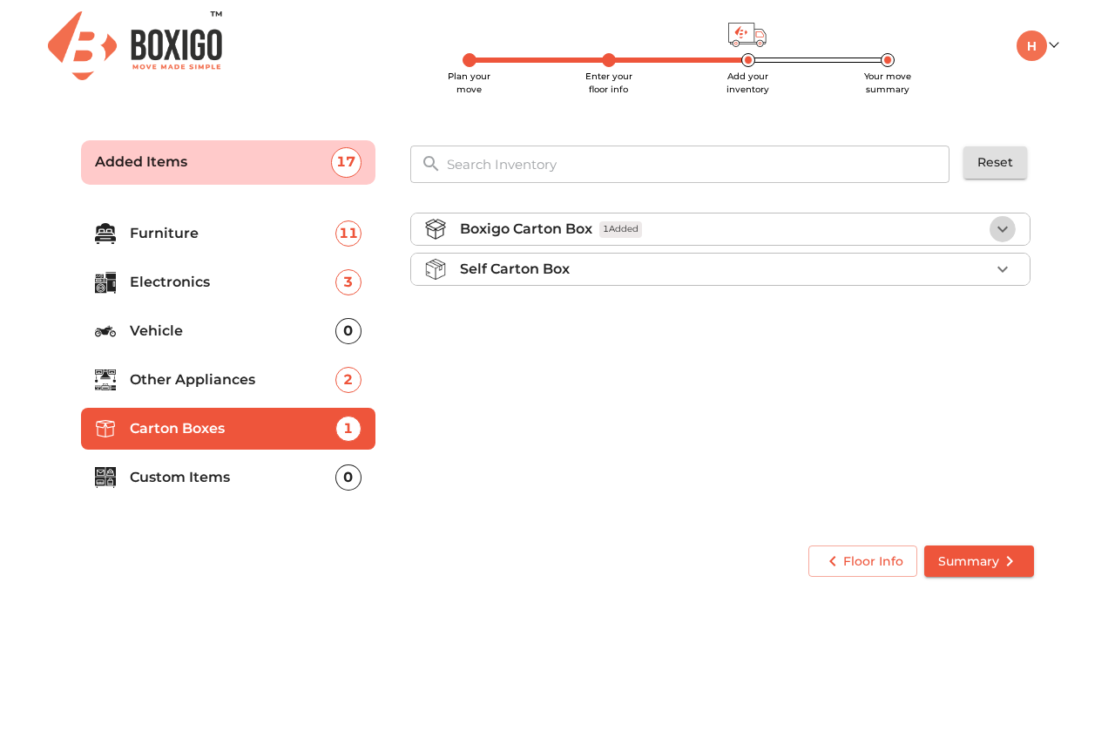
click at [998, 229] on icon "button" at bounding box center [1002, 229] width 21 height 21
click at [950, 274] on icon "button" at bounding box center [950, 270] width 12 height 16
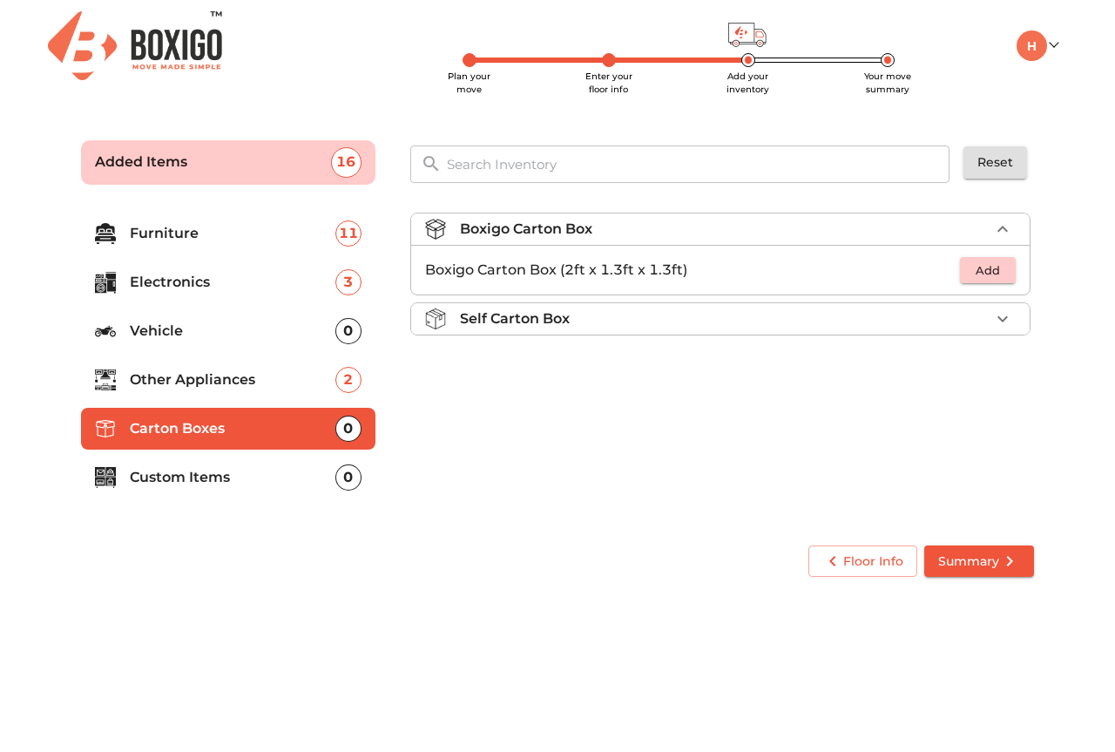
click at [1006, 319] on icon "button" at bounding box center [1002, 318] width 21 height 21
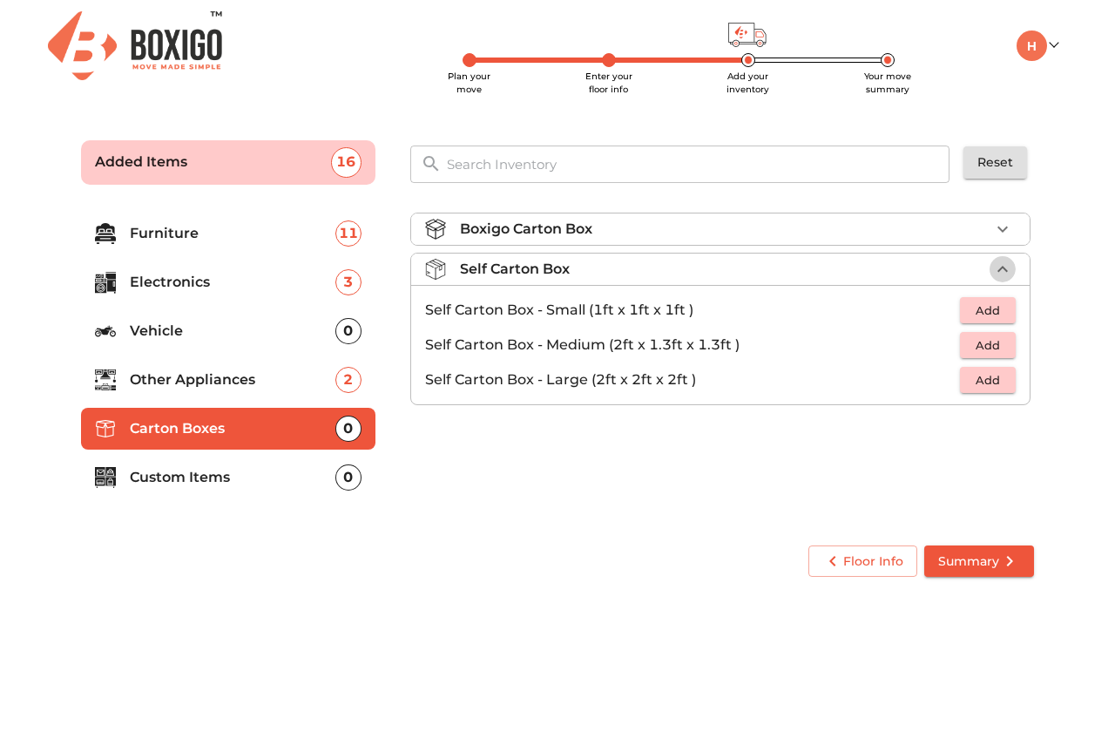
click at [996, 270] on icon "button" at bounding box center [1002, 269] width 21 height 21
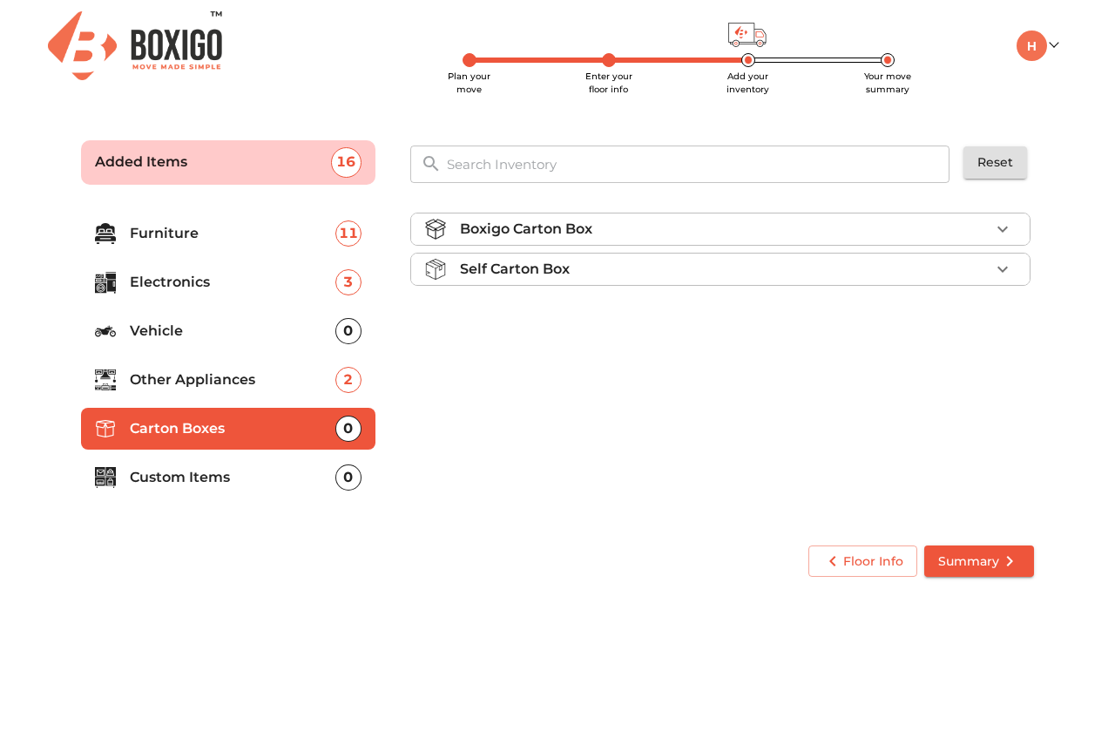
click at [152, 480] on p "Custom Items" at bounding box center [233, 477] width 206 height 21
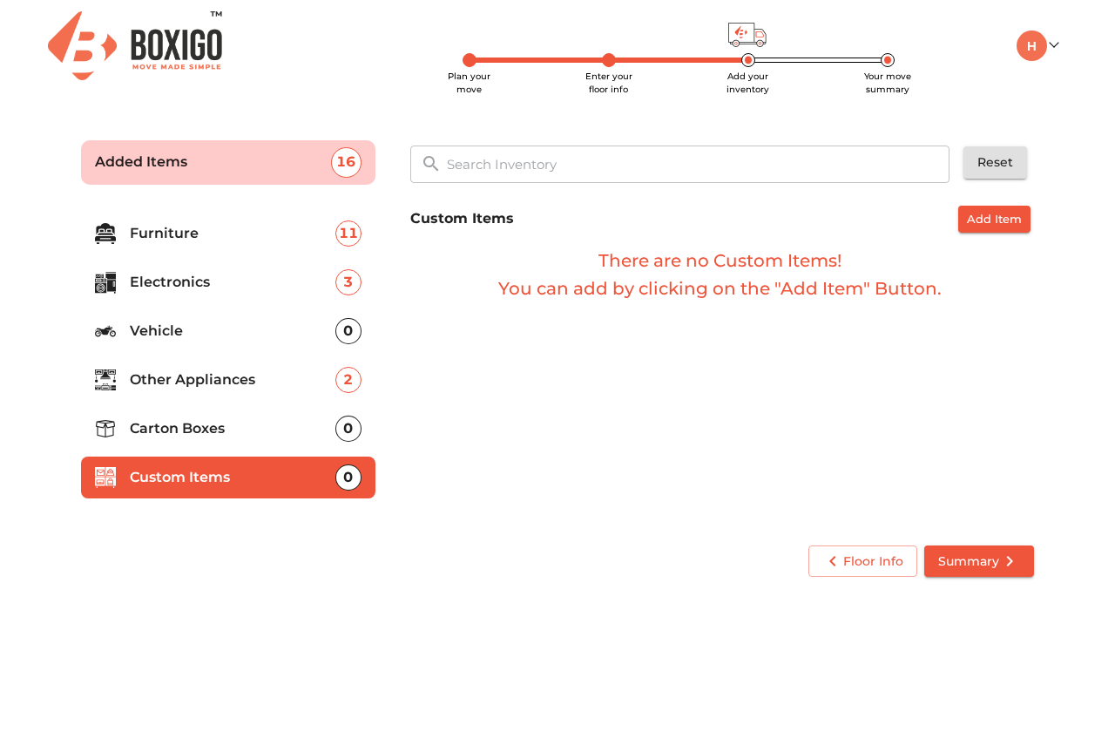
click at [971, 562] on span "Summary" at bounding box center [979, 562] width 82 height 22
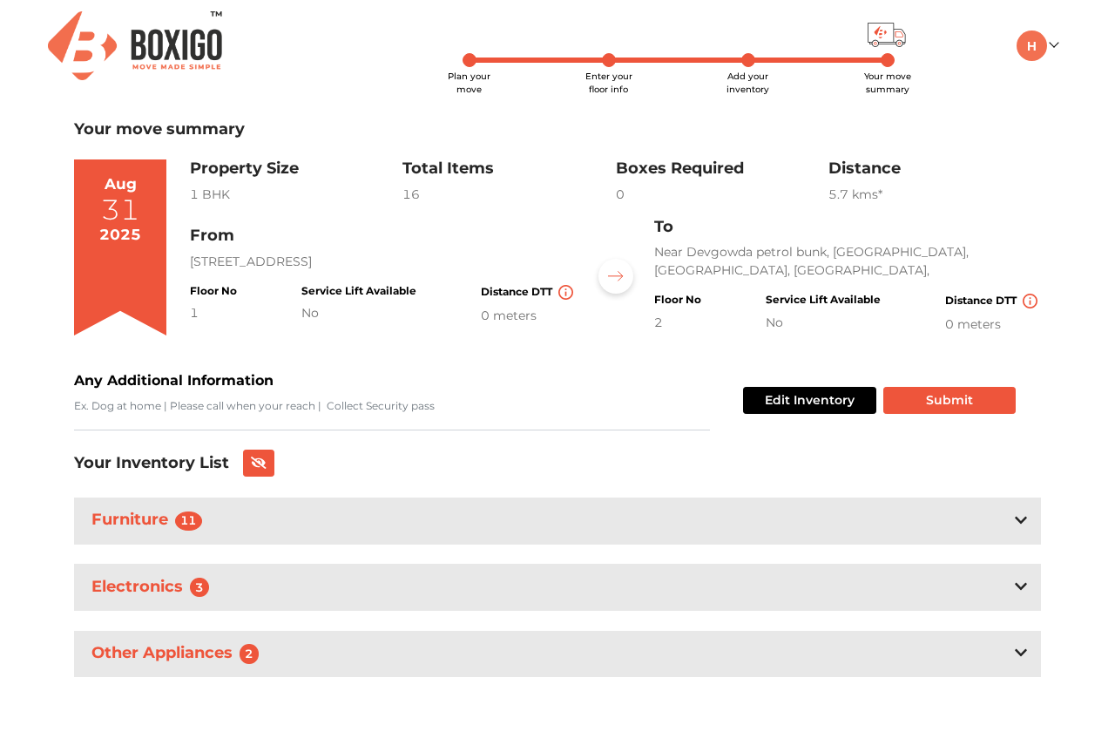
click at [314, 391] on div "Any Additional Information" at bounding box center [392, 400] width 636 height 60
click at [384, 411] on textarea "Any Additional Information" at bounding box center [392, 414] width 636 height 32
click at [804, 404] on button "Edit Inventory" at bounding box center [809, 400] width 133 height 27
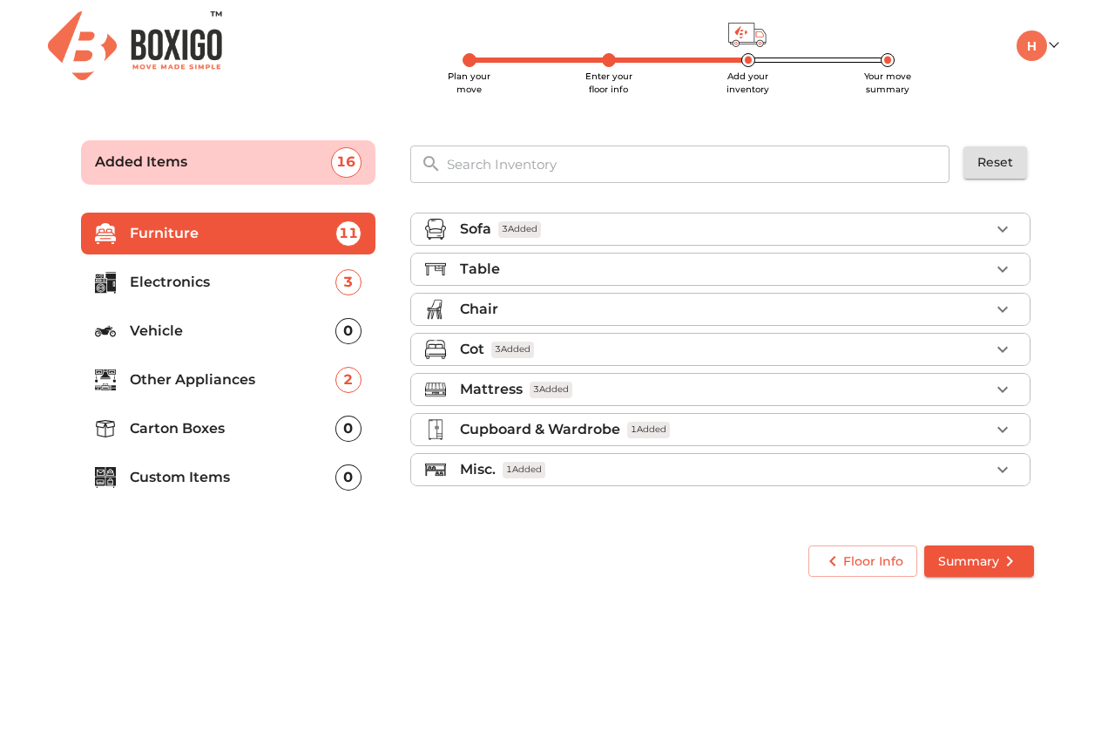
click at [1050, 35] on ul "My Moves My Profile Make Estimate LOGOUT" at bounding box center [985, 45] width 145 height 30
click at [1053, 40] on link at bounding box center [1037, 45] width 41 height 17
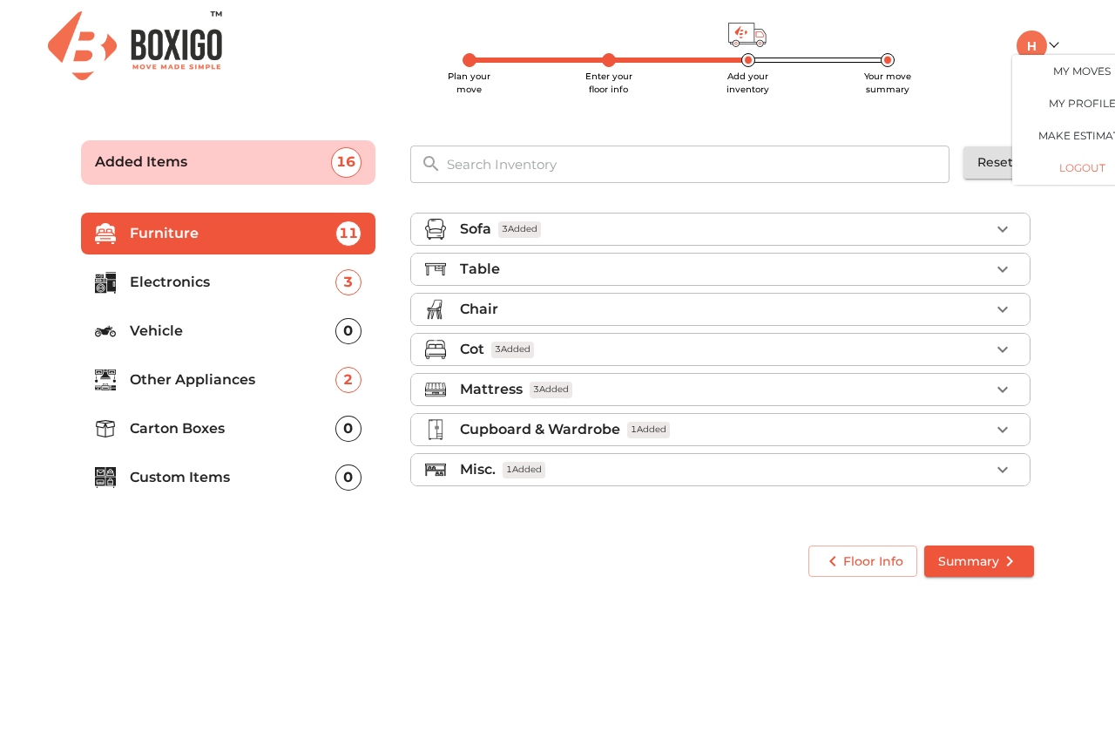
click at [1089, 166] on button "LOGOUT" at bounding box center [1081, 168] width 139 height 32
